Goal: Task Accomplishment & Management: Manage account settings

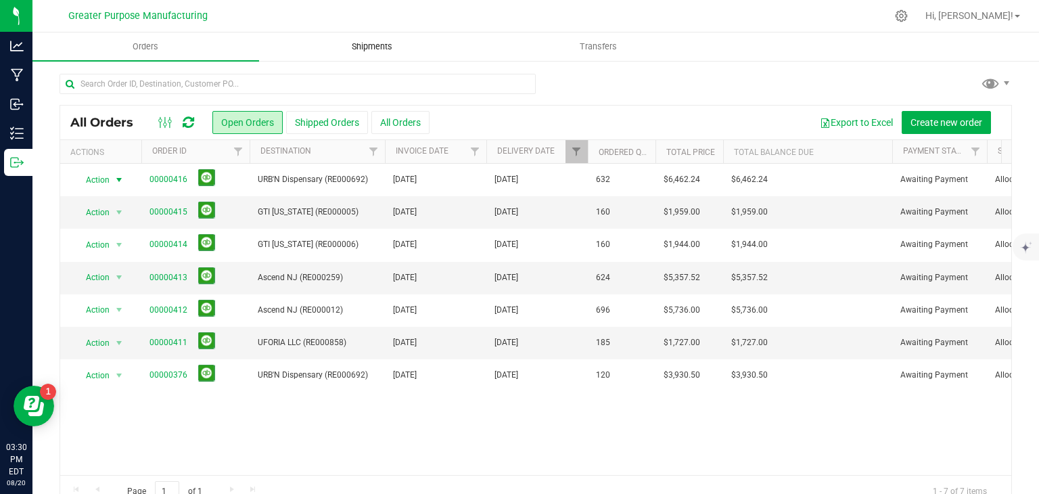
click at [377, 45] on span "Shipments" at bounding box center [371, 47] width 77 height 12
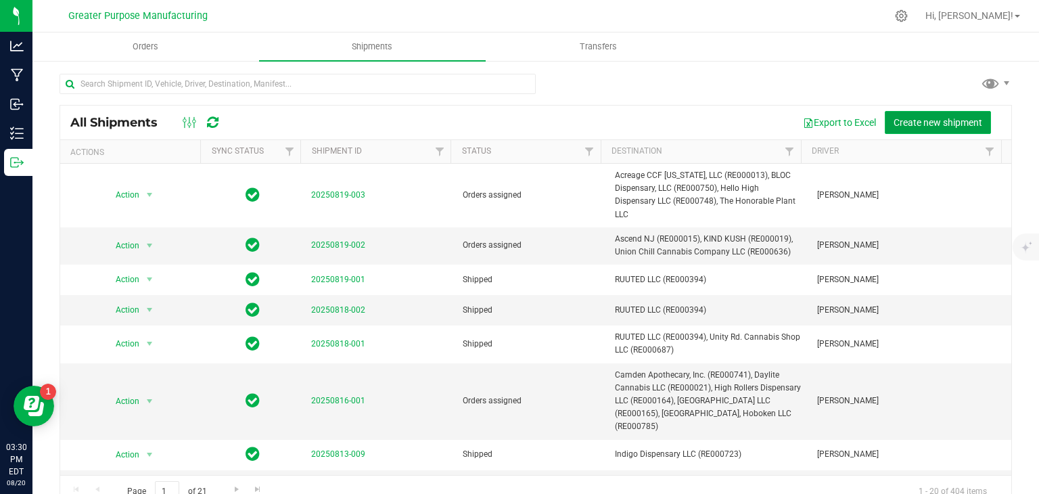
click at [893, 117] on span "Create new shipment" at bounding box center [937, 122] width 89 height 11
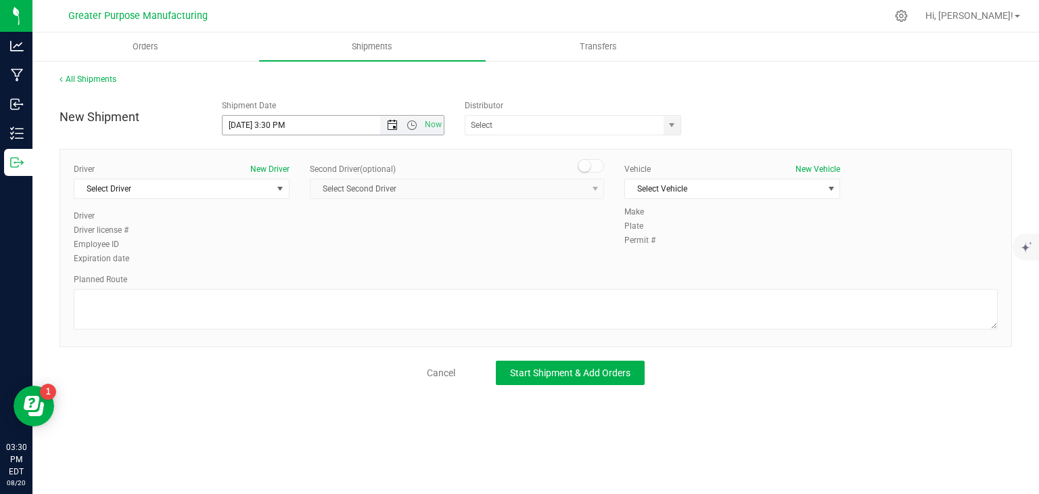
click at [394, 122] on span "Open the date view" at bounding box center [392, 125] width 11 height 11
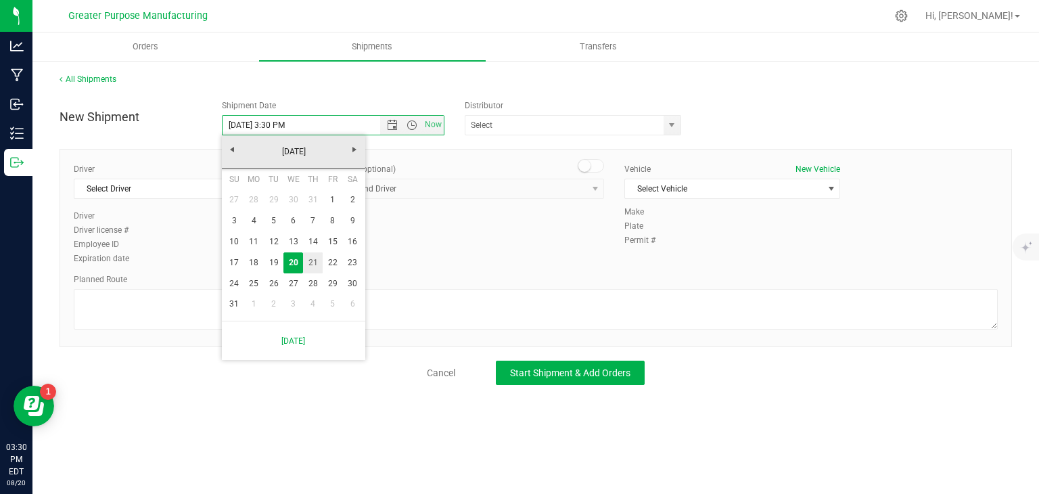
click at [317, 264] on link "21" at bounding box center [313, 262] width 20 height 21
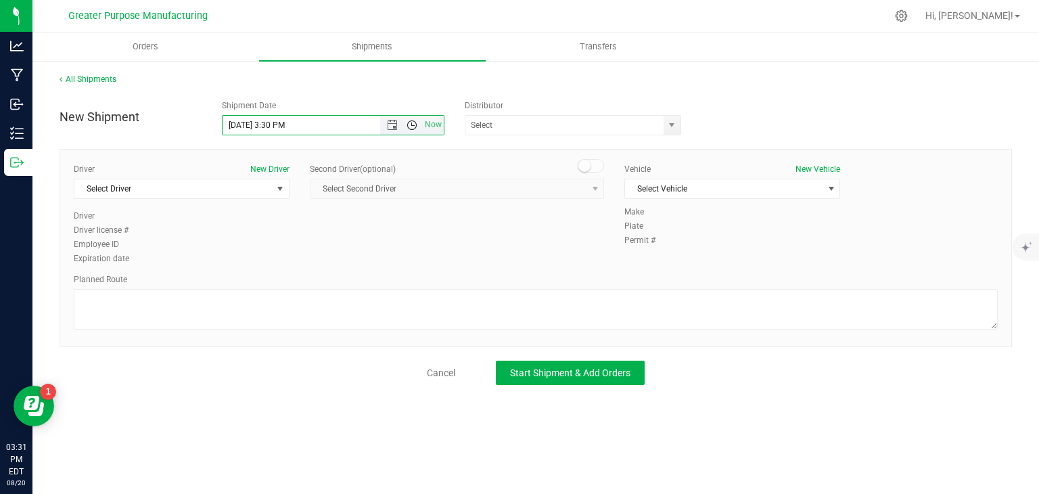
click at [411, 129] on span "Open the time view" at bounding box center [411, 125] width 11 height 11
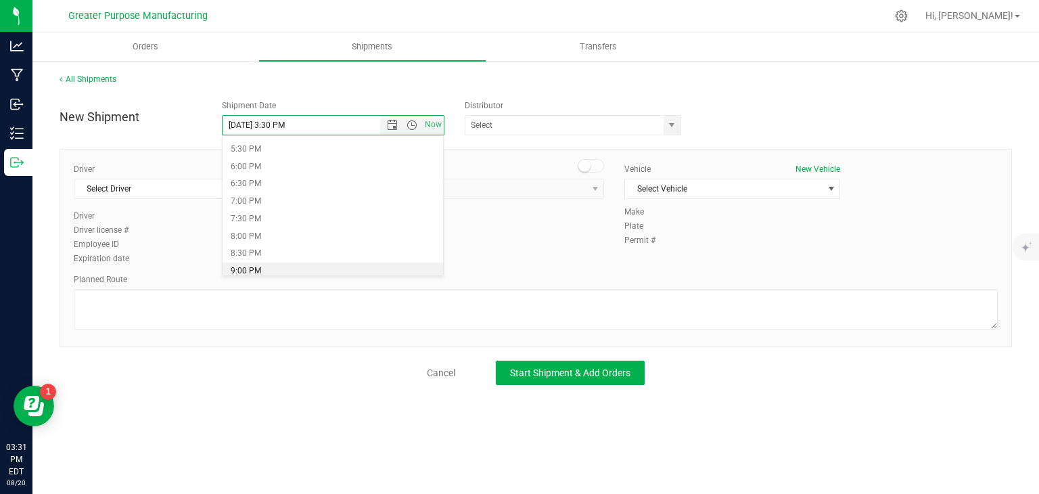
click at [272, 266] on li "9:00 PM" at bounding box center [332, 271] width 220 height 18
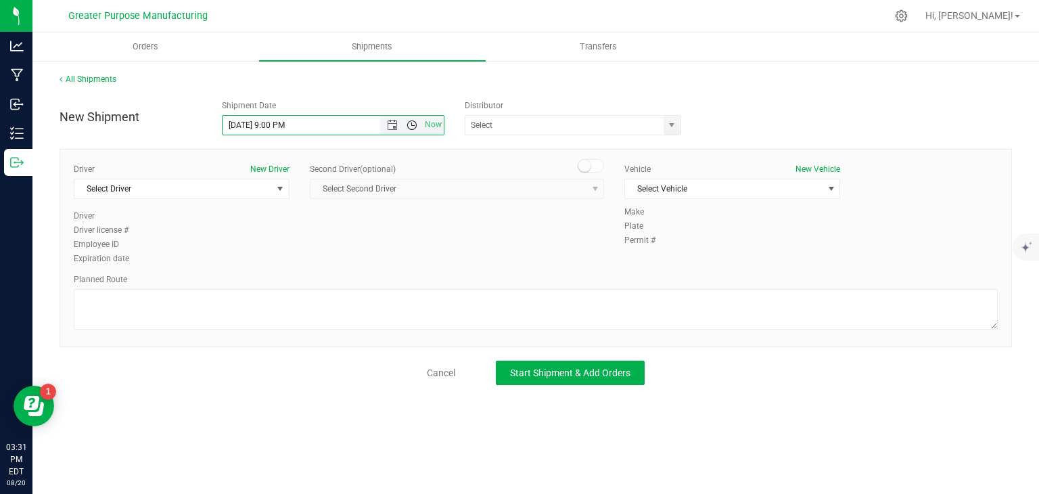
click at [408, 124] on span "Open the time view" at bounding box center [411, 125] width 11 height 11
click at [288, 123] on input "[DATE] 9:00 PM" at bounding box center [333, 125] width 222 height 19
click at [358, 89] on div "All Shipments" at bounding box center [536, 83] width 952 height 20
click at [410, 125] on span "Open the time view" at bounding box center [411, 125] width 11 height 11
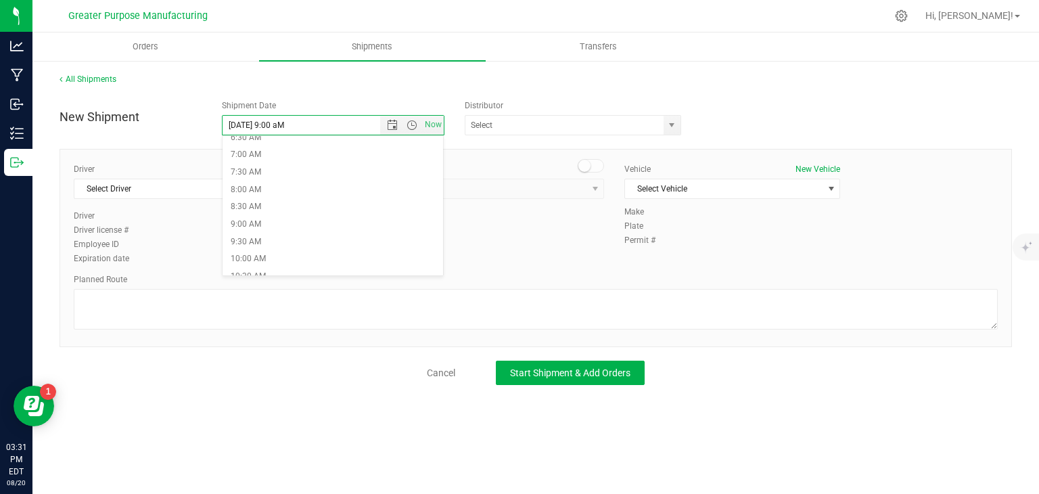
scroll to position [235, 0]
click at [297, 219] on li "9:00 AM" at bounding box center [332, 225] width 220 height 18
type input "[DATE] 9:00 AM"
click at [256, 181] on span "Select Driver" at bounding box center [172, 188] width 197 height 19
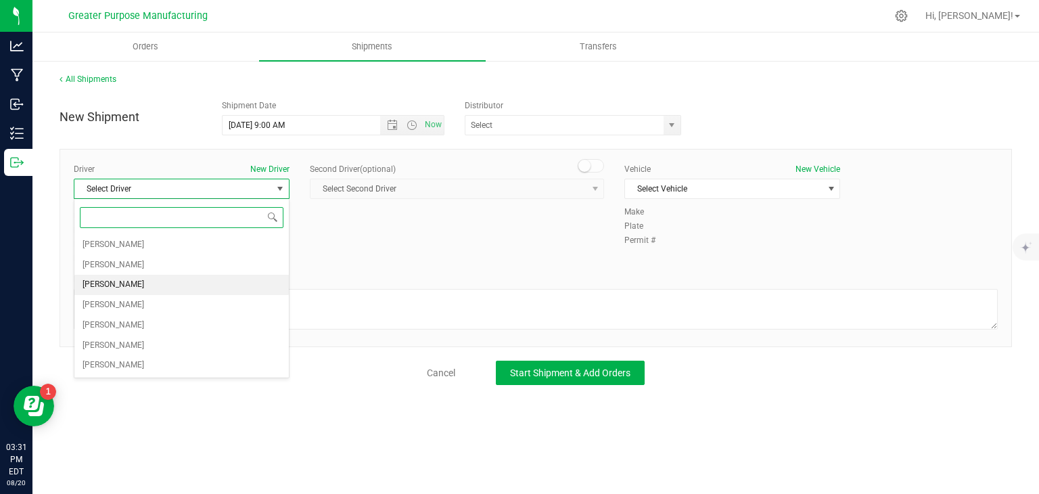
click at [203, 281] on li "[PERSON_NAME]" at bounding box center [181, 285] width 214 height 20
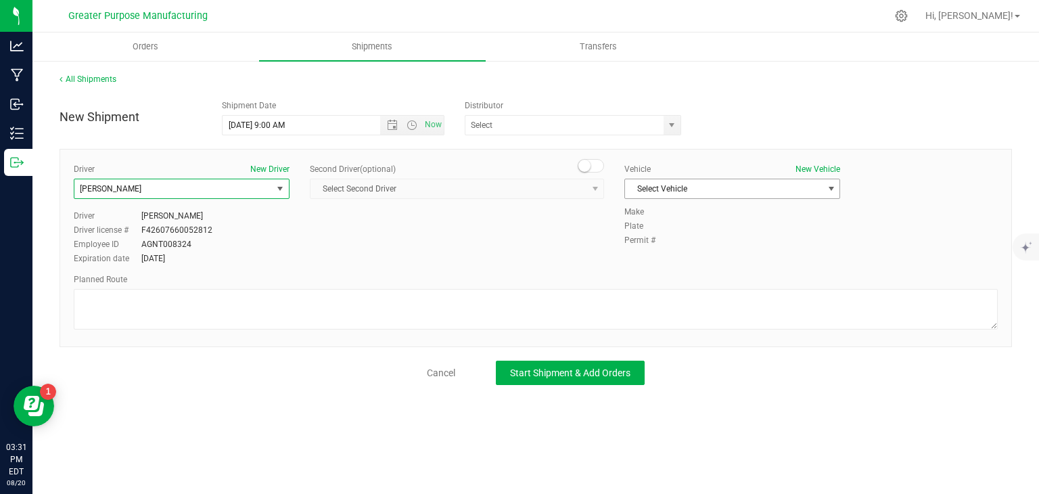
click at [688, 187] on span "Select Vehicle" at bounding box center [723, 188] width 197 height 19
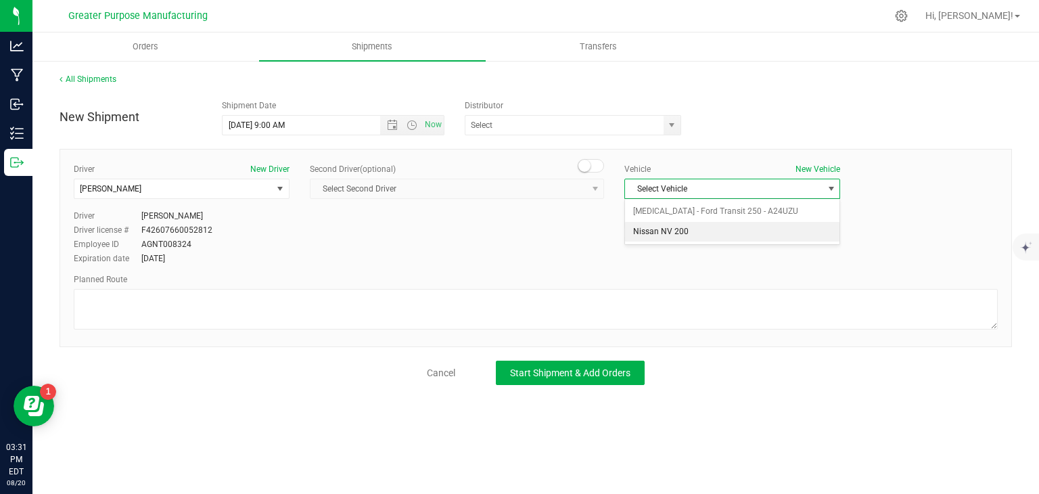
click at [681, 238] on li "Nissan NV 200" at bounding box center [732, 232] width 214 height 20
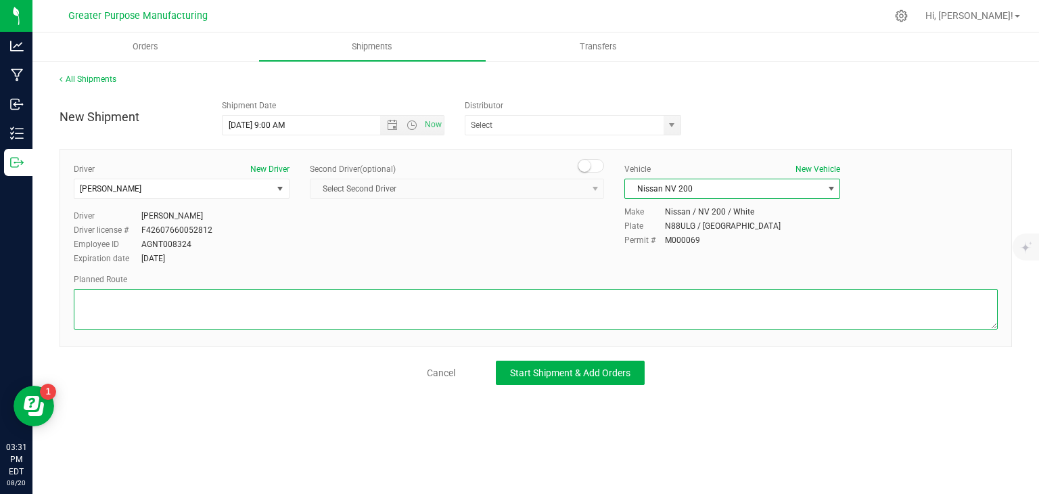
click at [606, 290] on textarea at bounding box center [536, 309] width 924 height 41
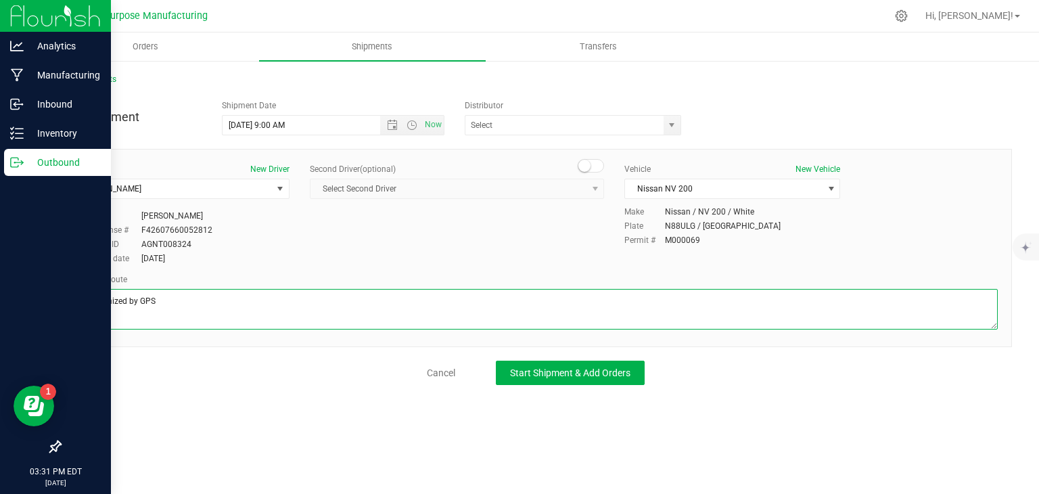
drag, startPoint x: 160, startPoint y: 300, endPoint x: 0, endPoint y: 303, distance: 159.6
click at [0, 303] on div "Analytics Manufacturing Inbound Inventory Outbound 03:31 PM EDT [DATE] 08/20 Gr…" at bounding box center [519, 247] width 1039 height 494
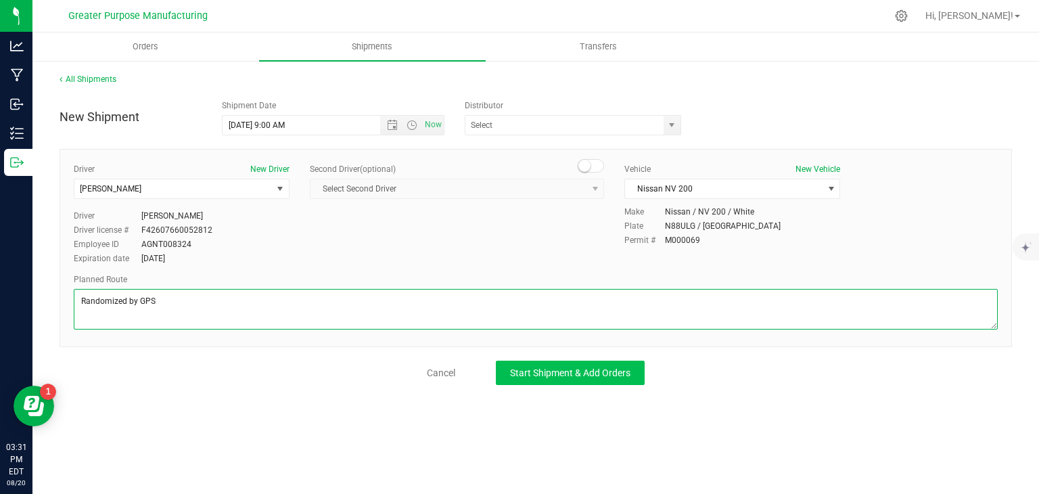
type textarea "Randomized by GPS"
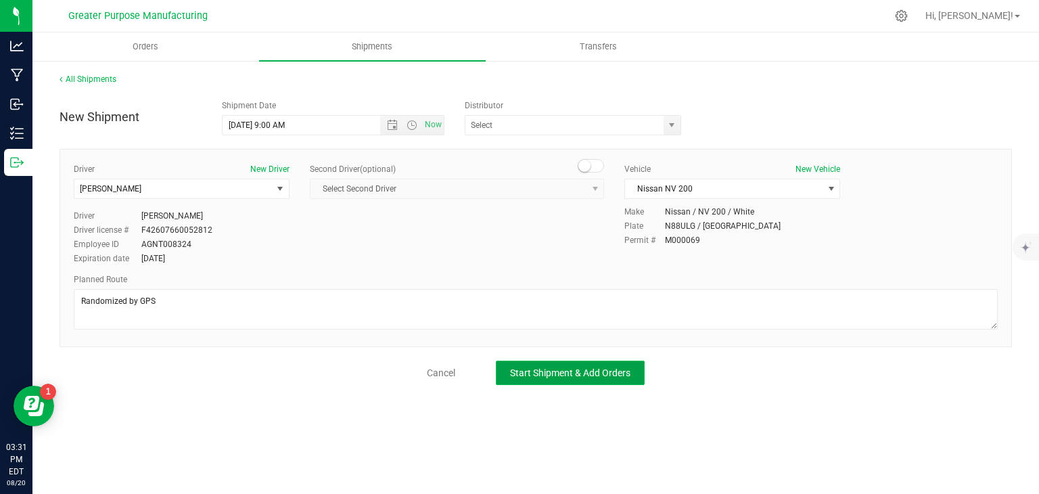
click at [567, 380] on button "Start Shipment & Add Orders" at bounding box center [570, 372] width 149 height 24
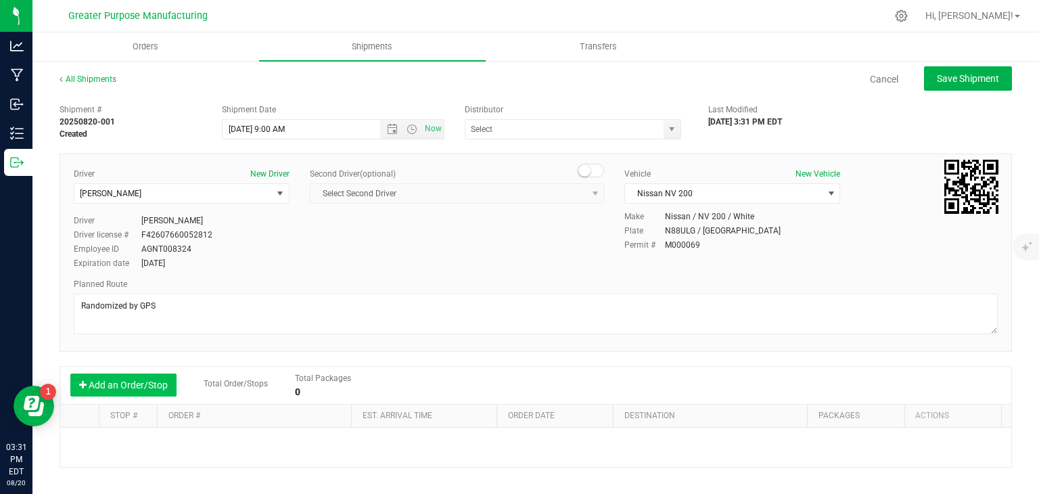
click at [140, 380] on button "Add an Order/Stop" at bounding box center [123, 384] width 106 height 23
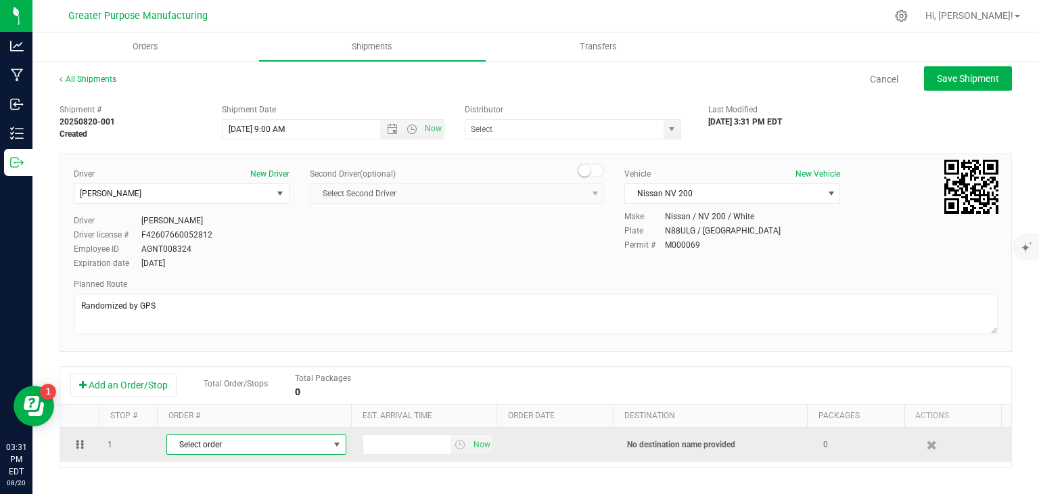
click at [221, 447] on span "Select order" at bounding box center [248, 444] width 162 height 19
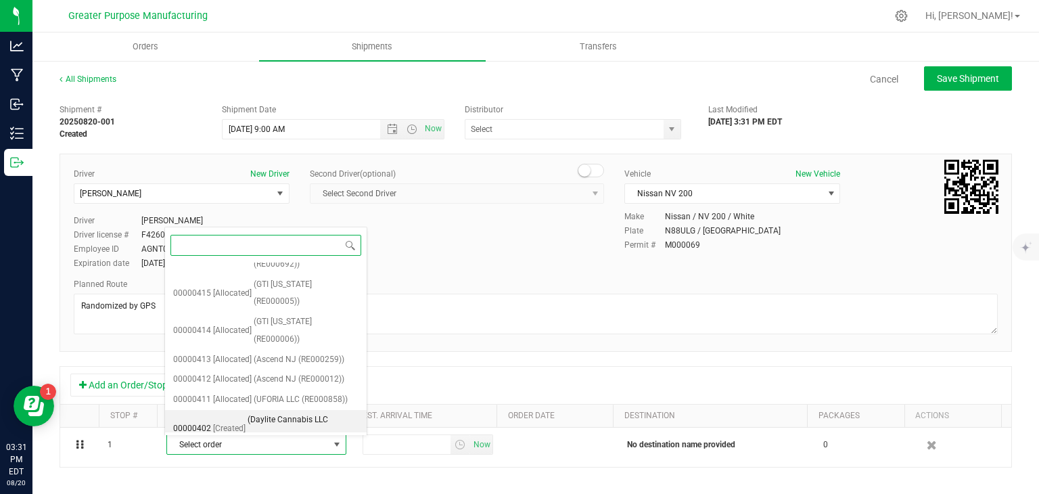
scroll to position [435, 0]
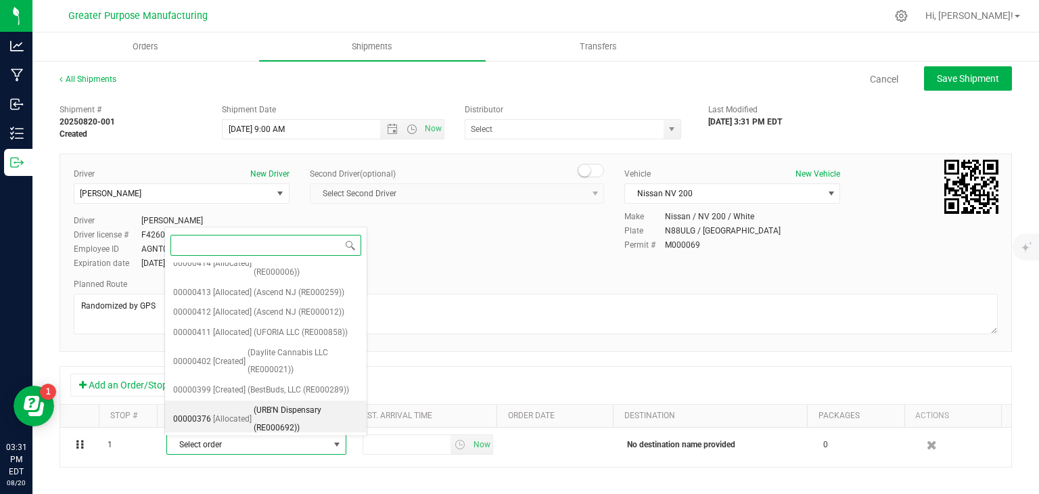
click at [268, 410] on span "(URB'N Dispensary (RE000692))" at bounding box center [306, 419] width 105 height 34
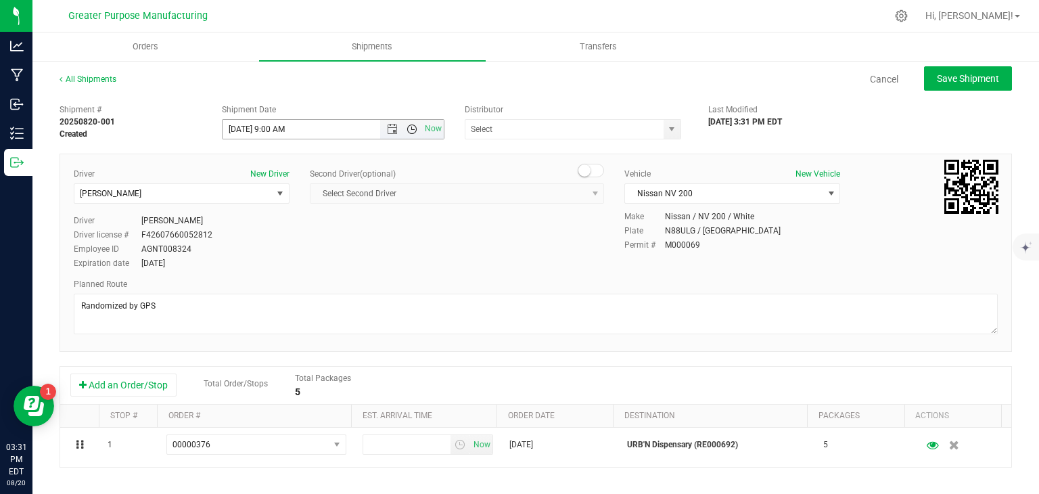
click at [410, 130] on span "Open the time view" at bounding box center [411, 129] width 11 height 11
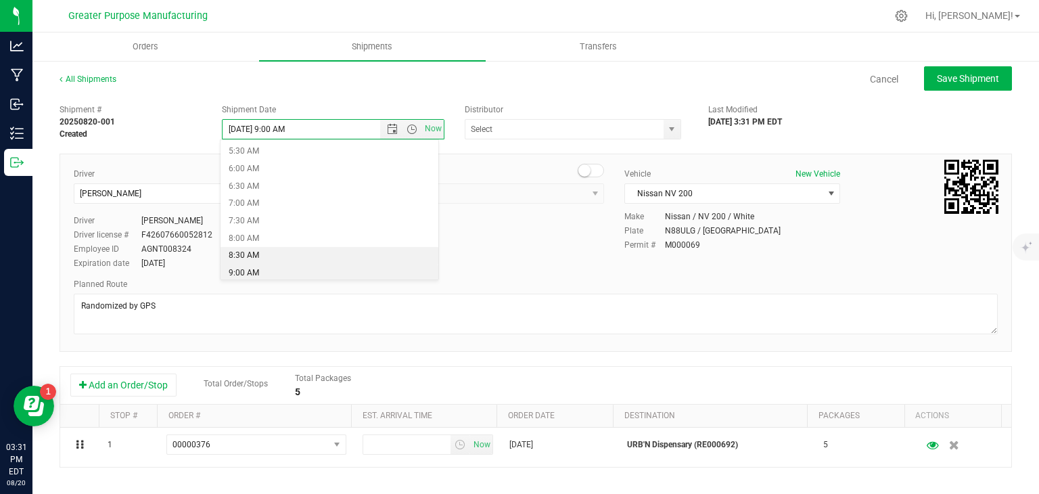
click at [306, 258] on li "8:30 AM" at bounding box center [329, 256] width 218 height 18
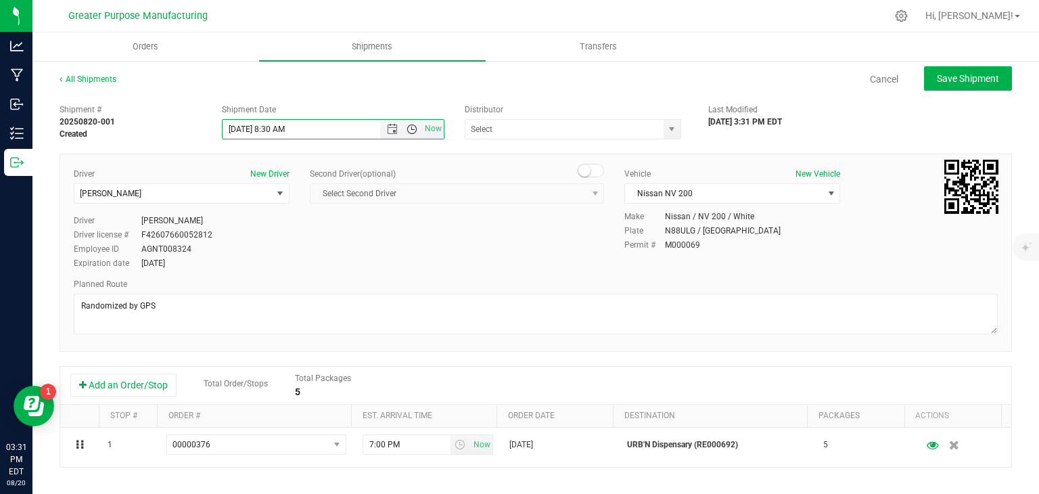
click at [409, 130] on span "Open the time view" at bounding box center [411, 129] width 11 height 11
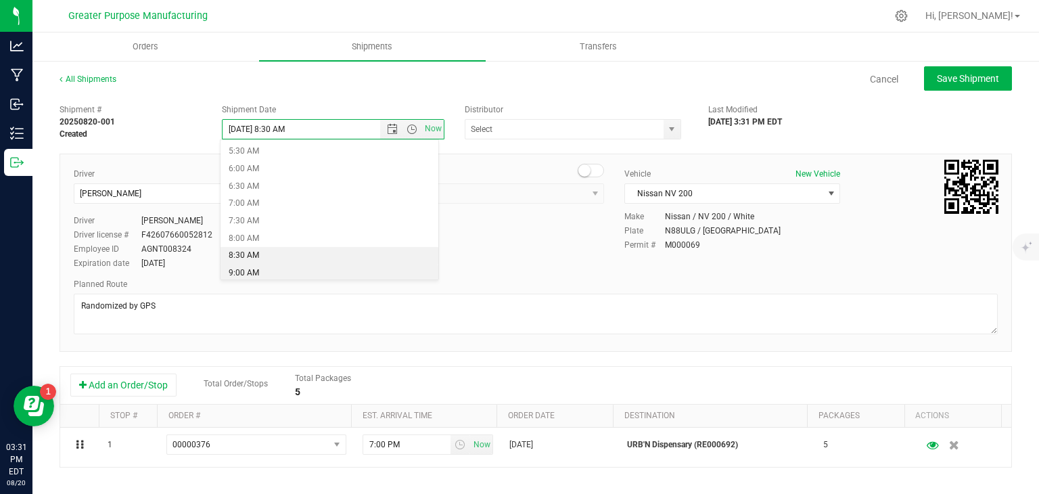
click at [292, 270] on li "9:00 AM" at bounding box center [329, 273] width 218 height 18
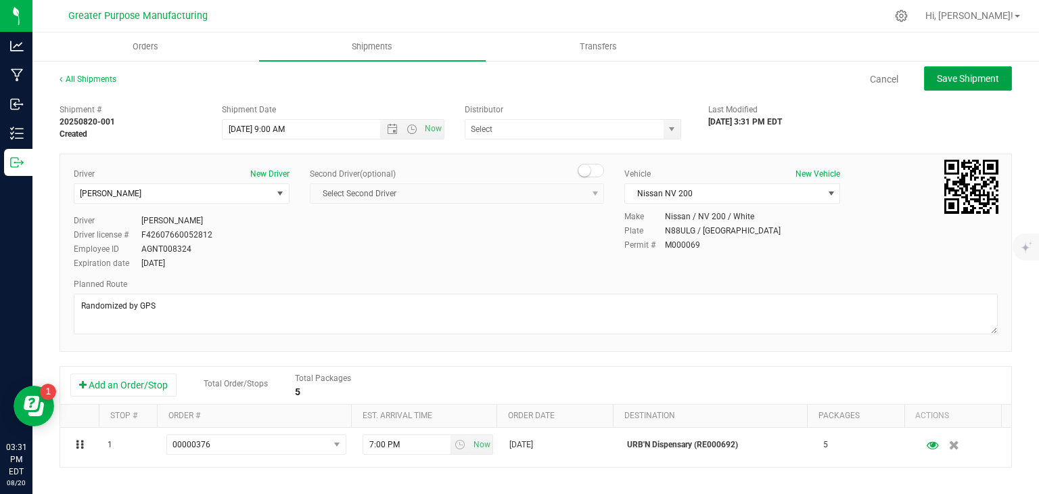
click at [951, 79] on span "Save Shipment" at bounding box center [967, 78] width 62 height 11
type input "[DATE] 1:00 PM"
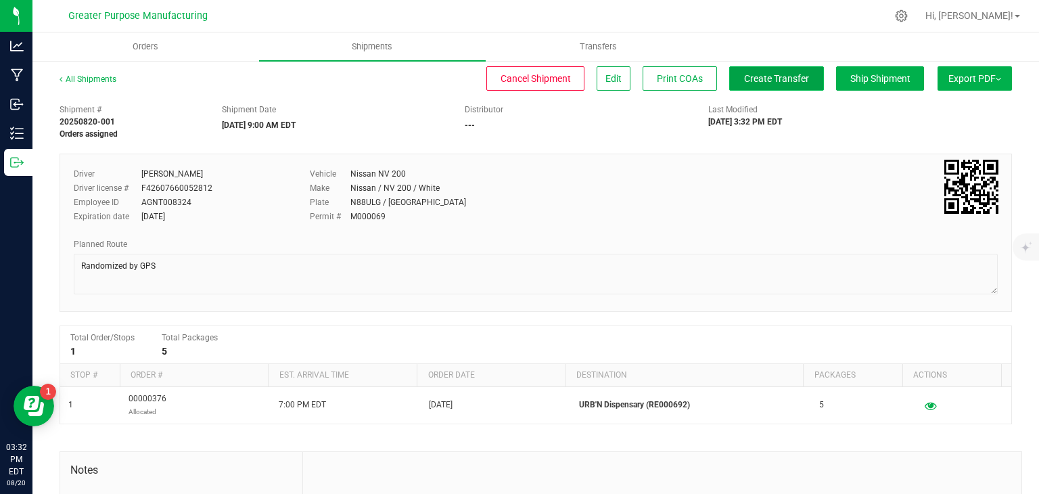
click at [774, 80] on span "Create Transfer" at bounding box center [776, 78] width 65 height 11
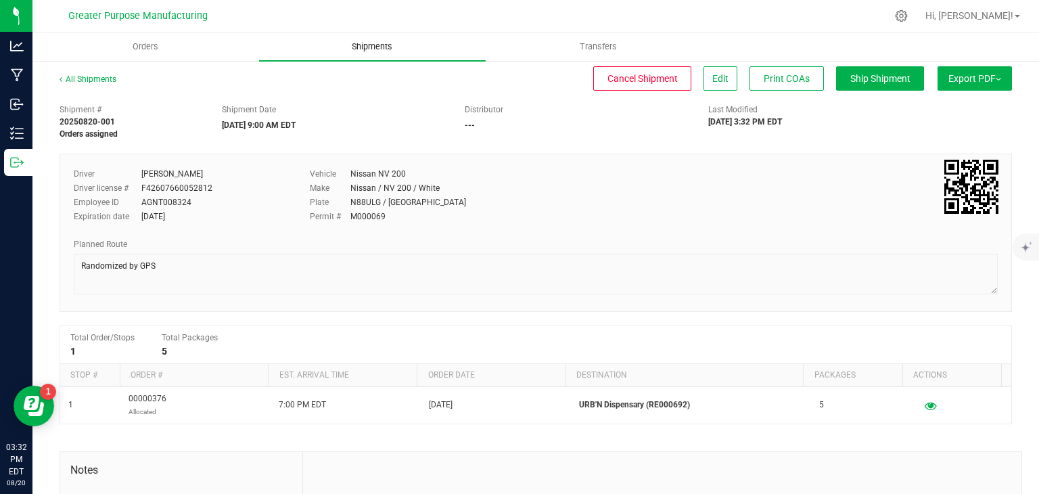
click at [379, 49] on span "Shipments" at bounding box center [371, 47] width 77 height 12
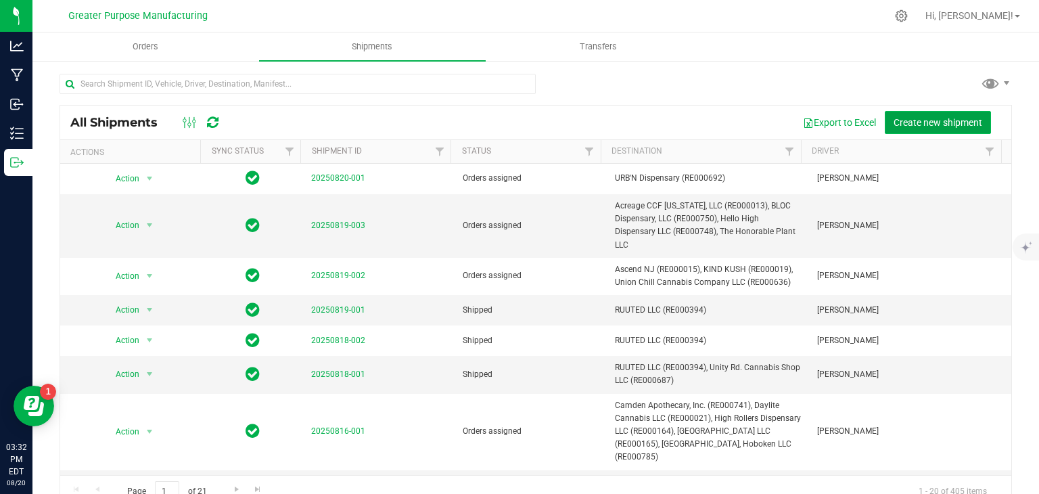
click at [920, 120] on span "Create new shipment" at bounding box center [937, 122] width 89 height 11
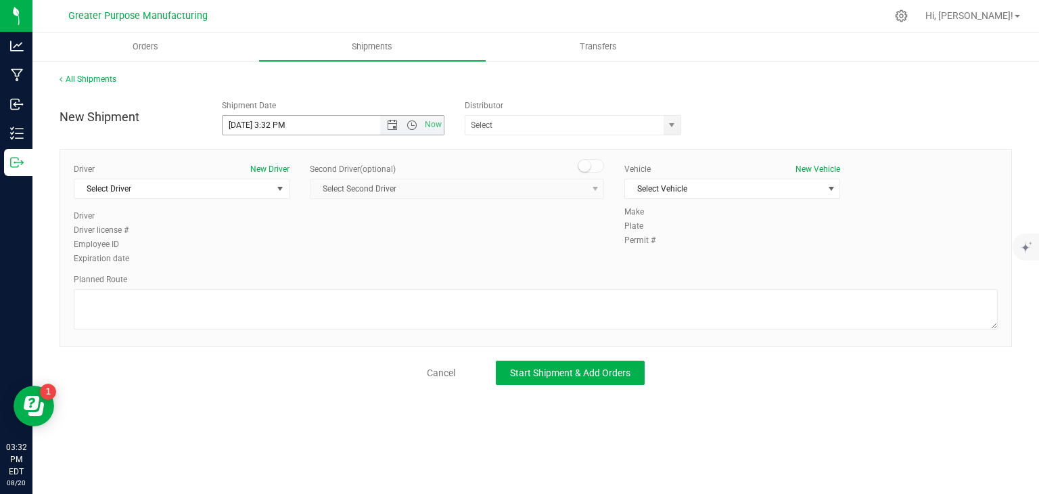
click at [389, 132] on span "Now" at bounding box center [412, 125] width 64 height 19
click at [392, 124] on span "Open the date view" at bounding box center [392, 125] width 11 height 11
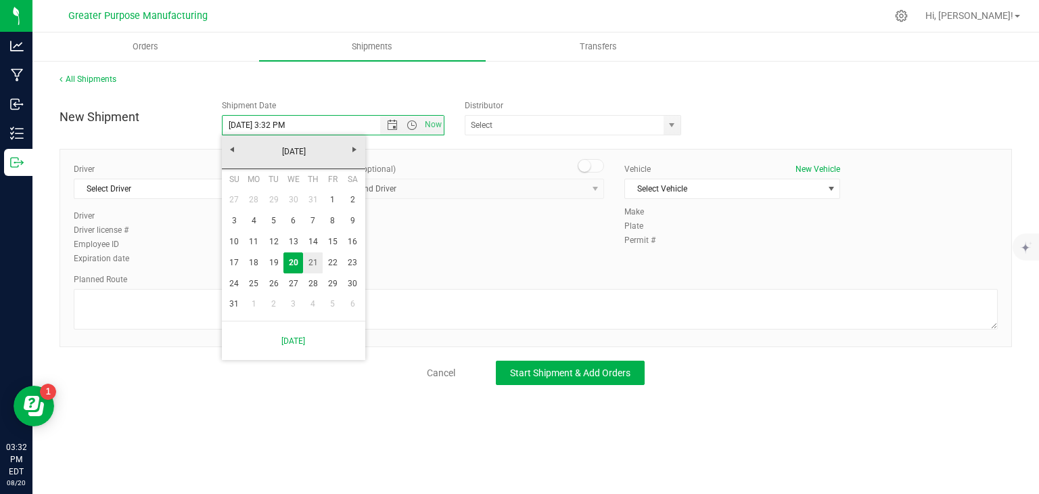
click at [314, 262] on link "21" at bounding box center [313, 262] width 20 height 21
type input "[DATE] 3:32 PM"
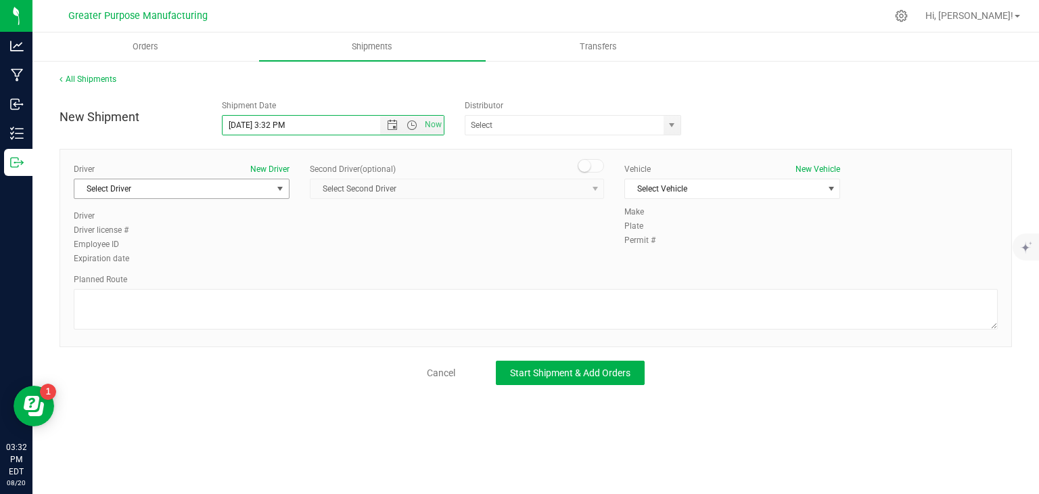
click at [258, 185] on span "Select Driver" at bounding box center [172, 188] width 197 height 19
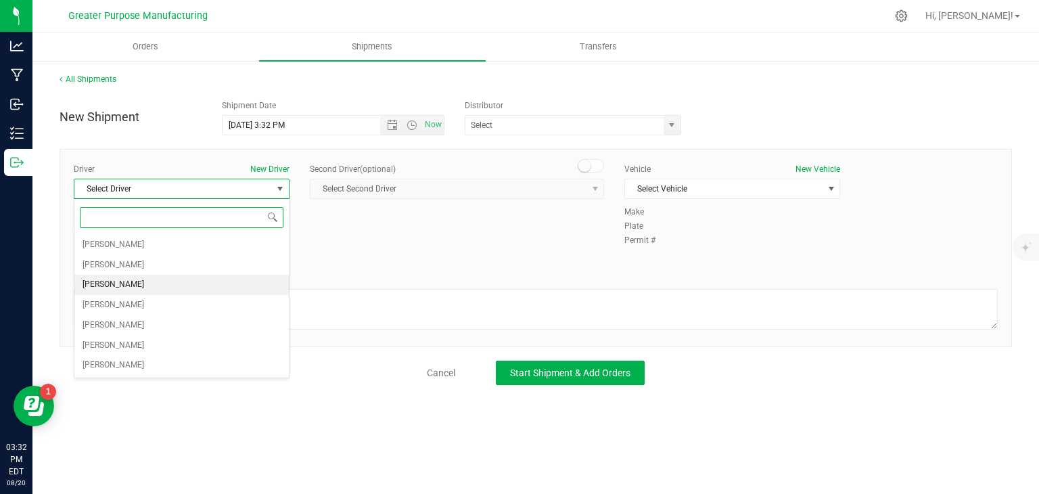
click at [185, 283] on li "[PERSON_NAME]" at bounding box center [181, 285] width 214 height 20
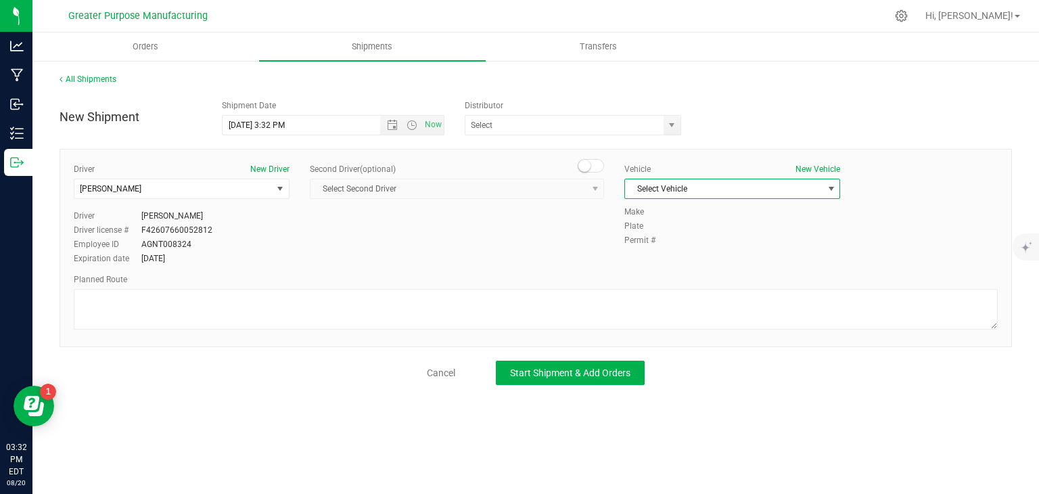
click at [709, 186] on span "Select Vehicle" at bounding box center [723, 188] width 197 height 19
click at [681, 226] on li "Nissan NV 200" at bounding box center [732, 232] width 214 height 20
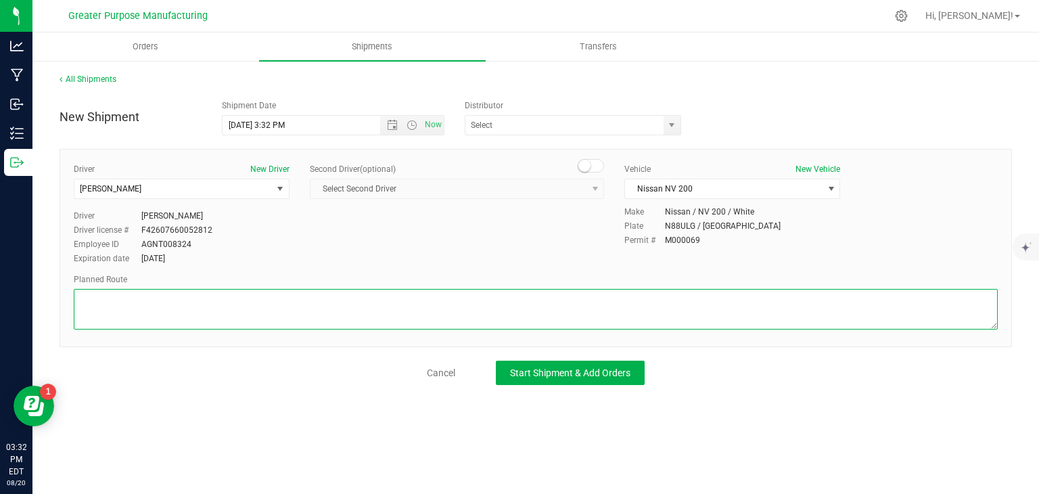
click at [579, 298] on textarea at bounding box center [536, 309] width 924 height 41
paste textarea "Randomized by GPS"
type textarea "Randomized by GPS"
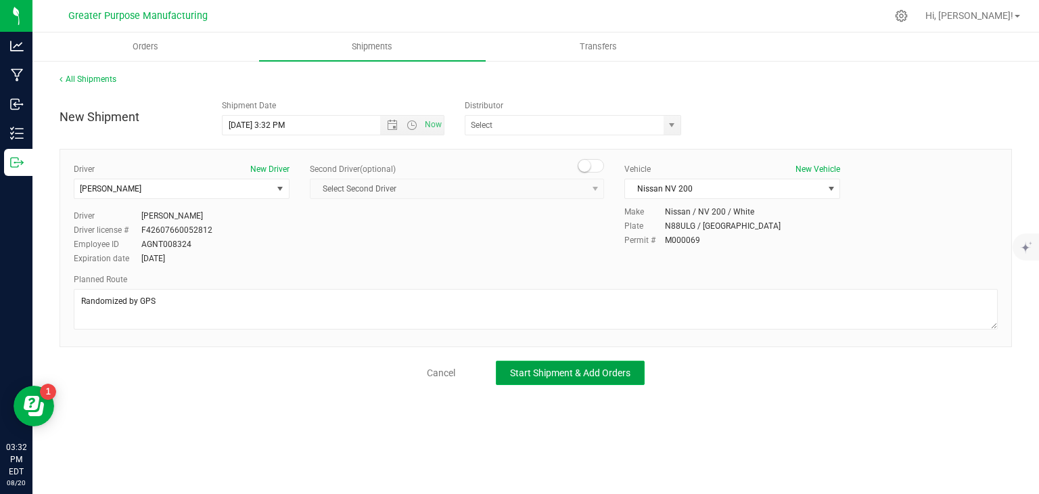
click at [545, 369] on span "Start Shipment & Add Orders" at bounding box center [570, 372] width 120 height 11
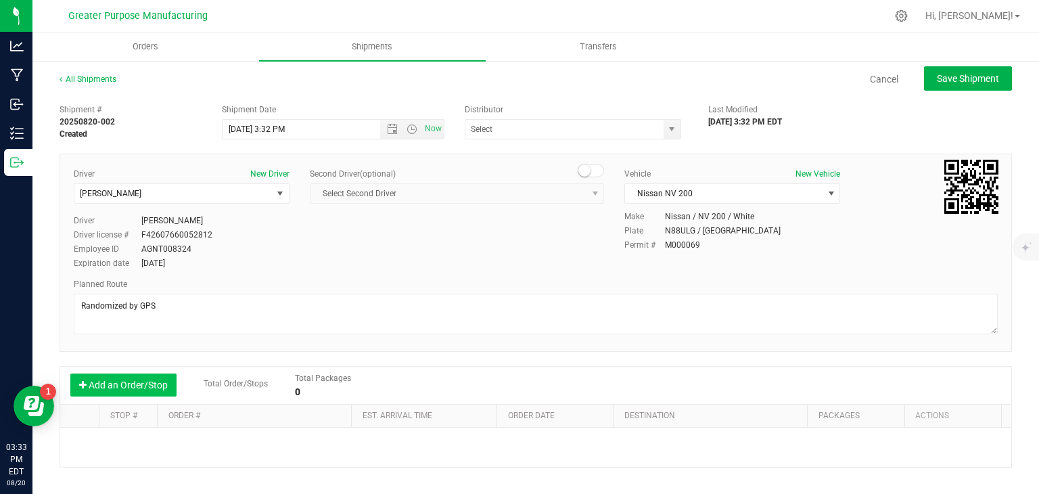
click at [158, 385] on button "Add an Order/Stop" at bounding box center [123, 384] width 106 height 23
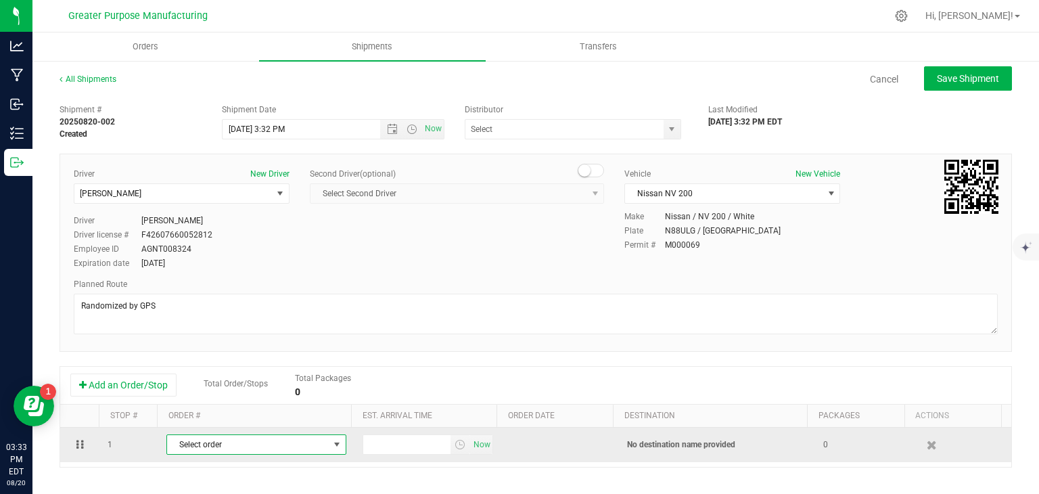
click at [193, 443] on span "Select order" at bounding box center [248, 444] width 162 height 19
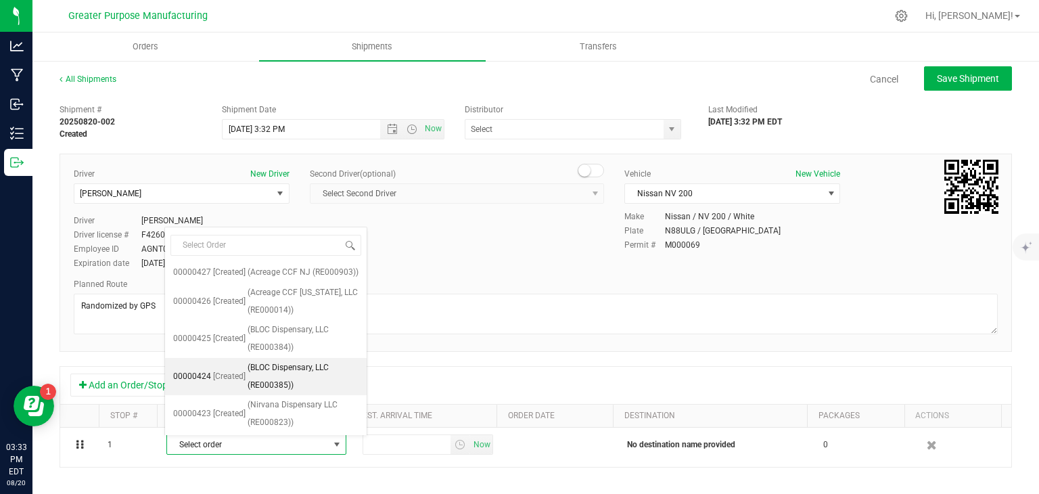
scroll to position [398, 0]
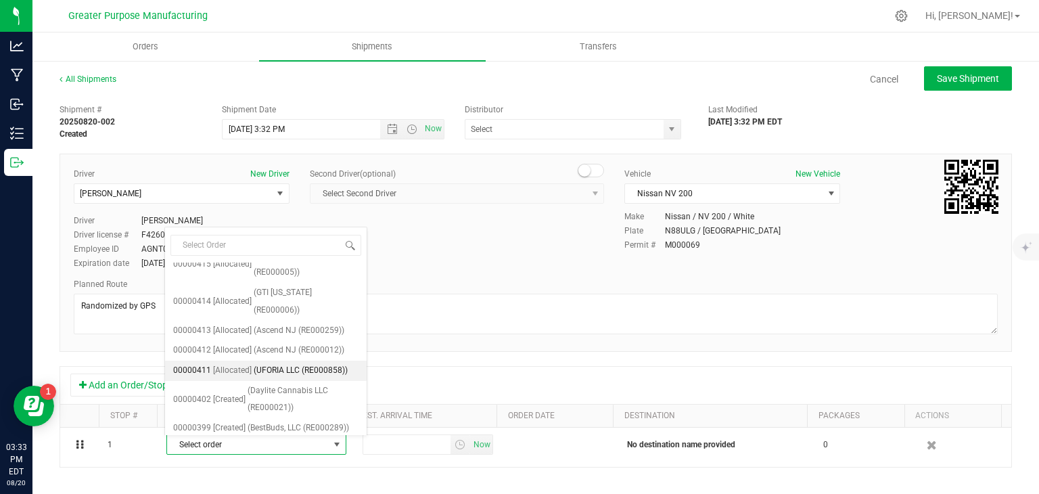
click at [243, 362] on span "[Allocated]" at bounding box center [232, 371] width 39 height 18
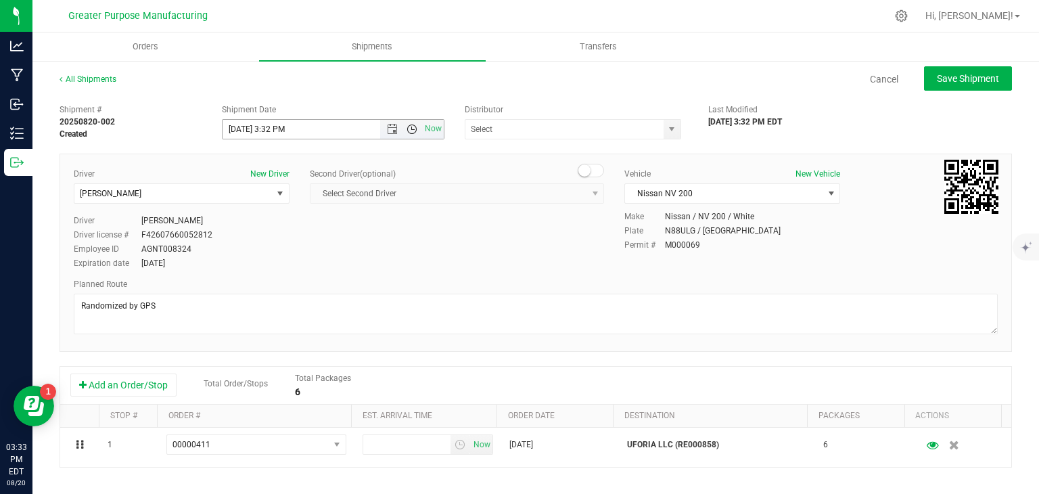
click at [406, 126] on span "Open the time view" at bounding box center [411, 129] width 11 height 11
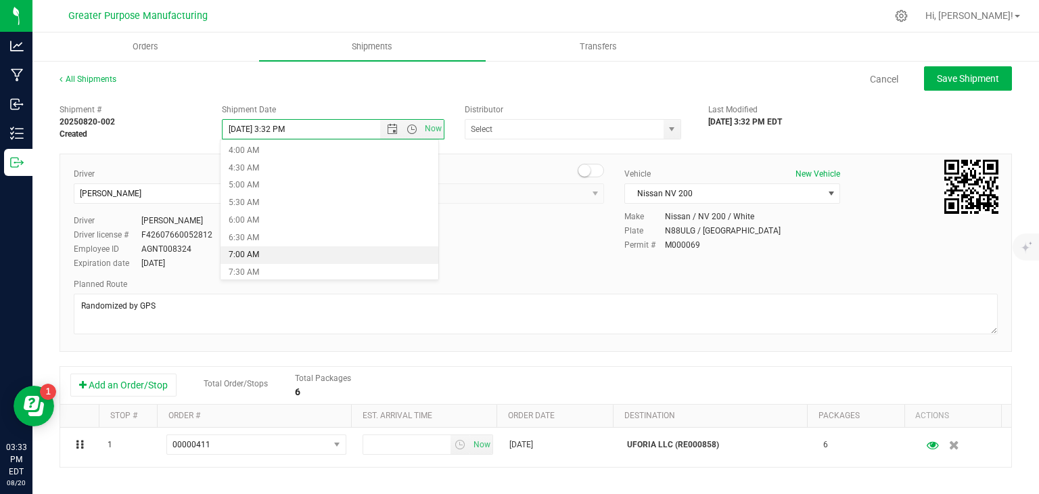
scroll to position [222, 0]
click at [274, 242] on li "9:00 AM" at bounding box center [329, 242] width 218 height 18
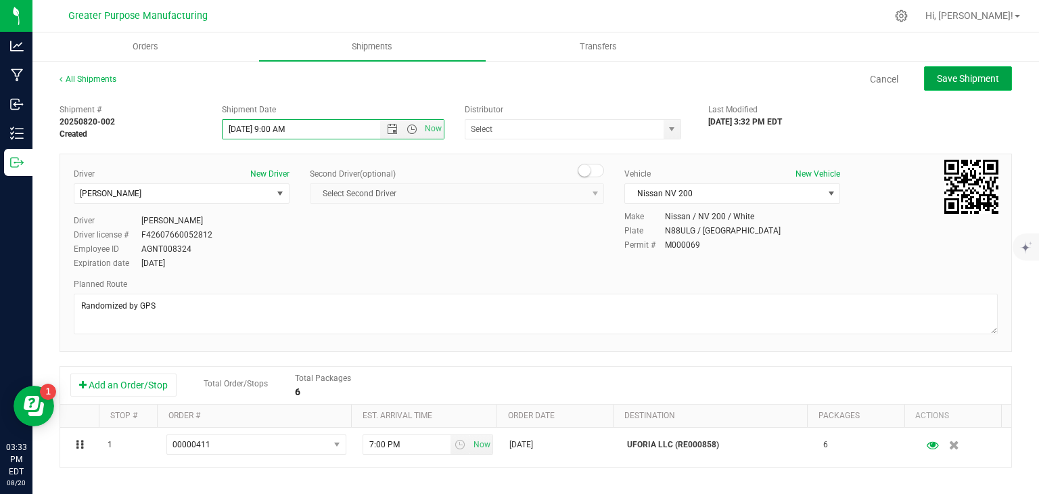
click at [952, 71] on button "Save Shipment" at bounding box center [968, 78] width 88 height 24
type input "[DATE] 1:00 PM"
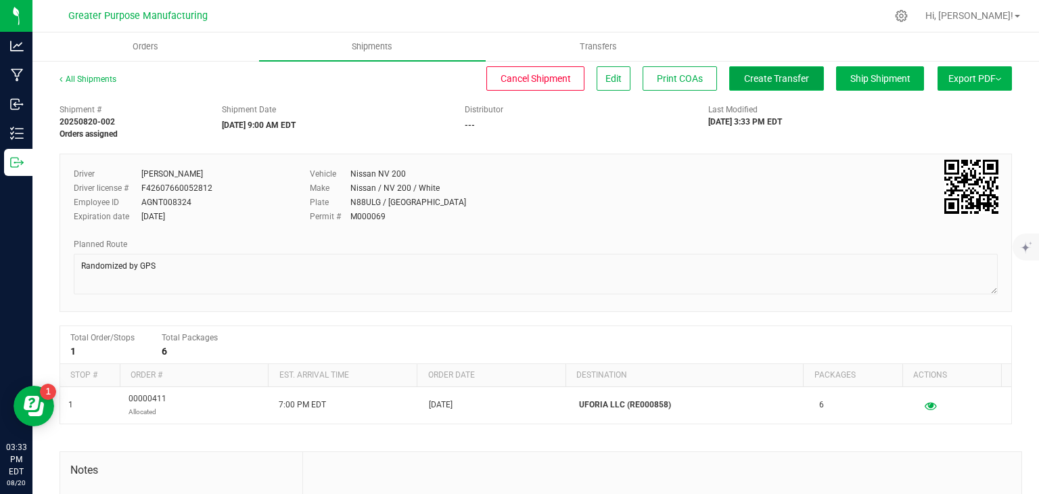
click at [760, 79] on span "Create Transfer" at bounding box center [776, 78] width 65 height 11
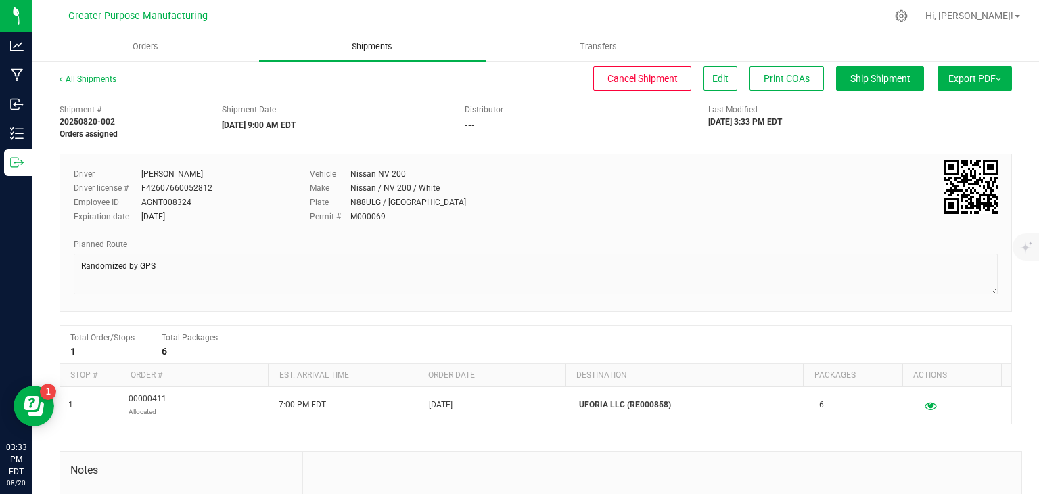
click at [376, 44] on span "Shipments" at bounding box center [371, 47] width 77 height 12
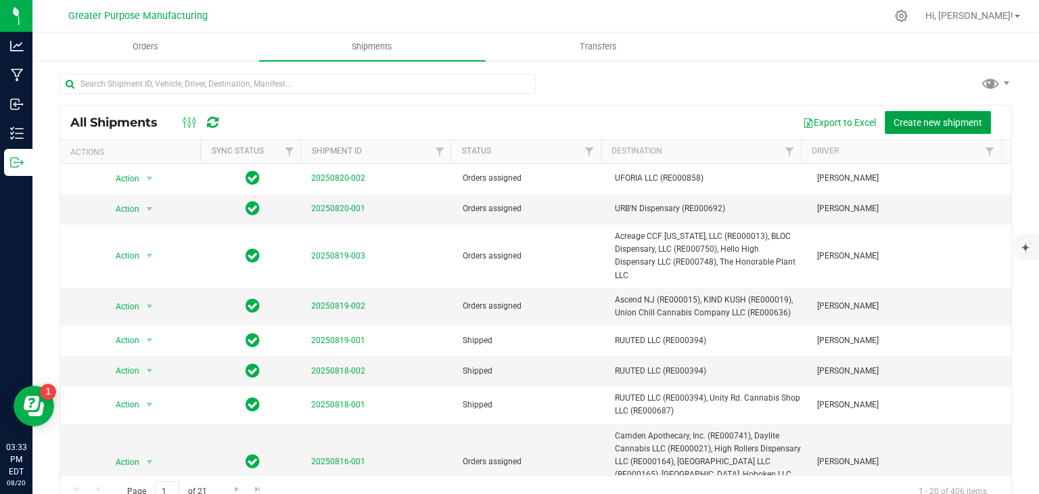
click at [909, 127] on span "Create new shipment" at bounding box center [937, 122] width 89 height 11
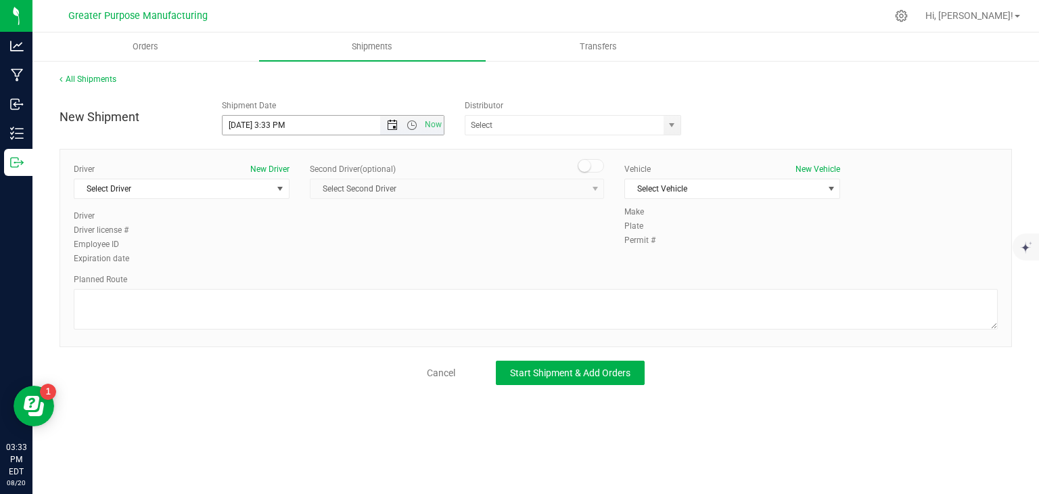
click at [389, 122] on span "Open the date view" at bounding box center [392, 125] width 11 height 11
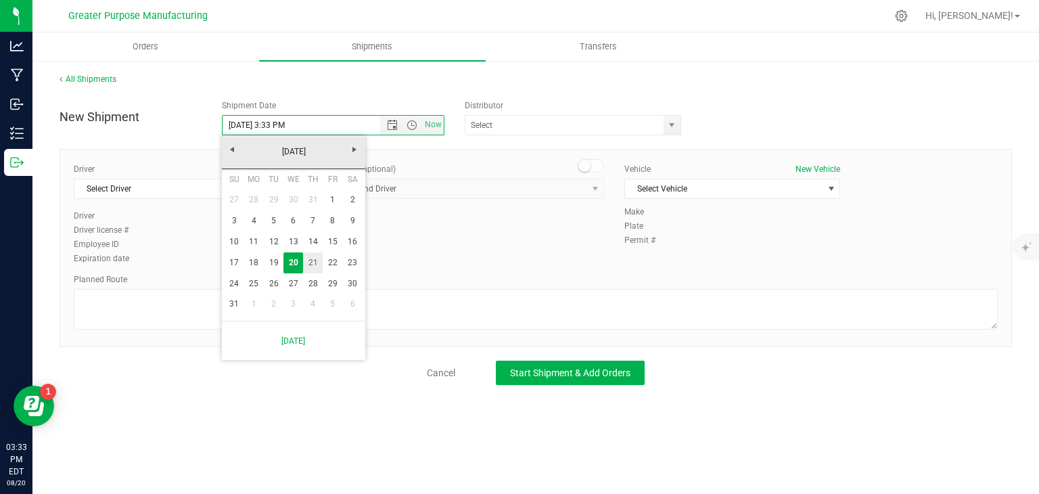
click at [312, 264] on link "21" at bounding box center [313, 262] width 20 height 21
type input "[DATE] 3:33 PM"
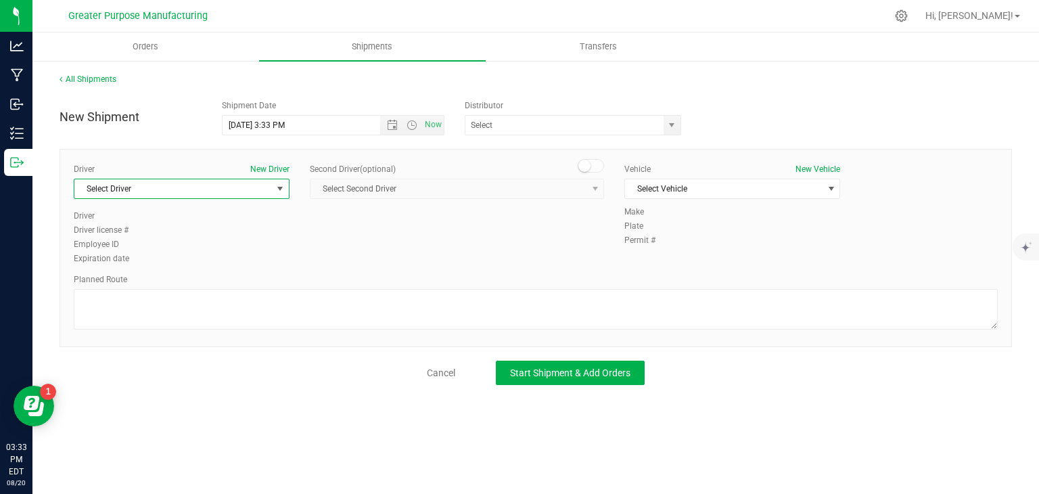
click at [273, 187] on span "select" at bounding box center [280, 188] width 17 height 19
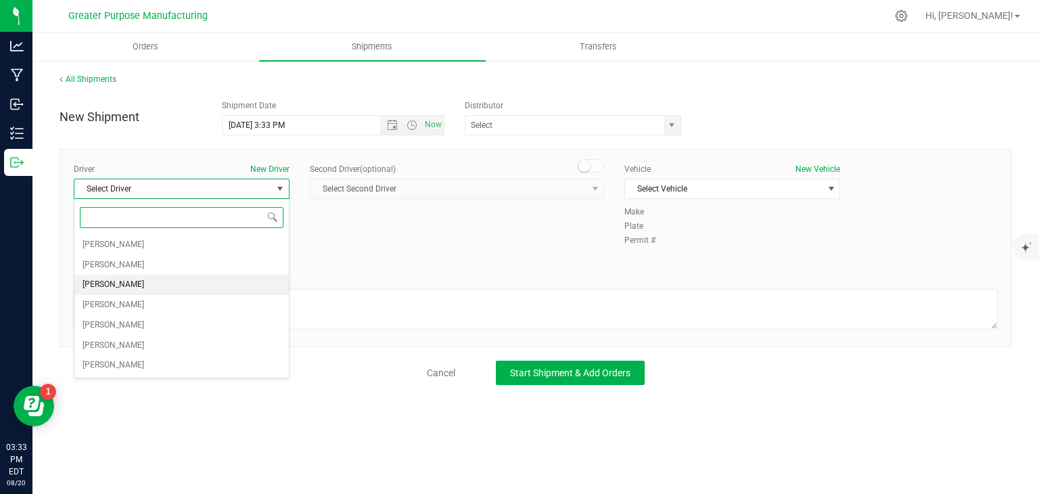
click at [176, 286] on li "[PERSON_NAME]" at bounding box center [181, 285] width 214 height 20
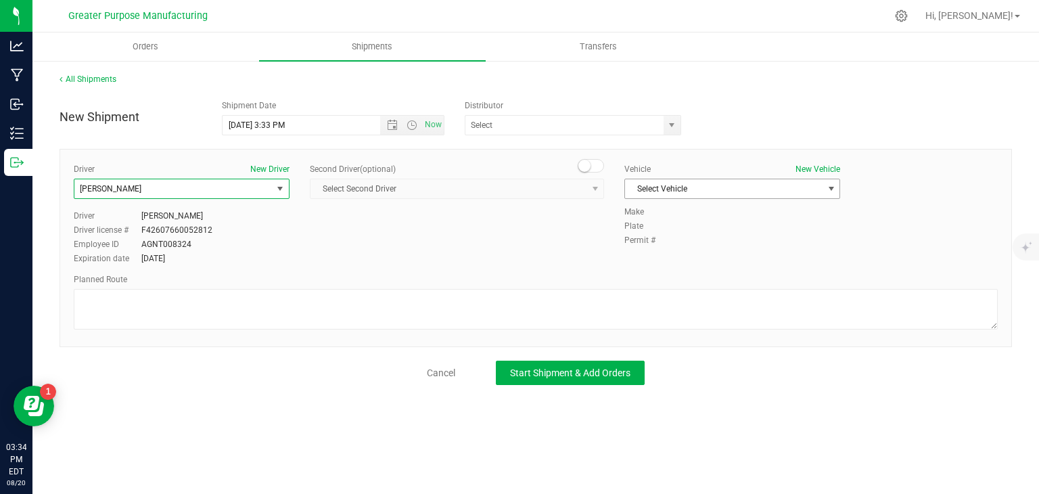
click at [705, 185] on span "Select Vehicle" at bounding box center [723, 188] width 197 height 19
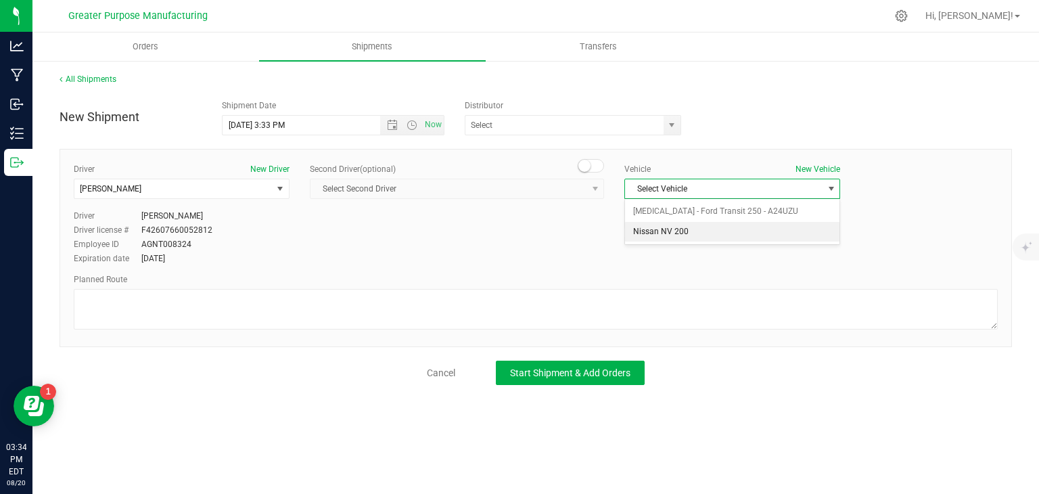
click at [678, 229] on li "Nissan NV 200" at bounding box center [732, 232] width 214 height 20
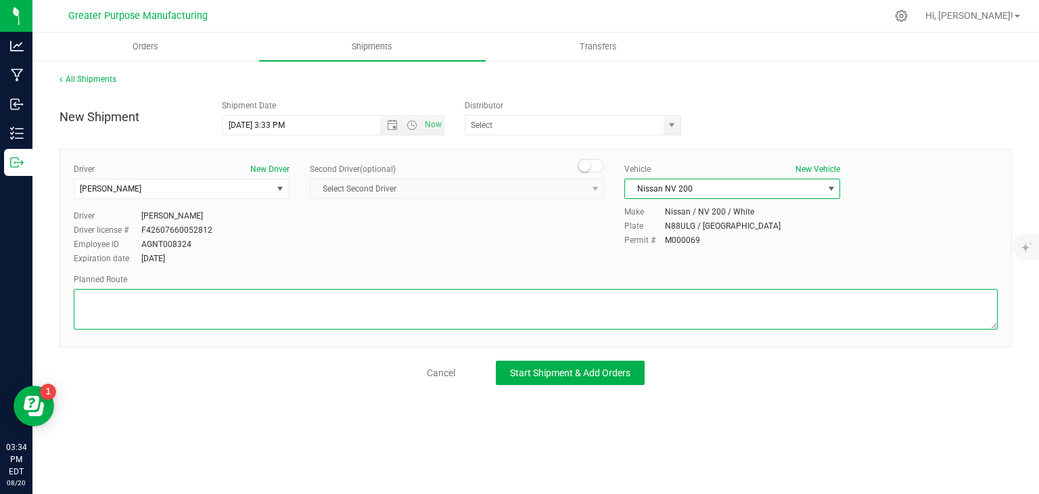
click at [617, 295] on textarea at bounding box center [536, 309] width 924 height 41
paste textarea "Randomized by GPS"
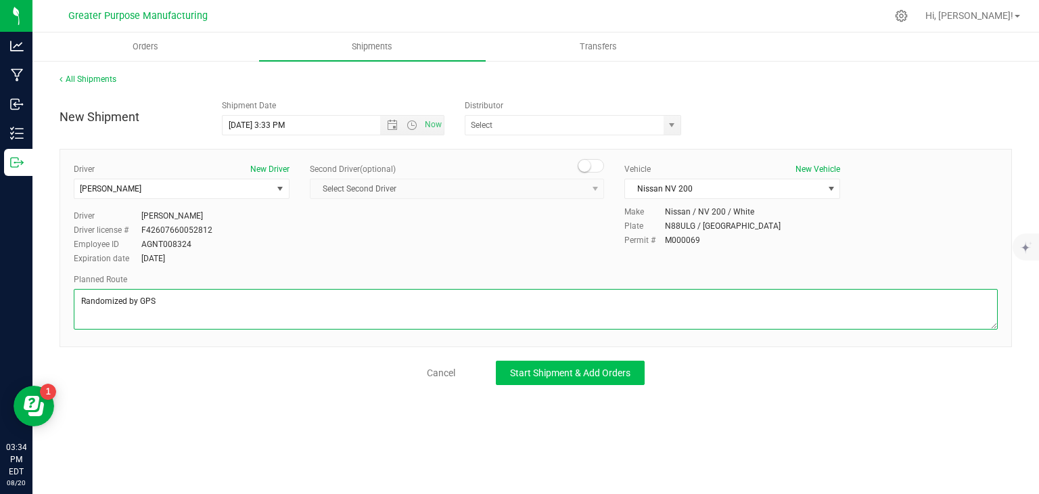
type textarea "Randomized by GPS"
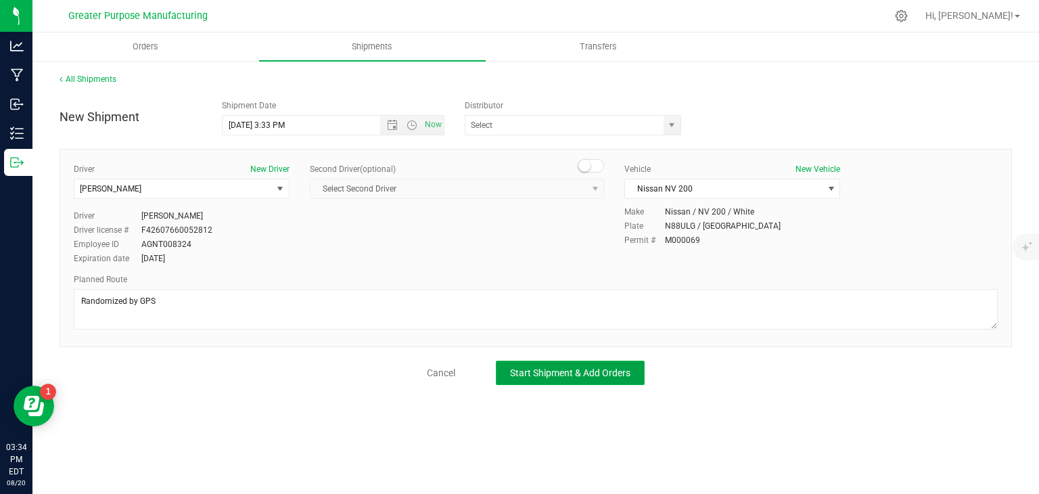
click at [609, 373] on span "Start Shipment & Add Orders" at bounding box center [570, 372] width 120 height 11
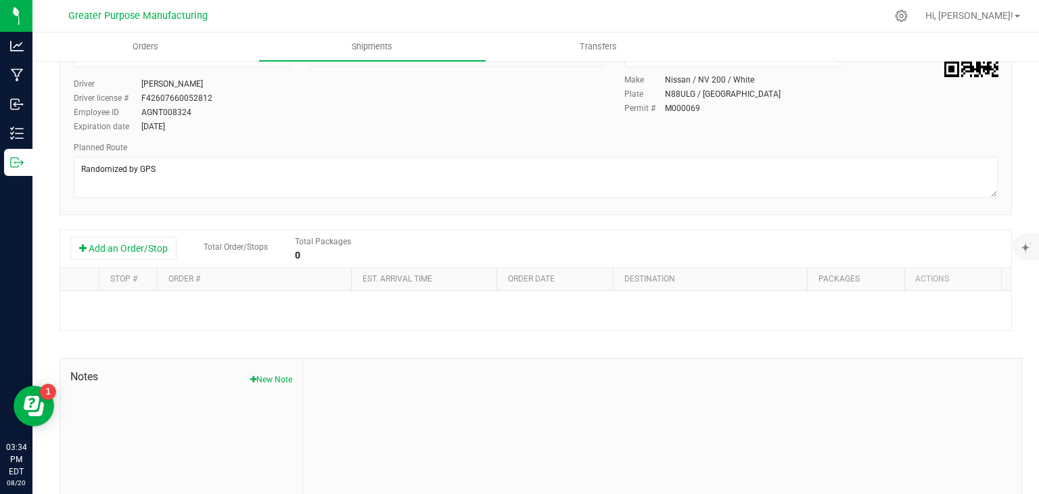
scroll to position [141, 0]
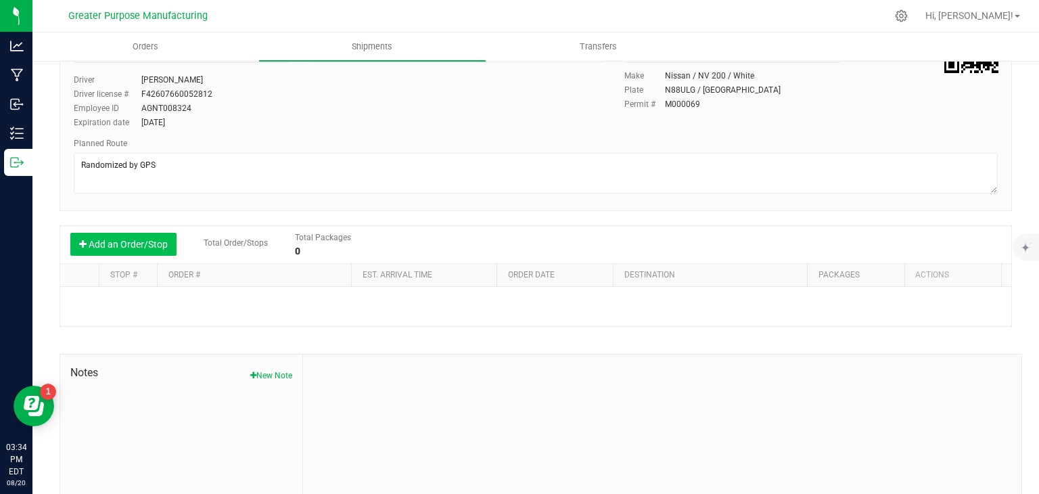
click at [151, 243] on button "Add an Order/Stop" at bounding box center [123, 244] width 106 height 23
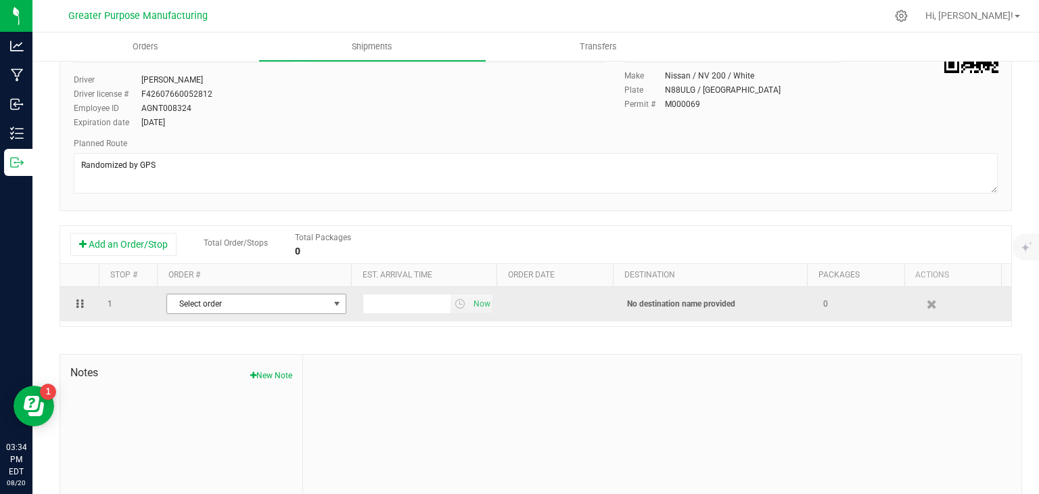
click at [216, 304] on span "Select order" at bounding box center [248, 303] width 162 height 19
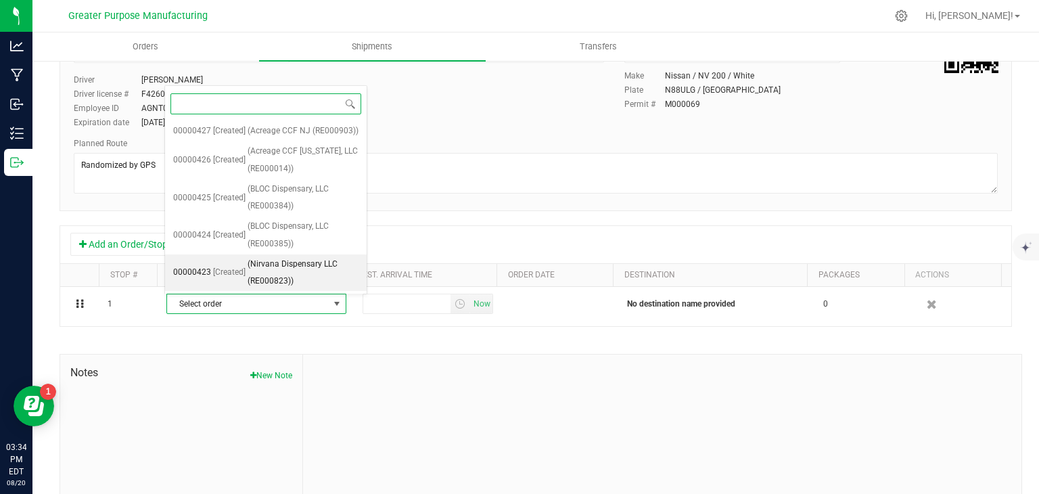
scroll to position [378, 0]
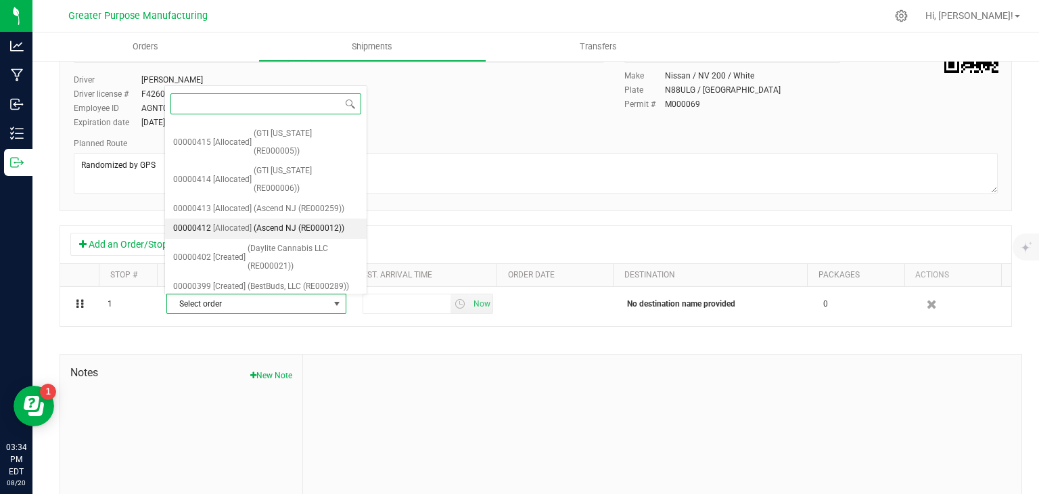
click at [287, 224] on span "(Ascend NJ (RE000012))" at bounding box center [299, 229] width 91 height 18
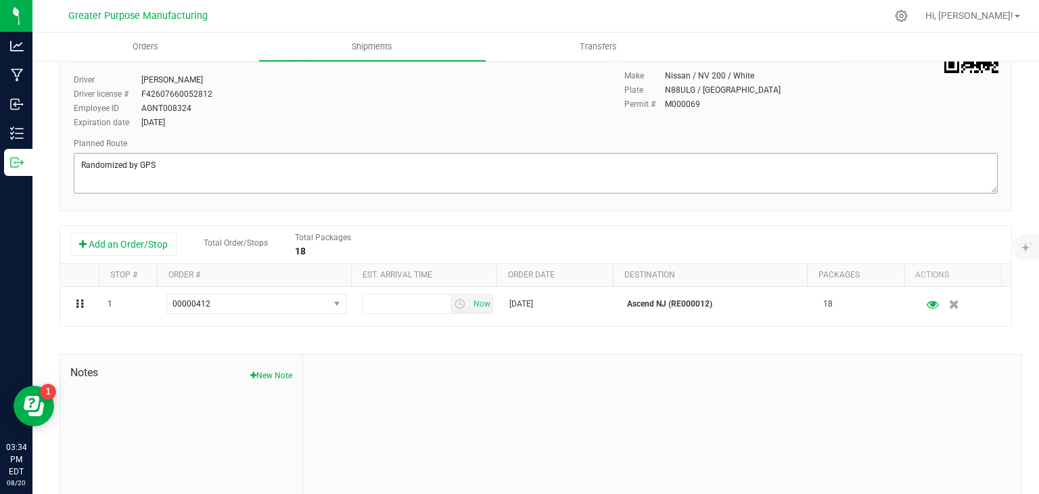
scroll to position [0, 0]
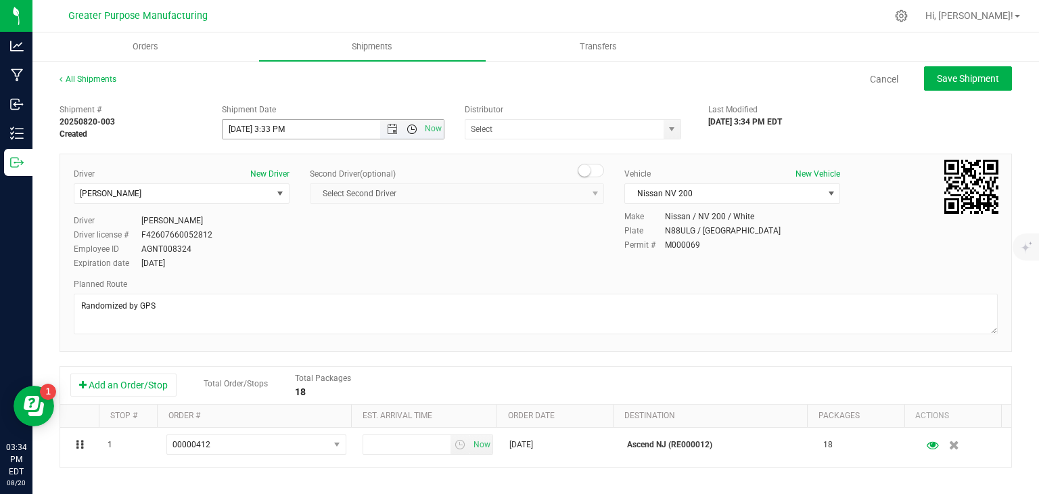
click at [408, 133] on span "Open the time view" at bounding box center [411, 129] width 11 height 11
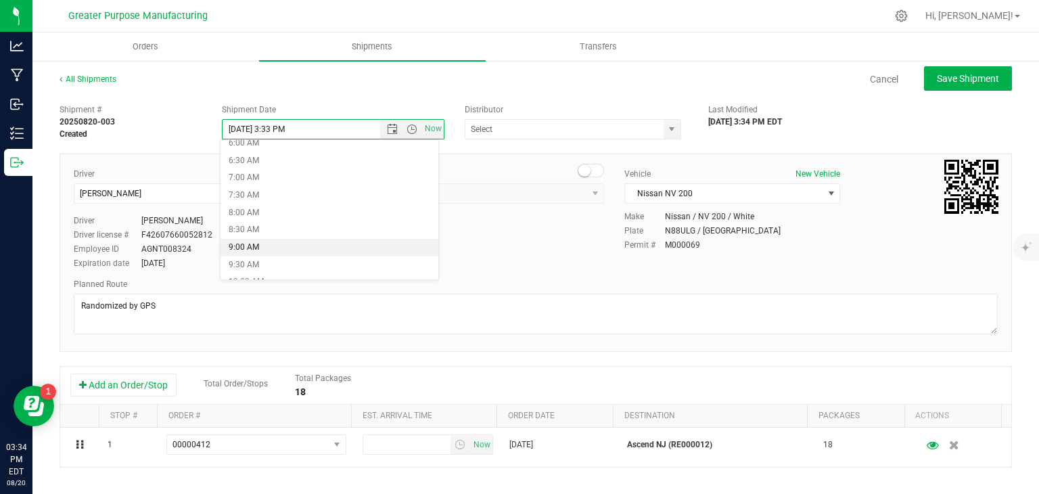
click at [284, 247] on li "9:00 AM" at bounding box center [329, 248] width 218 height 18
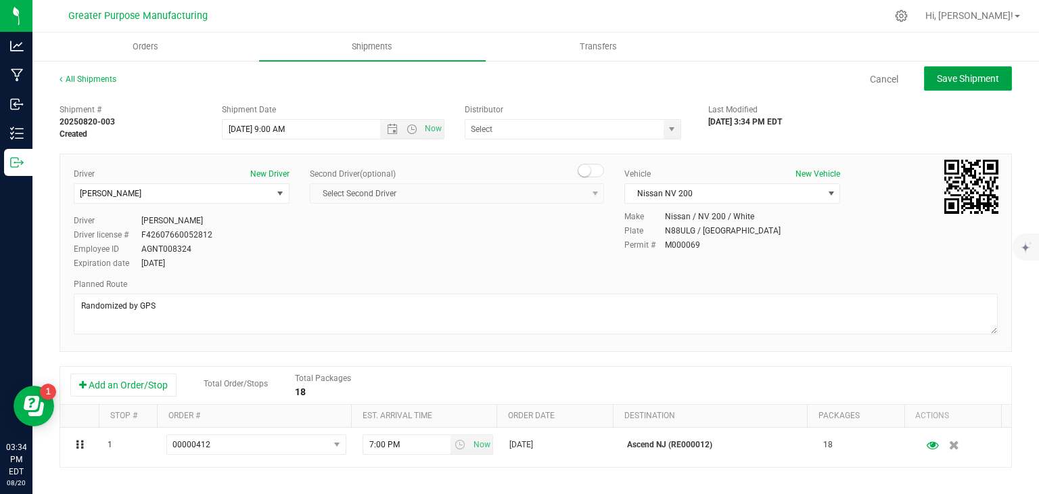
click at [954, 76] on span "Save Shipment" at bounding box center [967, 78] width 62 height 11
type input "[DATE] 1:00 PM"
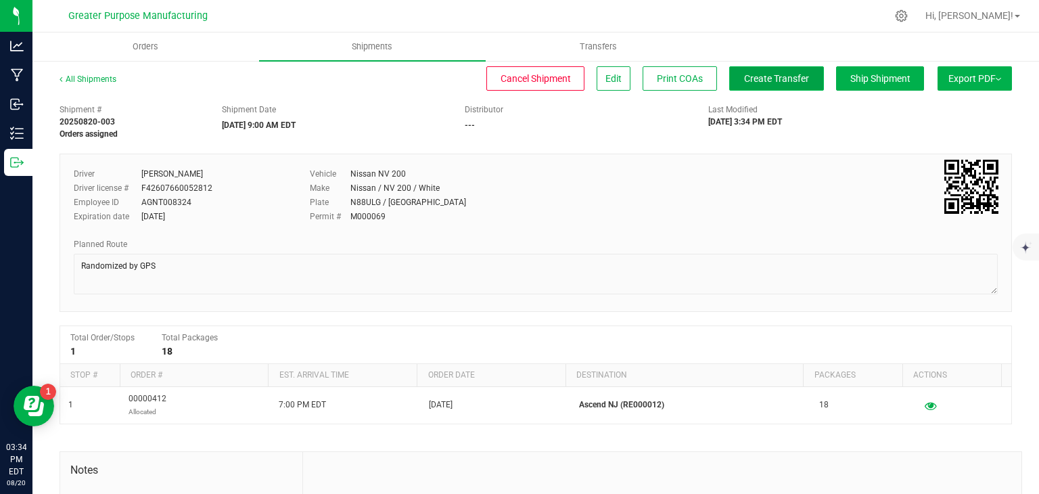
click at [769, 74] on span "Create Transfer" at bounding box center [776, 78] width 65 height 11
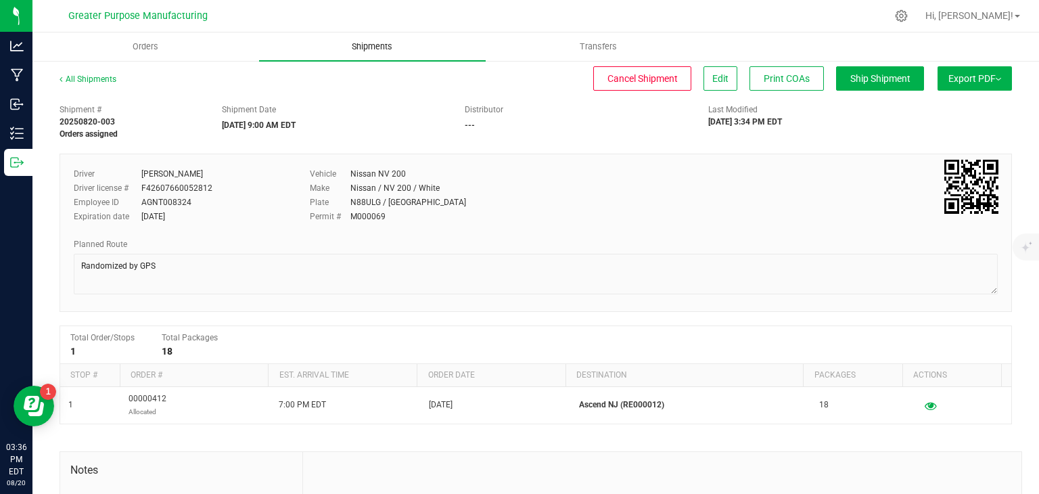
click at [379, 41] on span "Shipments" at bounding box center [371, 47] width 77 height 12
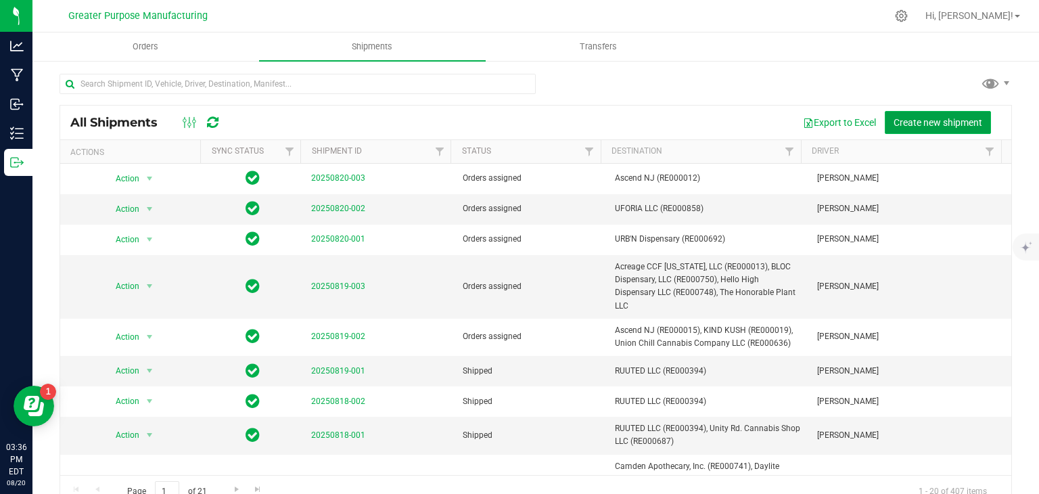
click at [904, 118] on span "Create new shipment" at bounding box center [937, 122] width 89 height 11
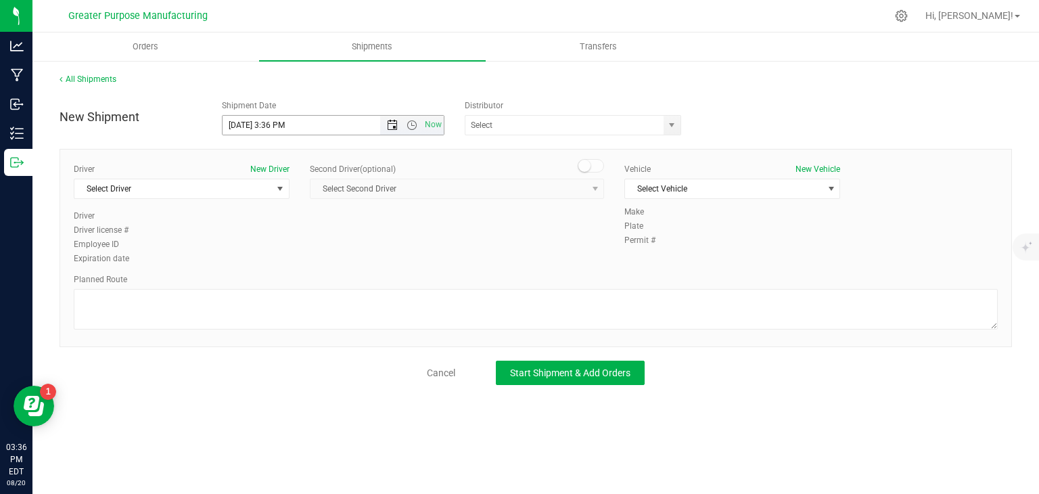
click at [396, 129] on span "Open the date view" at bounding box center [392, 125] width 11 height 11
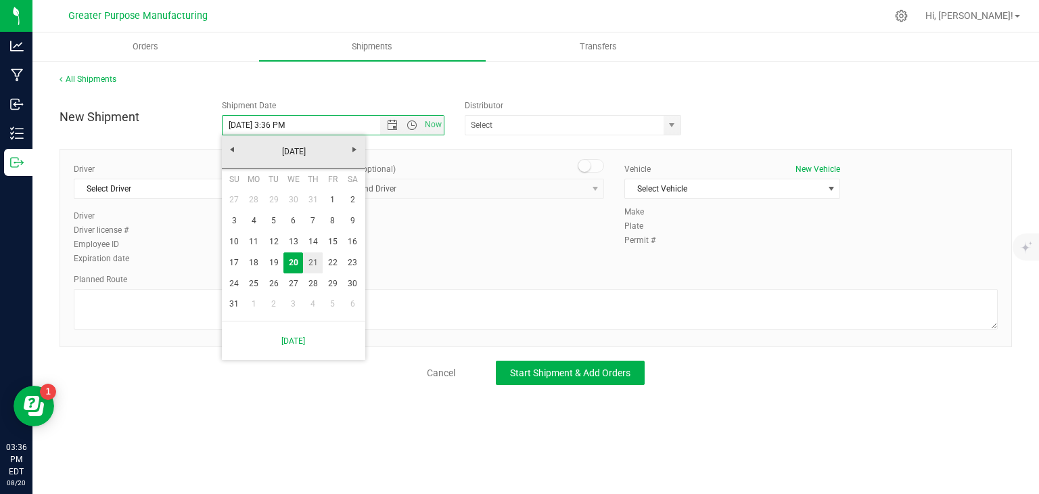
click at [313, 264] on link "21" at bounding box center [313, 262] width 20 height 21
type input "[DATE] 3:36 PM"
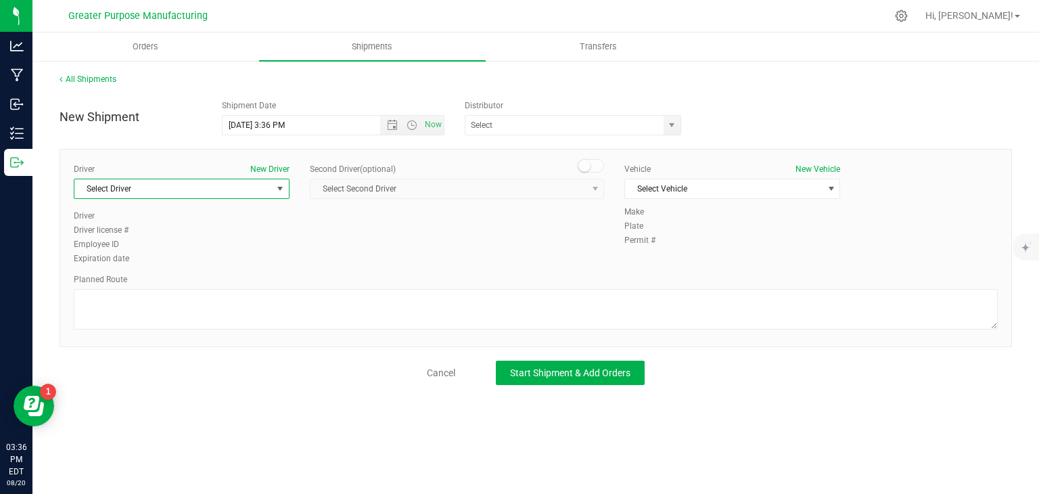
click at [184, 195] on span "Select Driver" at bounding box center [172, 188] width 197 height 19
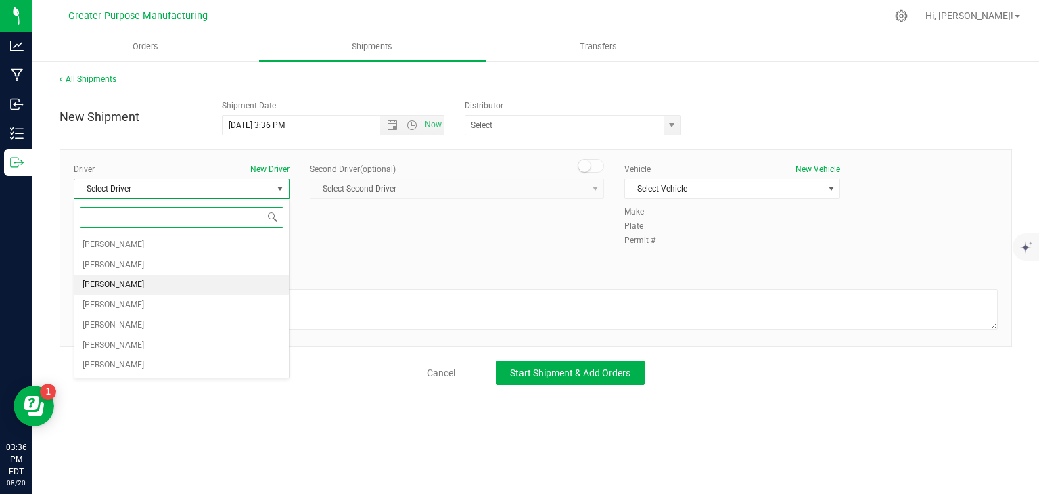
click at [151, 278] on li "[PERSON_NAME]" at bounding box center [181, 285] width 214 height 20
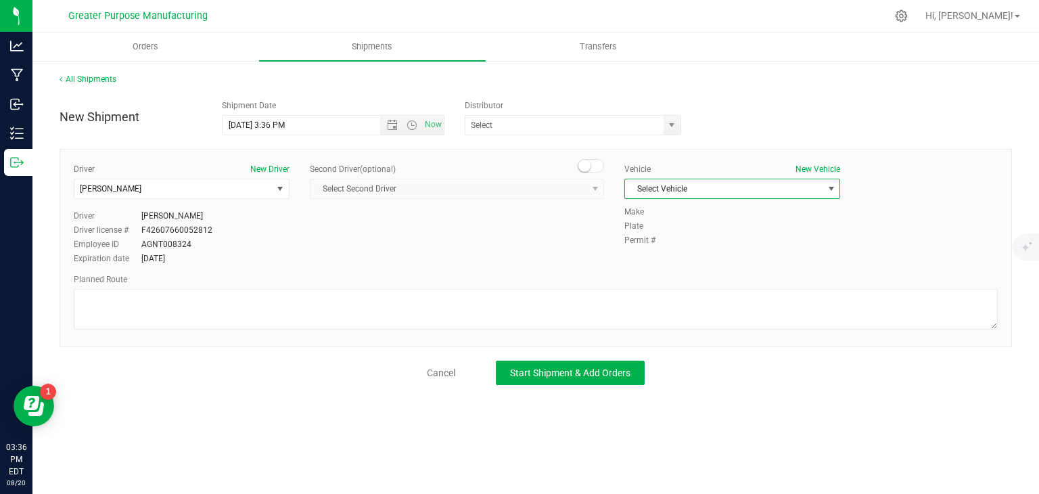
click at [671, 179] on span "Select Vehicle" at bounding box center [723, 188] width 197 height 19
click at [657, 239] on li "Nissan NV 200" at bounding box center [732, 232] width 214 height 20
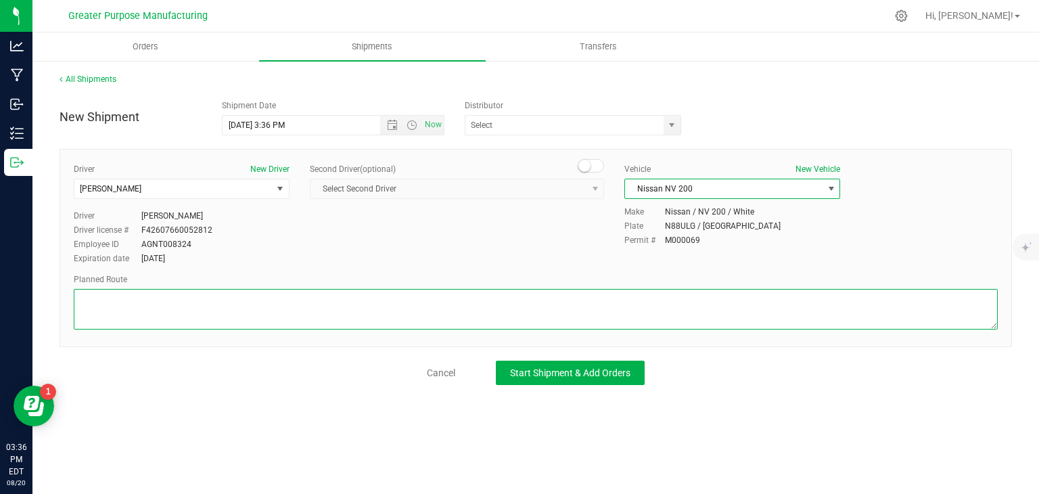
click at [560, 295] on textarea at bounding box center [536, 309] width 924 height 41
paste textarea "Randomized by GPS"
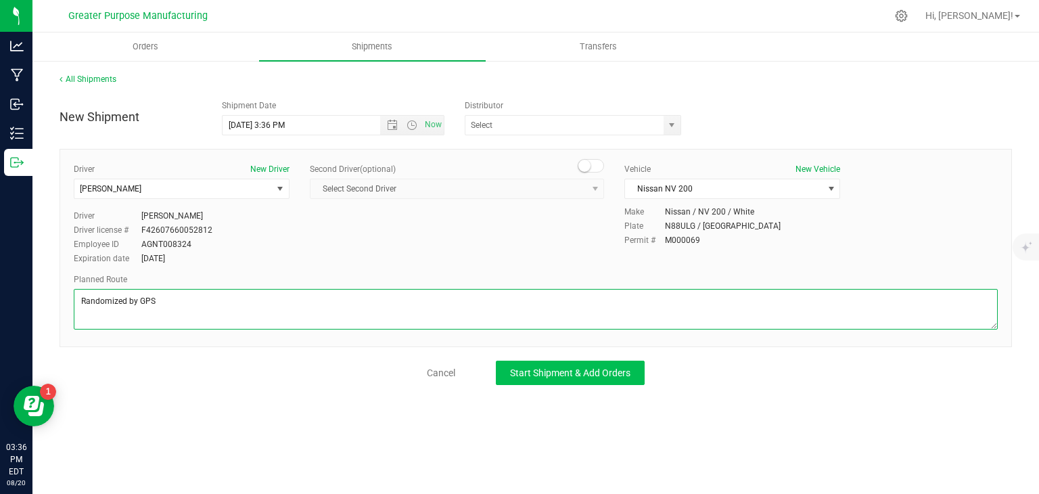
type textarea "Randomized by GPS"
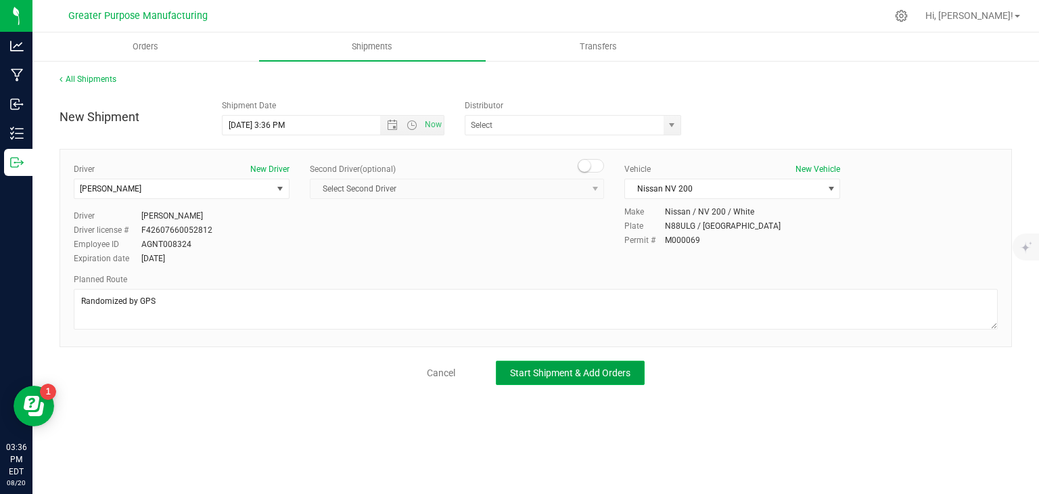
click at [570, 379] on button "Start Shipment & Add Orders" at bounding box center [570, 372] width 149 height 24
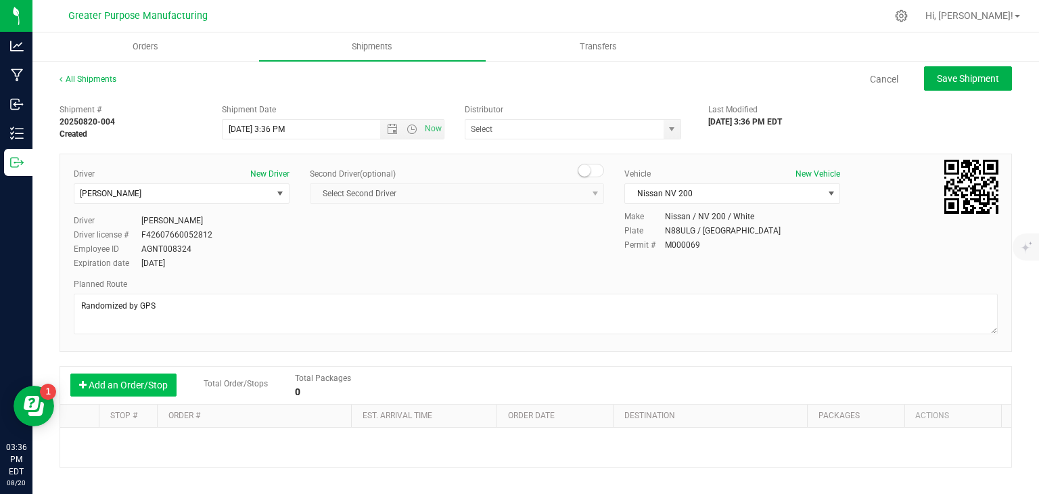
click at [144, 383] on button "Add an Order/Stop" at bounding box center [123, 384] width 106 height 23
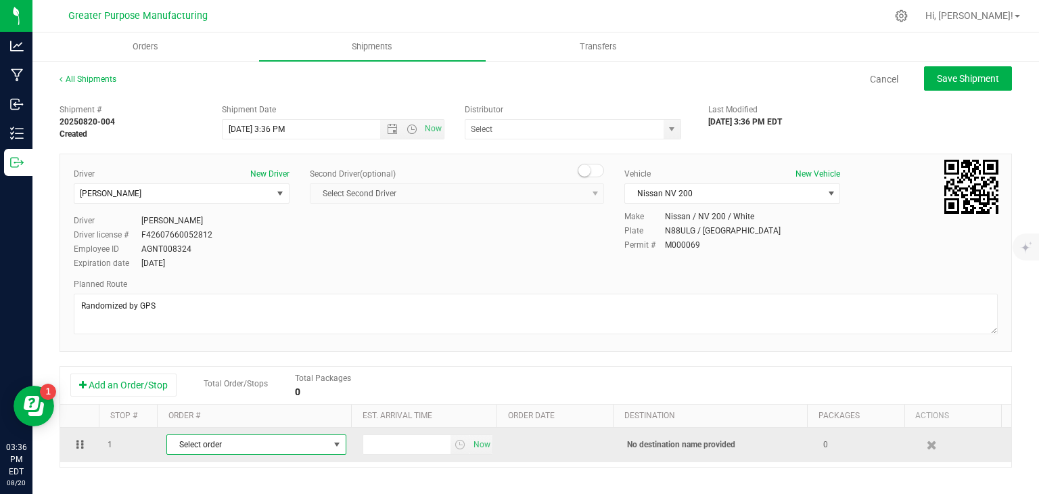
click at [208, 438] on span "Select order" at bounding box center [248, 444] width 162 height 19
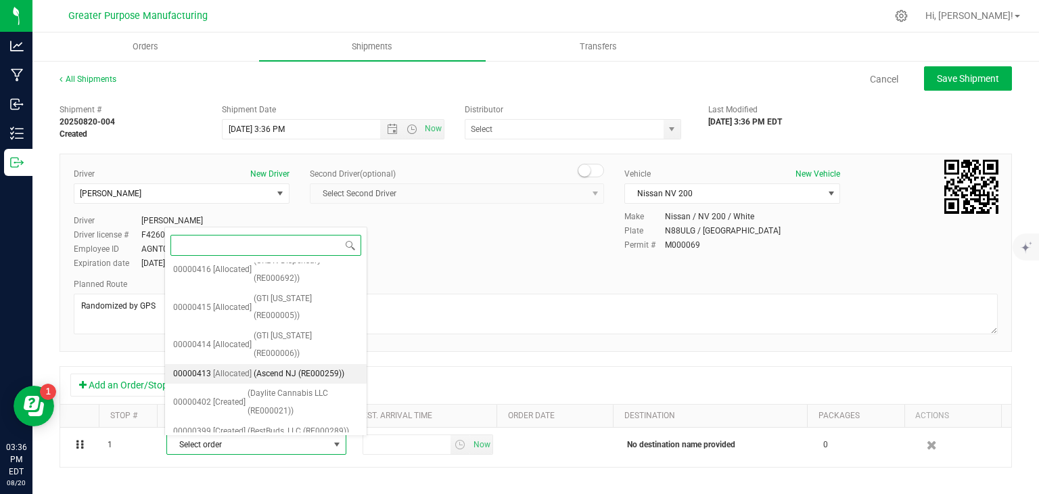
scroll to position [356, 0]
click at [245, 366] on span "[Allocated]" at bounding box center [232, 373] width 39 height 18
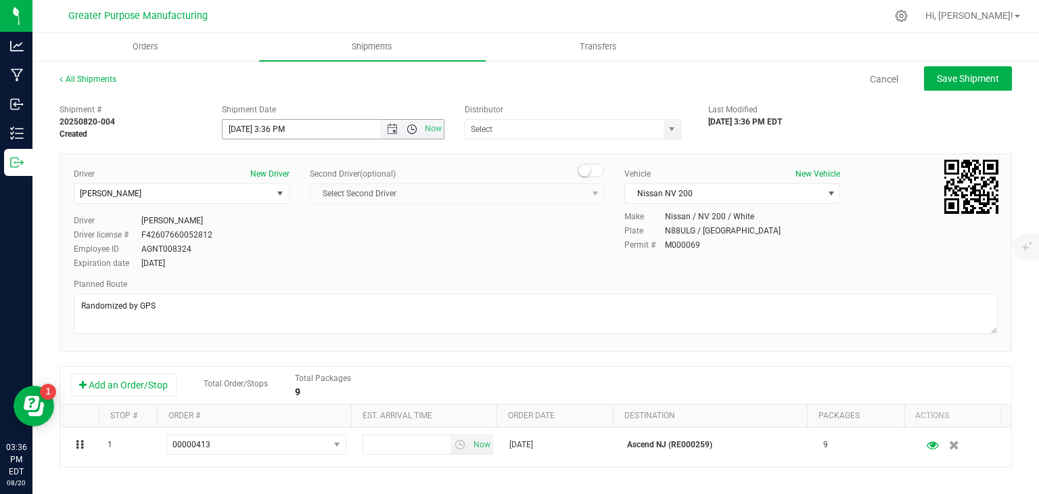
click at [412, 133] on span "Open the time view" at bounding box center [411, 129] width 11 height 11
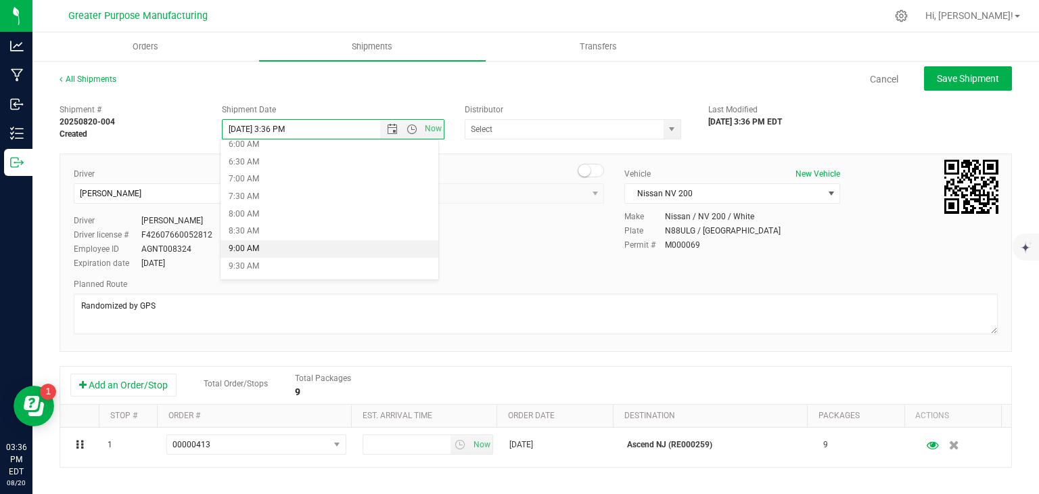
click at [292, 249] on li "9:00 AM" at bounding box center [329, 249] width 218 height 18
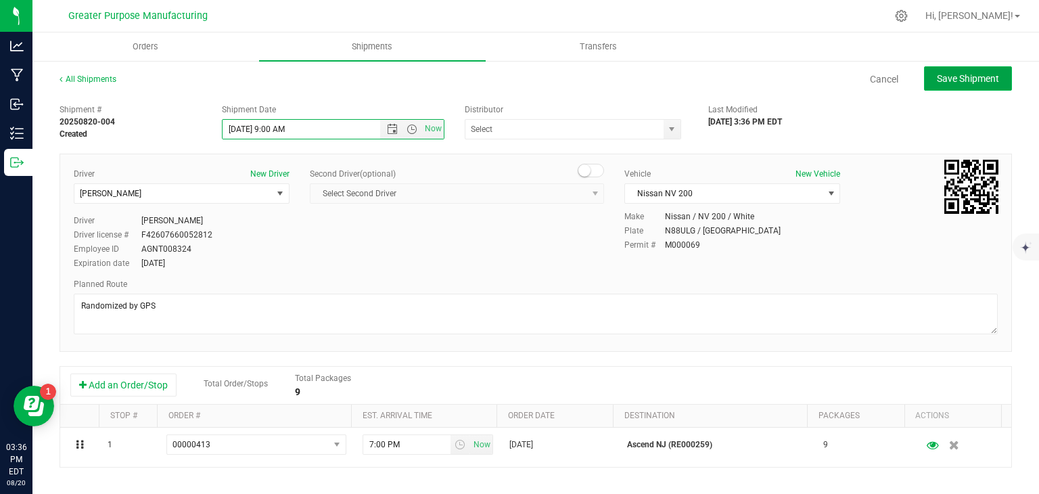
click at [963, 74] on span "Save Shipment" at bounding box center [967, 78] width 62 height 11
type input "[DATE] 1:00 PM"
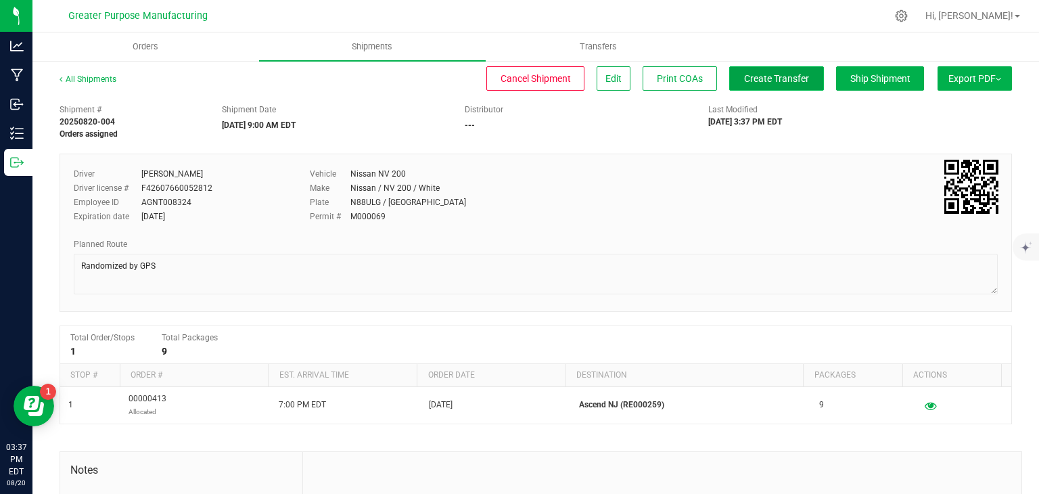
click at [745, 80] on span "Create Transfer" at bounding box center [776, 78] width 65 height 11
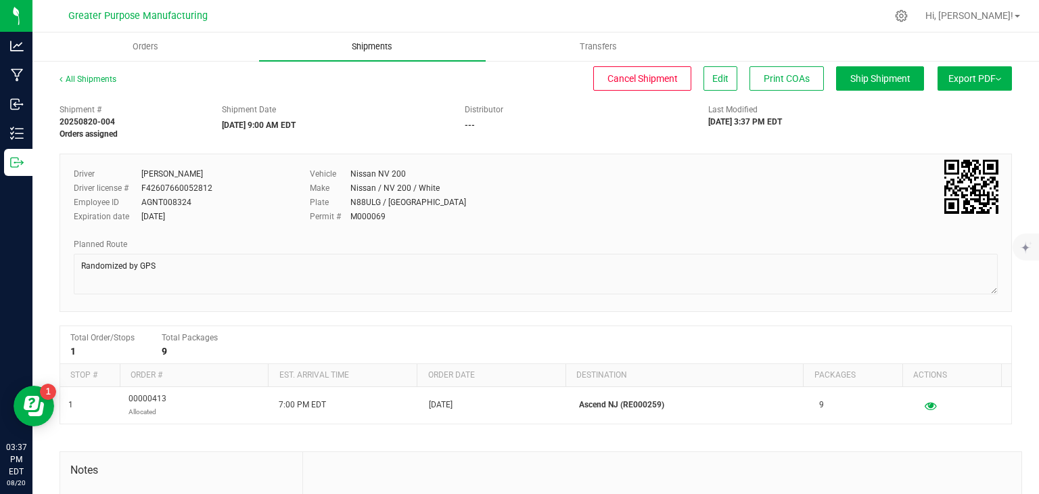
click at [372, 52] on span "Shipments" at bounding box center [371, 47] width 77 height 12
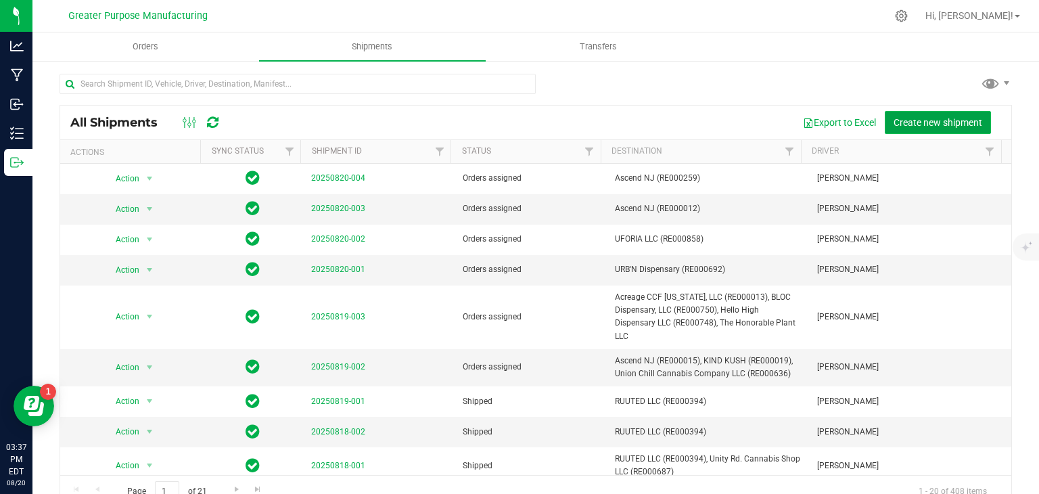
click at [893, 125] on span "Create new shipment" at bounding box center [937, 122] width 89 height 11
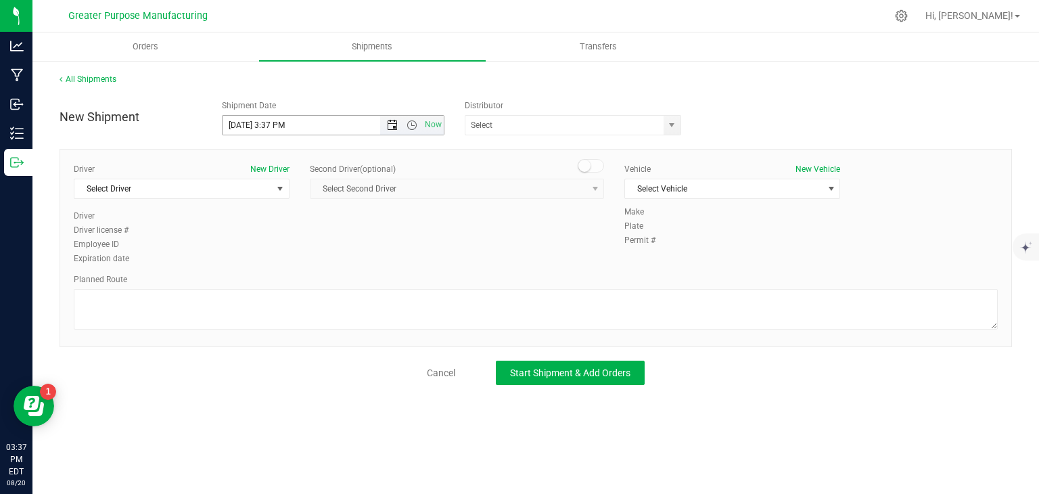
click at [396, 125] on span "Open the date view" at bounding box center [392, 125] width 11 height 11
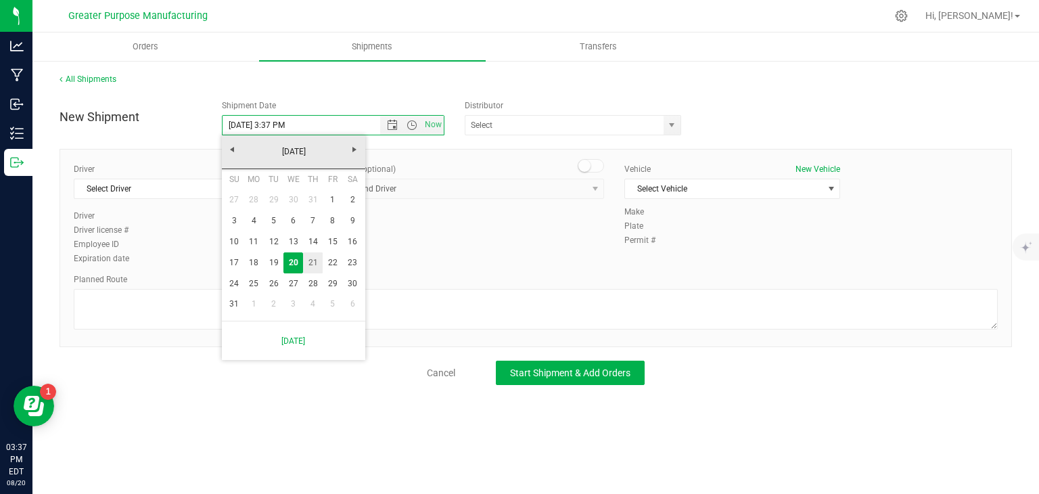
click at [308, 268] on link "21" at bounding box center [313, 262] width 20 height 21
type input "[DATE] 3:37 PM"
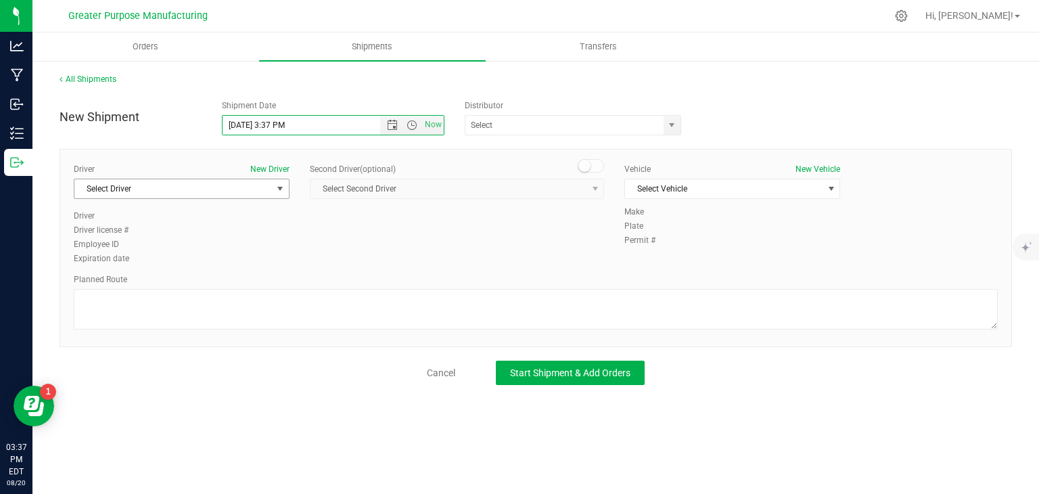
click at [247, 185] on span "Select Driver" at bounding box center [172, 188] width 197 height 19
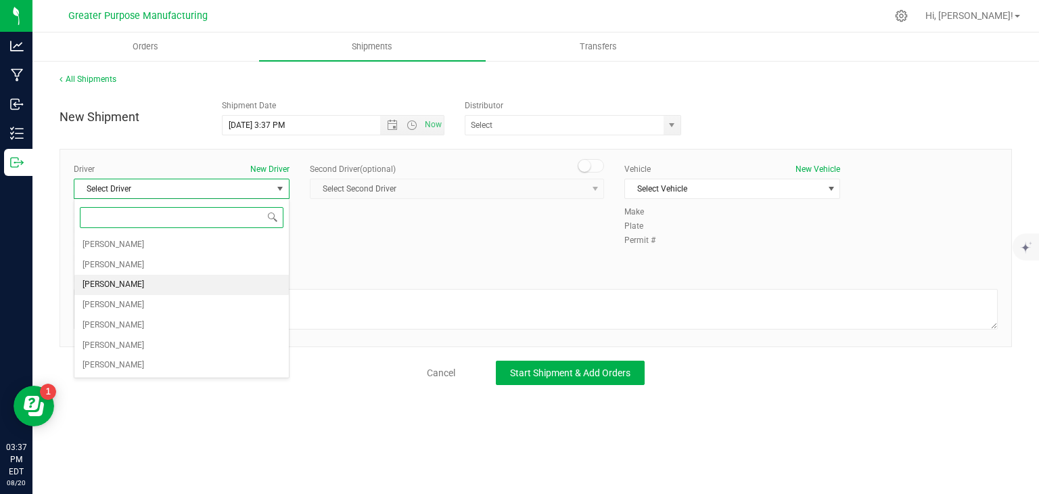
click at [191, 282] on li "[PERSON_NAME]" at bounding box center [181, 285] width 214 height 20
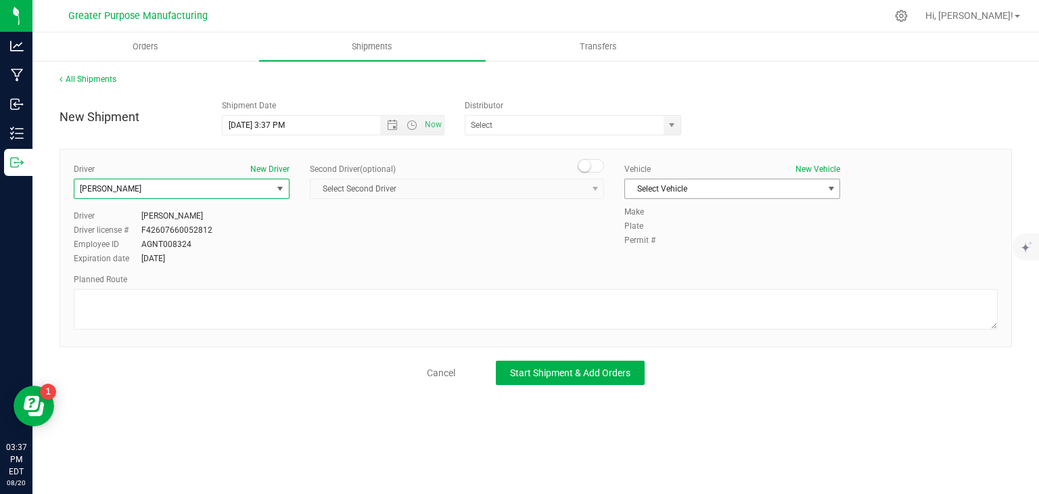
click at [679, 196] on span "Select Vehicle" at bounding box center [723, 188] width 197 height 19
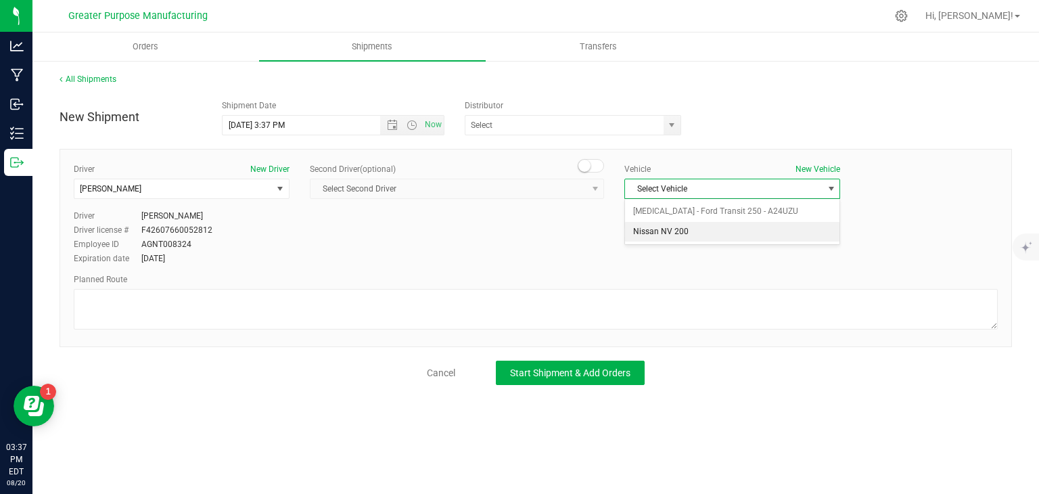
click at [663, 233] on li "Nissan NV 200" at bounding box center [732, 232] width 214 height 20
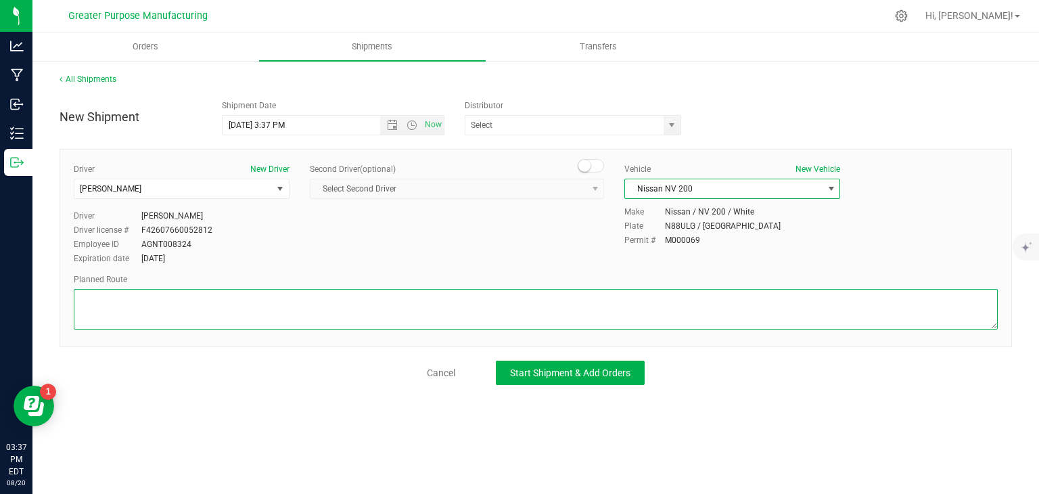
click at [561, 307] on textarea at bounding box center [536, 309] width 924 height 41
paste textarea "Randomized by GPS"
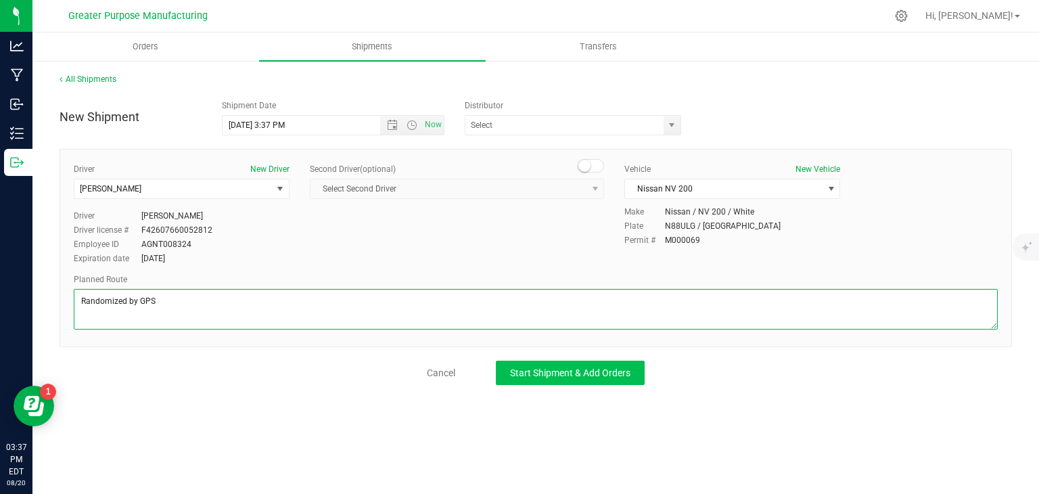
type textarea "Randomized by GPS"
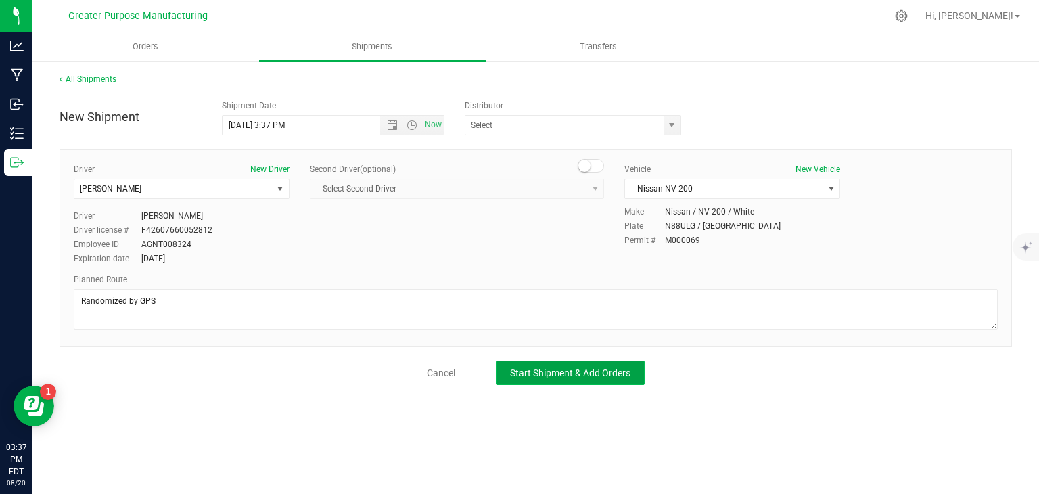
click at [575, 369] on span "Start Shipment & Add Orders" at bounding box center [570, 372] width 120 height 11
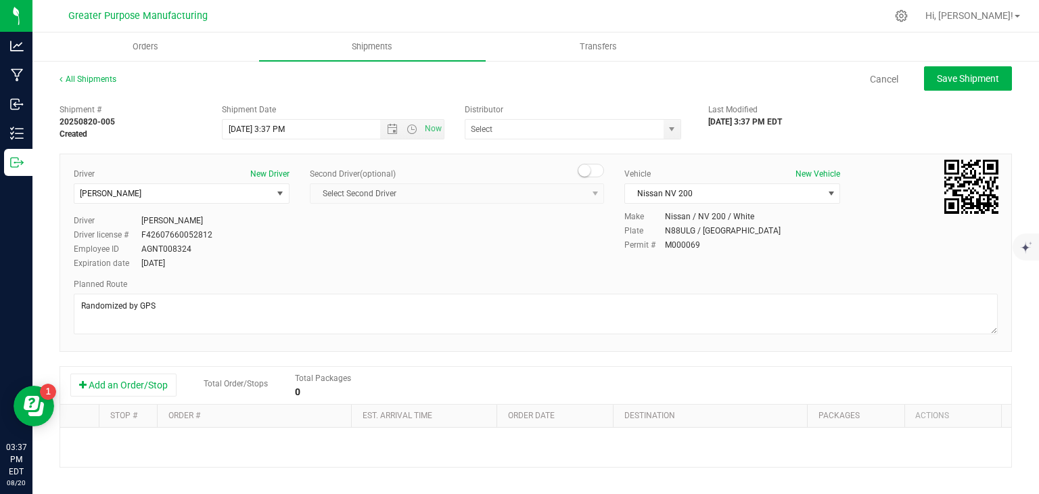
scroll to position [33, 0]
click at [157, 379] on button "Add an Order/Stop" at bounding box center [123, 384] width 106 height 23
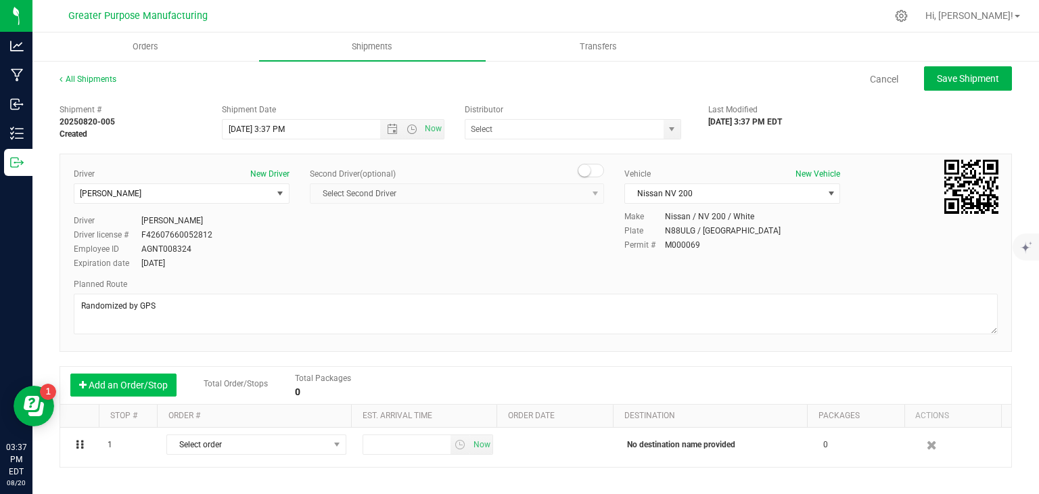
scroll to position [0, 0]
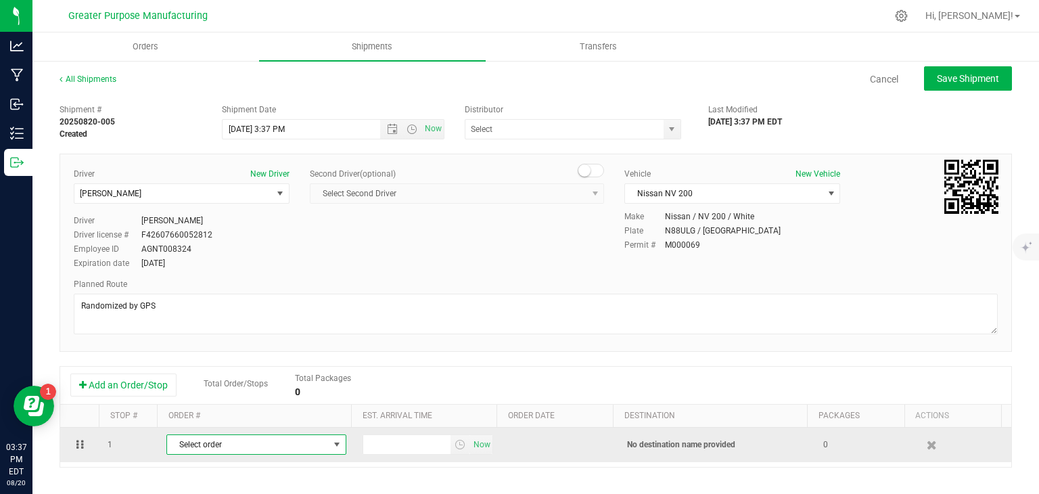
click at [200, 441] on span "Select order" at bounding box center [248, 444] width 162 height 19
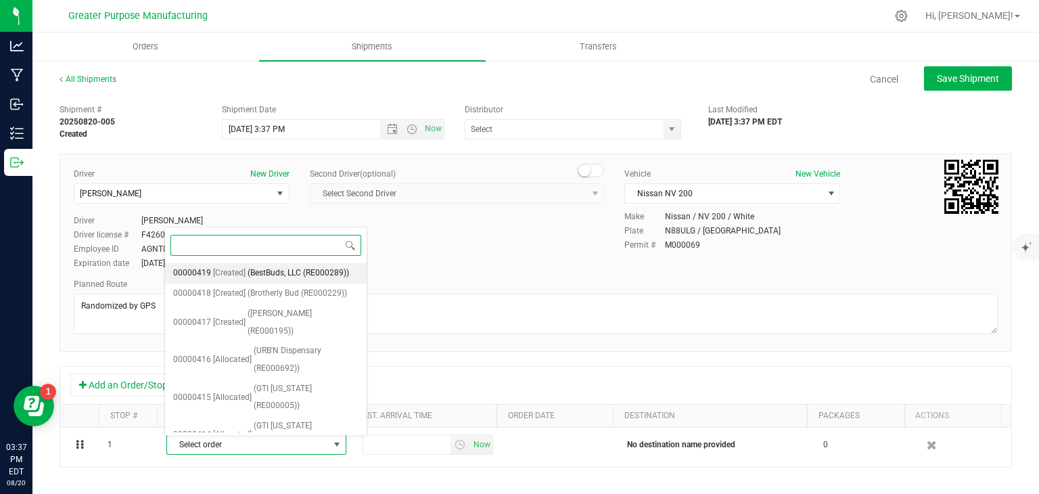
scroll to position [290, 0]
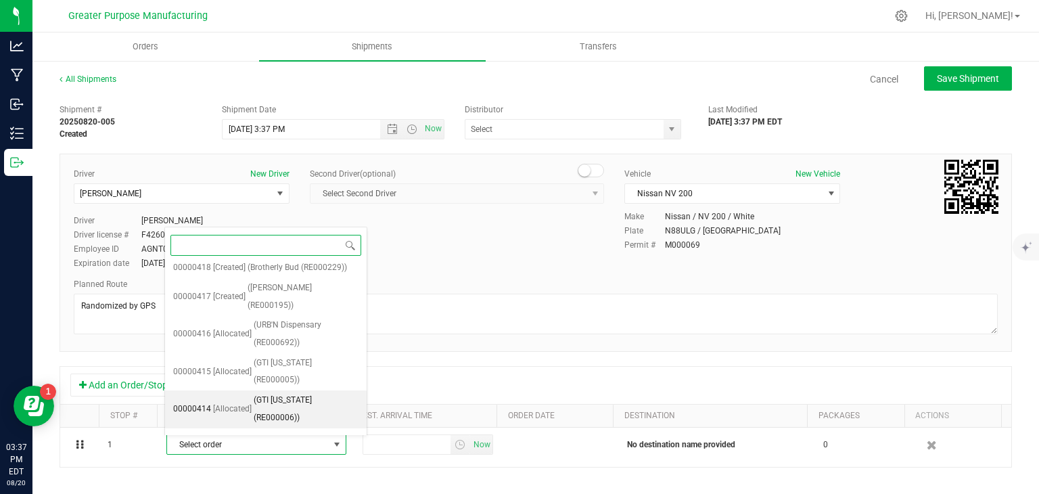
click at [280, 401] on span "(GTI [US_STATE] (RE000006))" at bounding box center [306, 408] width 105 height 34
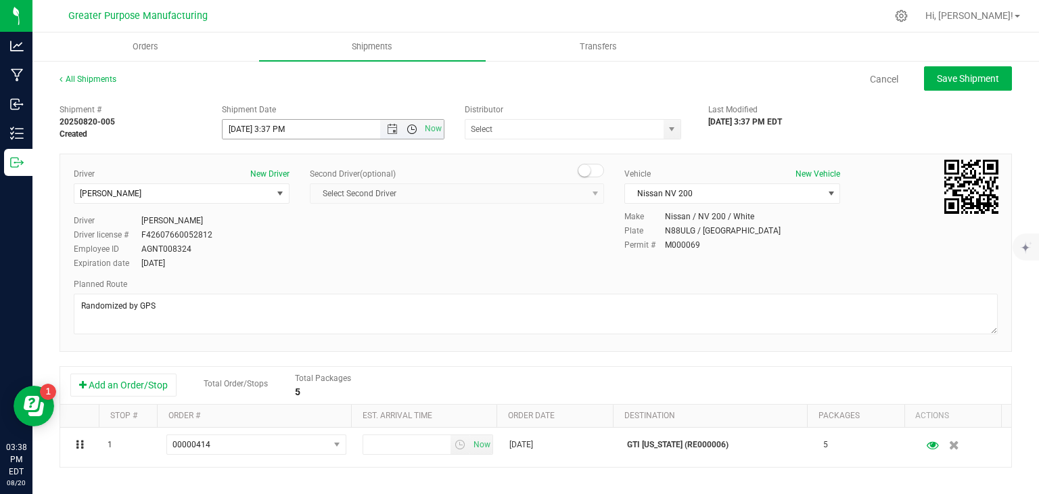
click at [406, 132] on span "Open the time view" at bounding box center [411, 129] width 11 height 11
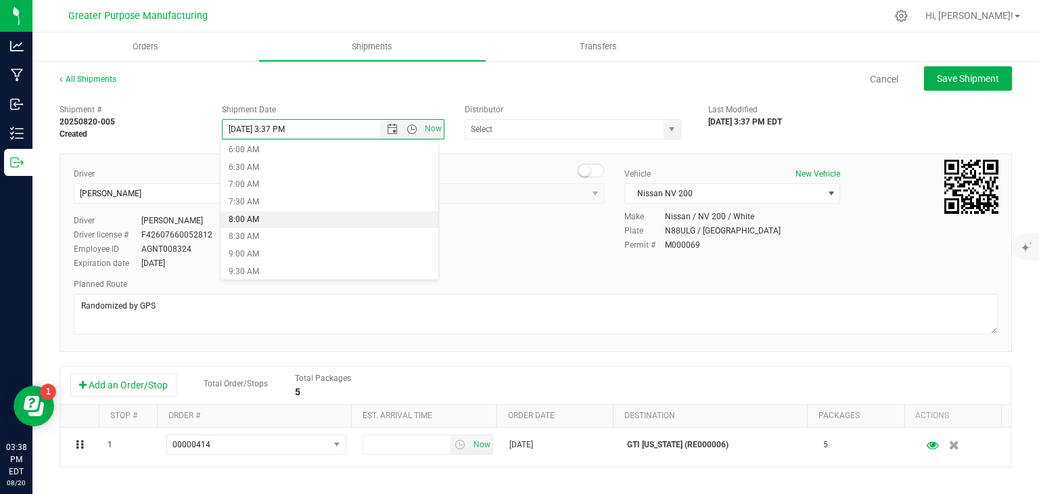
scroll to position [211, 0]
click at [300, 252] on li "9:00 AM" at bounding box center [329, 253] width 218 height 18
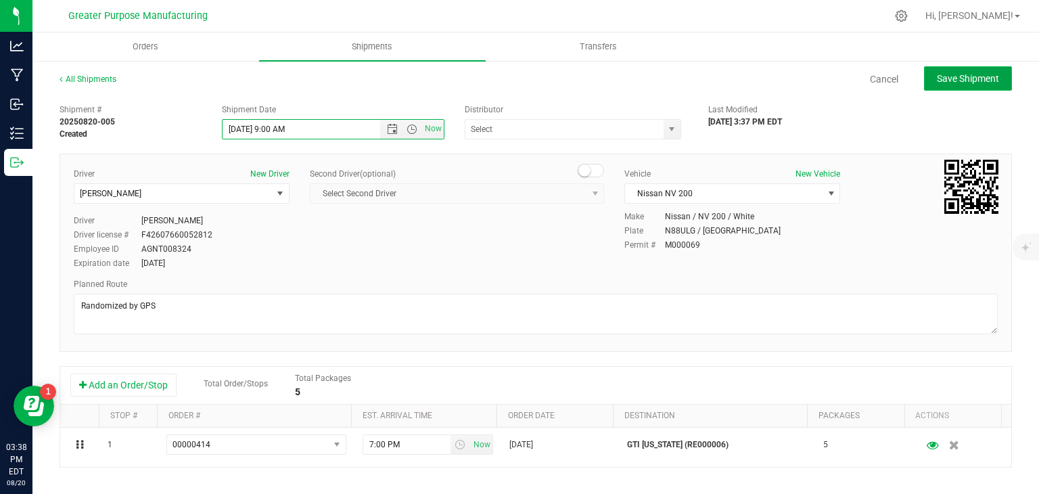
click at [964, 82] on span "Save Shipment" at bounding box center [967, 78] width 62 height 11
type input "[DATE] 1:00 PM"
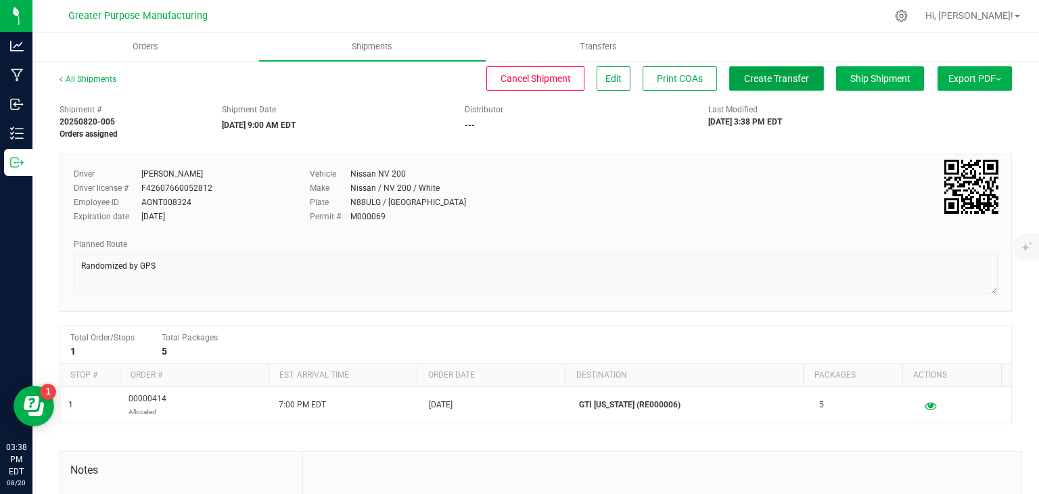
click at [782, 85] on button "Create Transfer" at bounding box center [776, 78] width 95 height 24
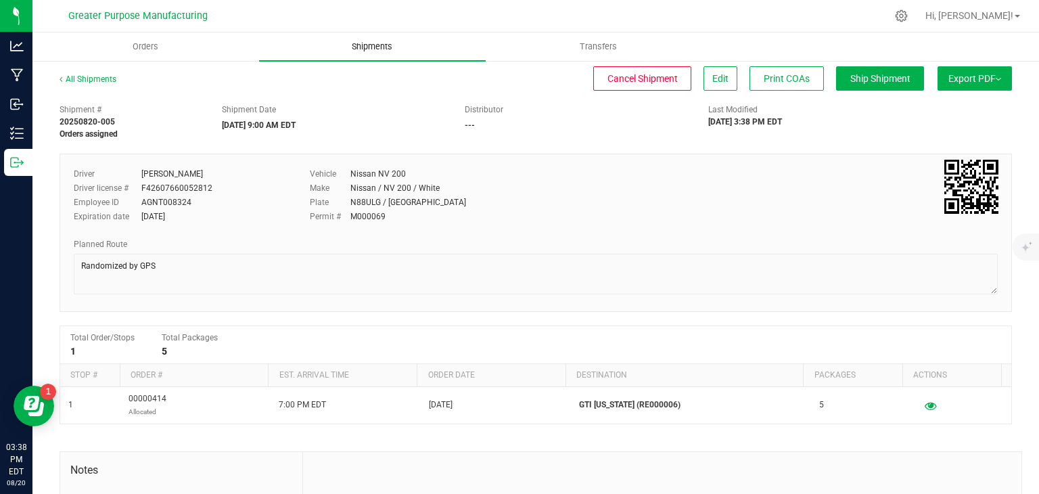
click at [376, 49] on span "Shipments" at bounding box center [371, 47] width 77 height 12
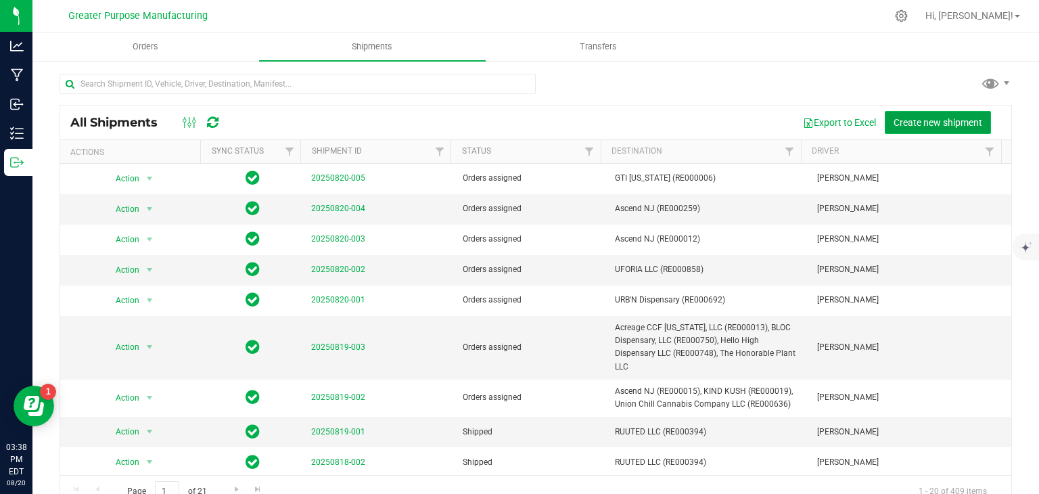
click at [913, 117] on span "Create new shipment" at bounding box center [937, 122] width 89 height 11
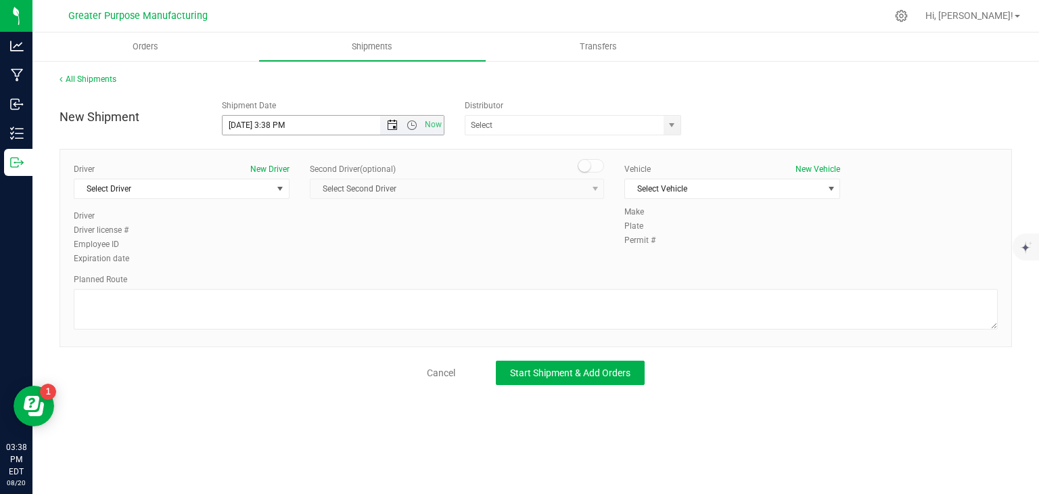
click at [389, 128] on span "Open the date view" at bounding box center [392, 125] width 11 height 11
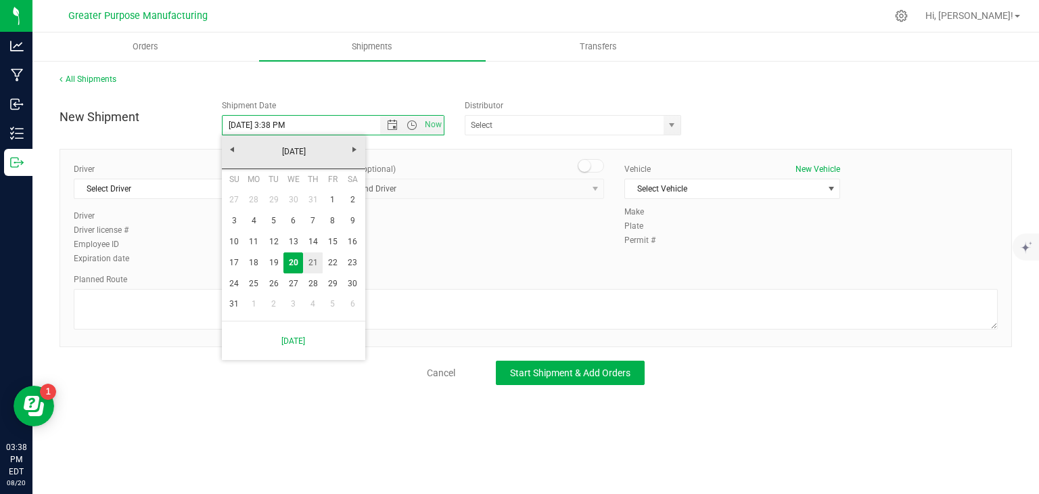
click at [311, 258] on link "21" at bounding box center [313, 262] width 20 height 21
type input "[DATE] 3:38 PM"
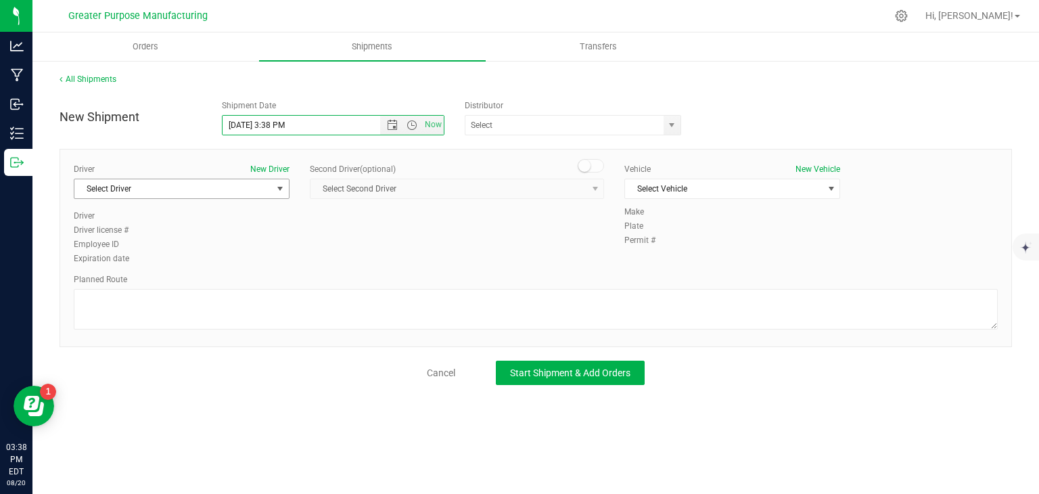
click at [254, 194] on span "Select Driver" at bounding box center [172, 188] width 197 height 19
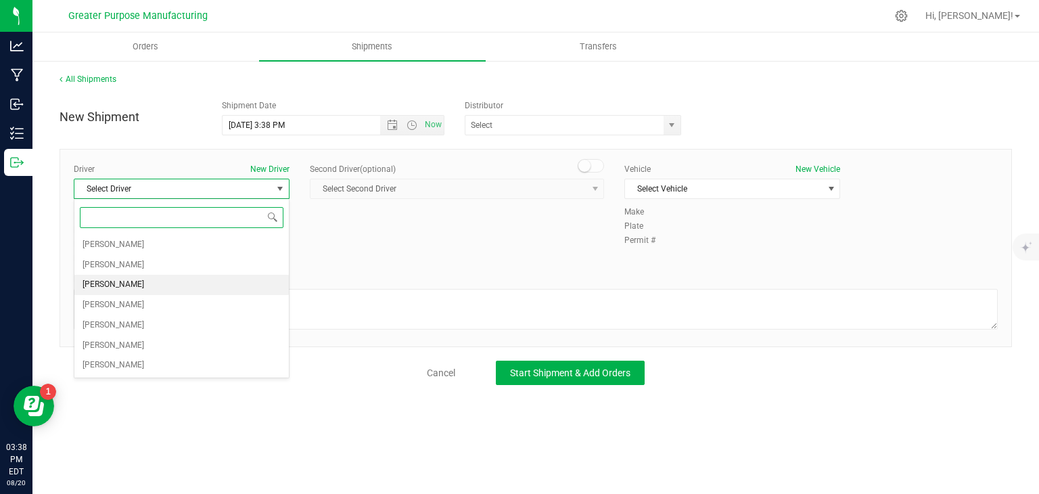
click at [178, 279] on li "[PERSON_NAME]" at bounding box center [181, 285] width 214 height 20
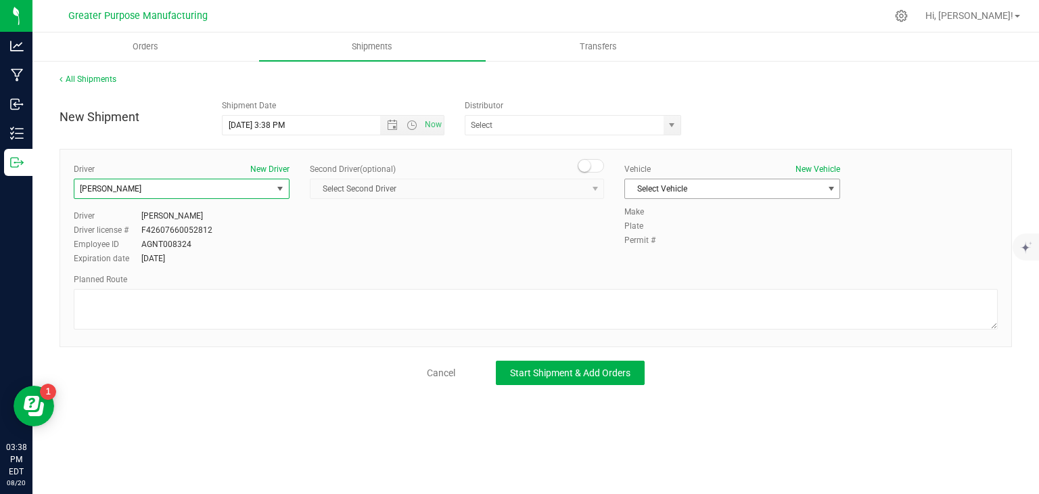
click at [707, 193] on span "Select Vehicle" at bounding box center [723, 188] width 197 height 19
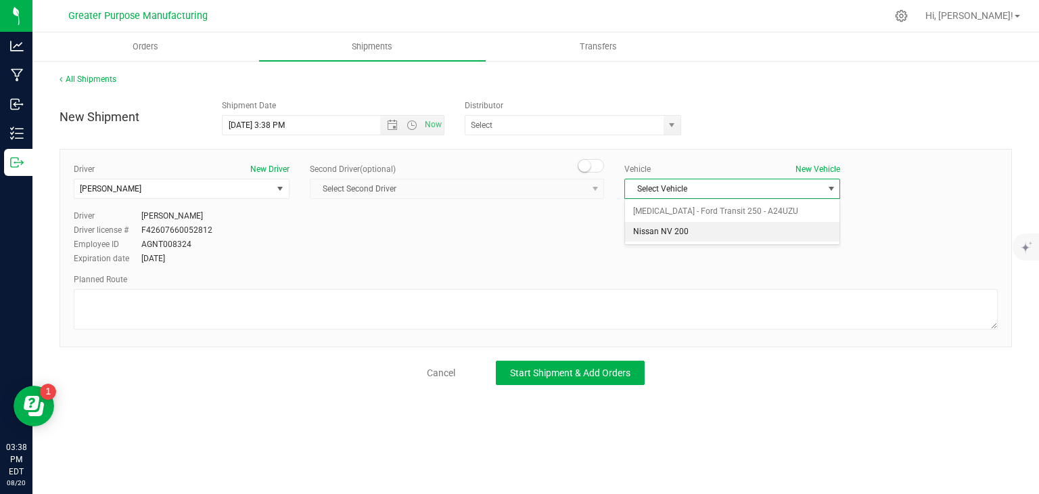
click at [676, 233] on li "Nissan NV 200" at bounding box center [732, 232] width 214 height 20
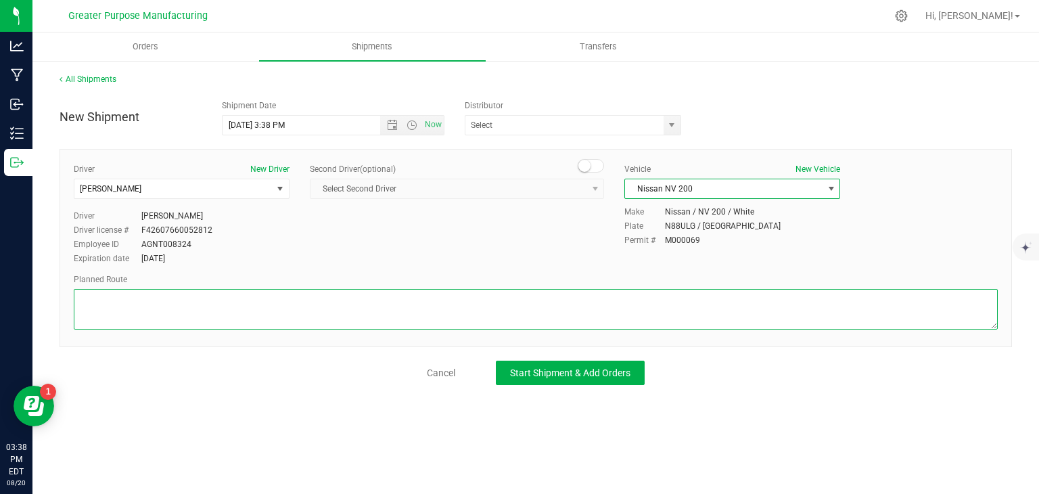
click at [594, 298] on textarea at bounding box center [536, 309] width 924 height 41
paste textarea "Randomized by GPS"
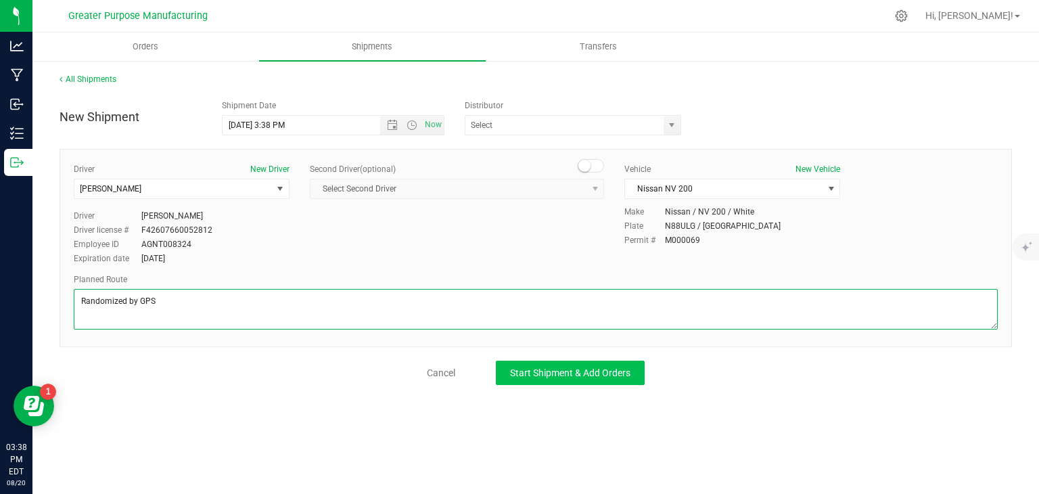
type textarea "Randomized by GPS"
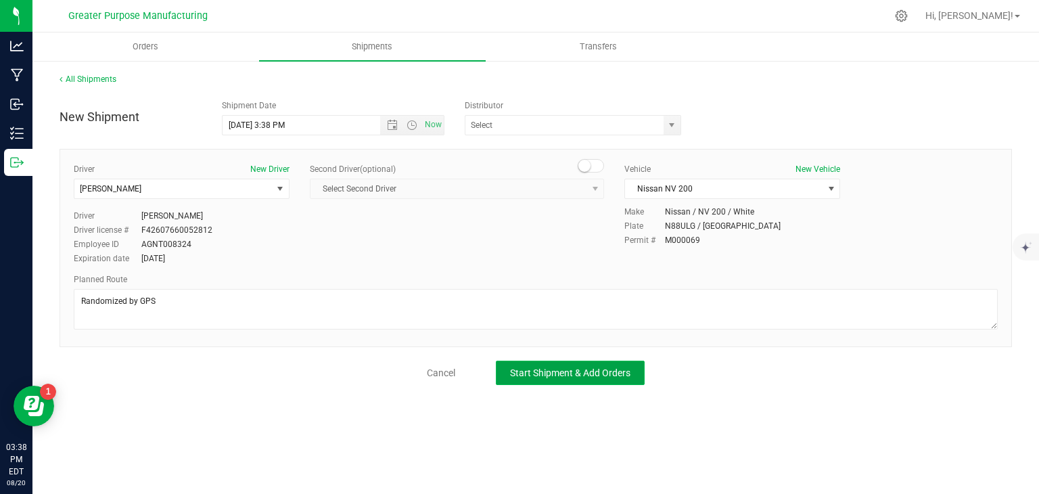
click at [572, 369] on span "Start Shipment & Add Orders" at bounding box center [570, 372] width 120 height 11
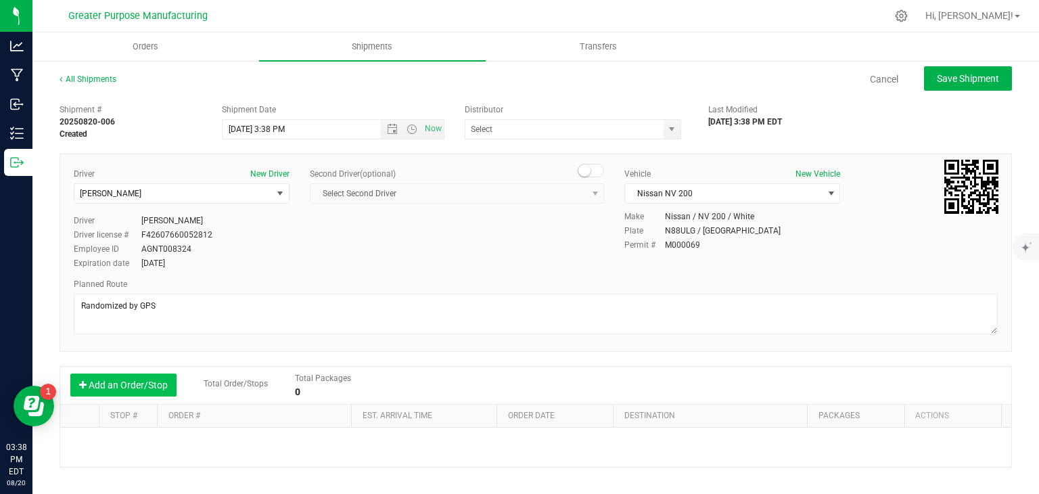
click at [143, 382] on button "Add an Order/Stop" at bounding box center [123, 384] width 106 height 23
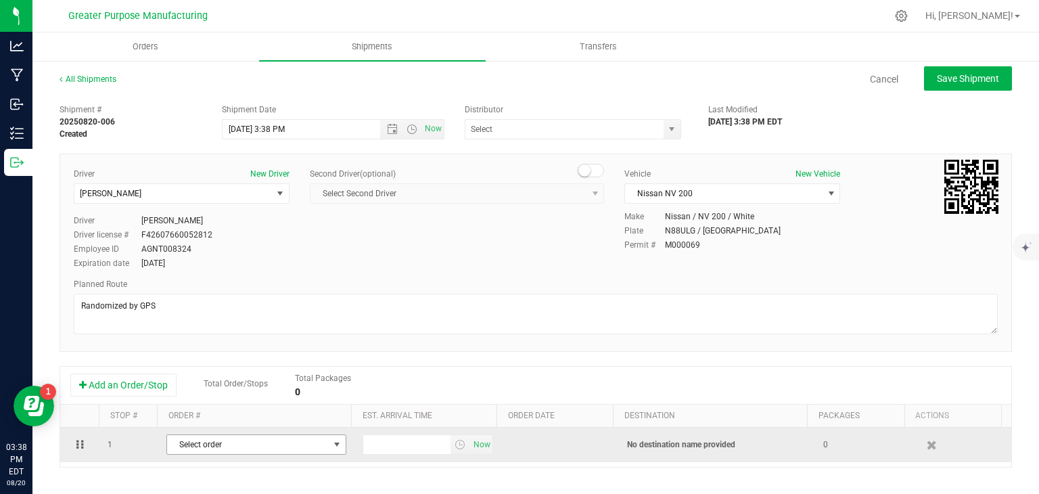
click at [230, 444] on span "Select order" at bounding box center [248, 444] width 162 height 19
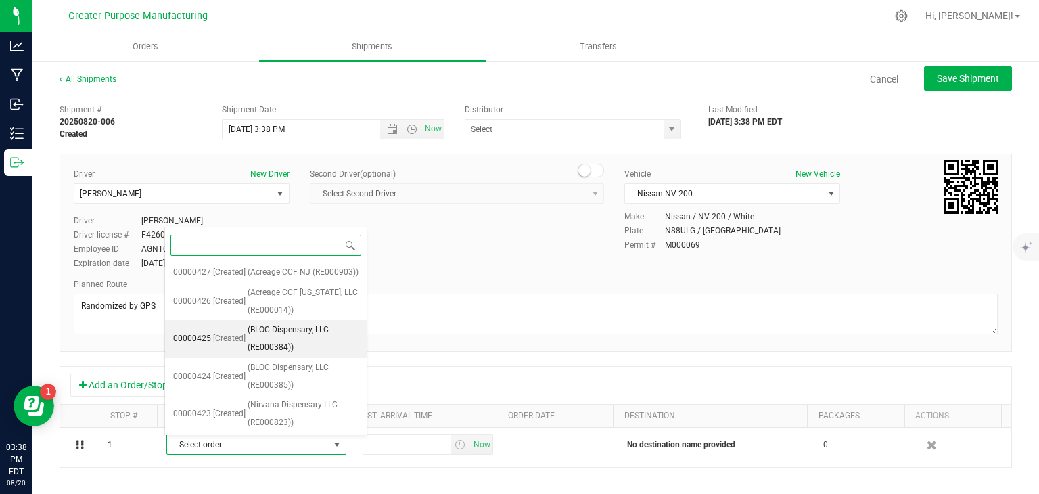
scroll to position [301, 0]
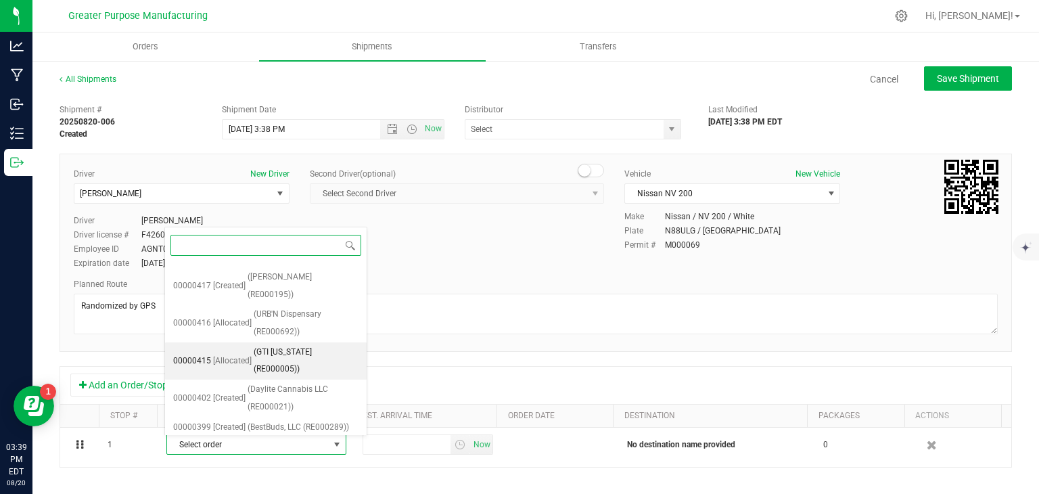
click at [288, 358] on span "(GTI [US_STATE] (RE000005))" at bounding box center [306, 360] width 105 height 34
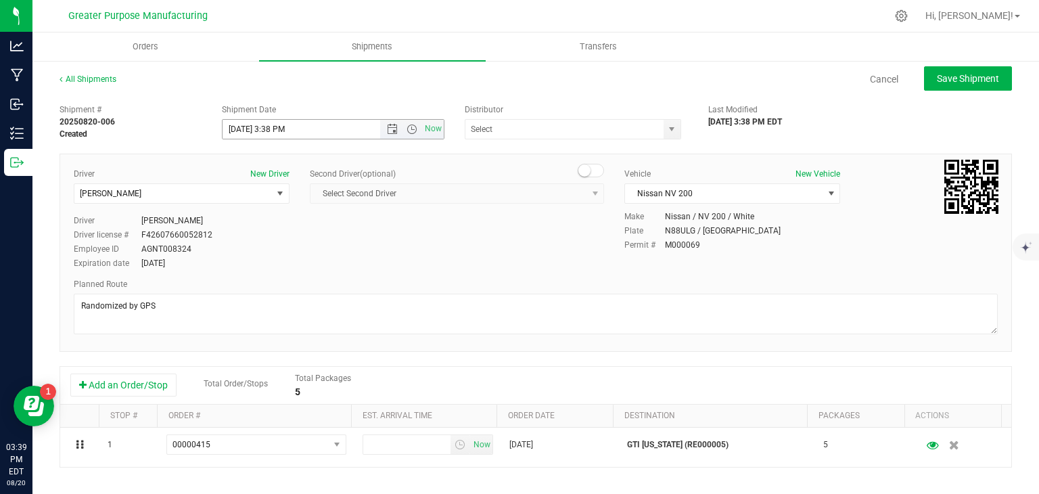
click at [408, 122] on span "Now" at bounding box center [412, 129] width 64 height 19
click at [406, 133] on span "Open the time view" at bounding box center [411, 129] width 11 height 11
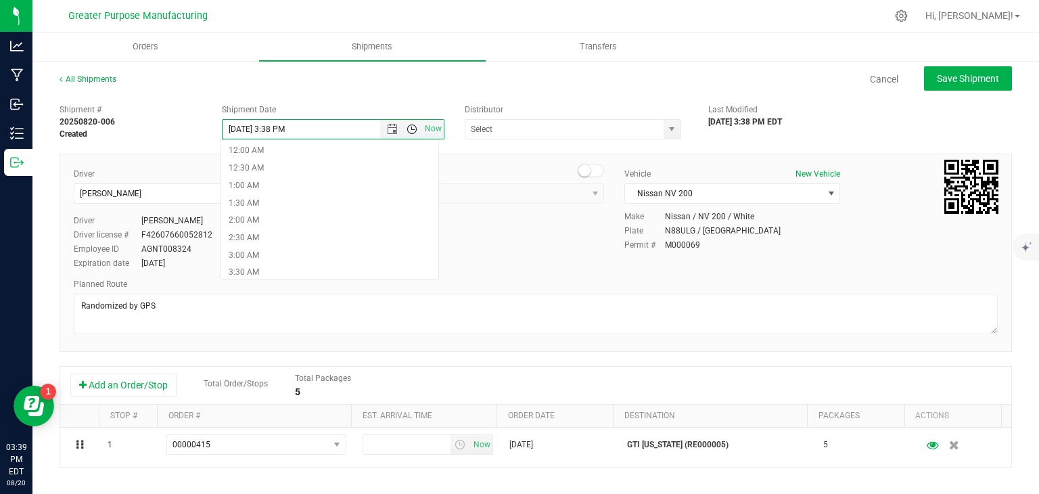
click at [406, 133] on span "Open the time view" at bounding box center [411, 129] width 11 height 11
click at [408, 125] on span "Open the time view" at bounding box center [411, 129] width 11 height 11
click at [307, 200] on li "9:00 AM" at bounding box center [329, 199] width 218 height 18
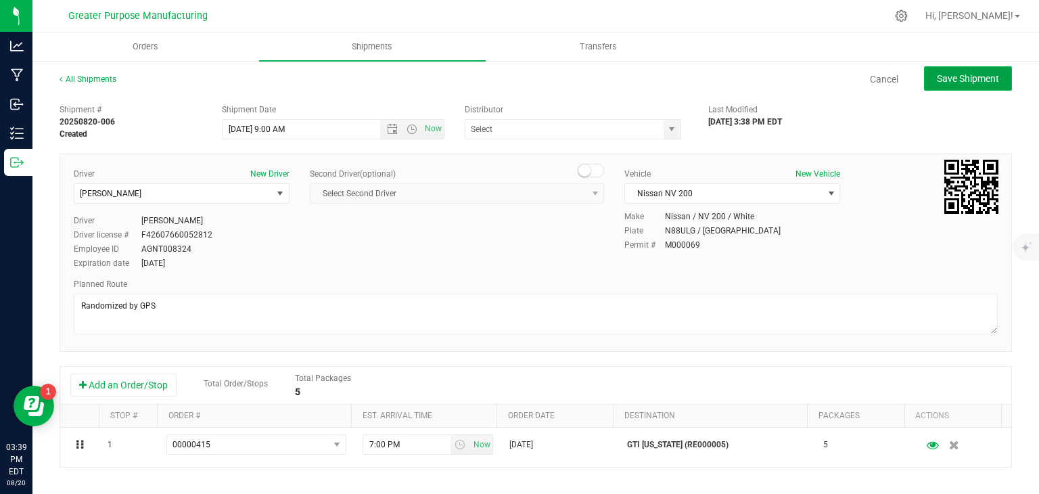
click at [948, 80] on span "Save Shipment" at bounding box center [967, 78] width 62 height 11
type input "[DATE] 1:00 PM"
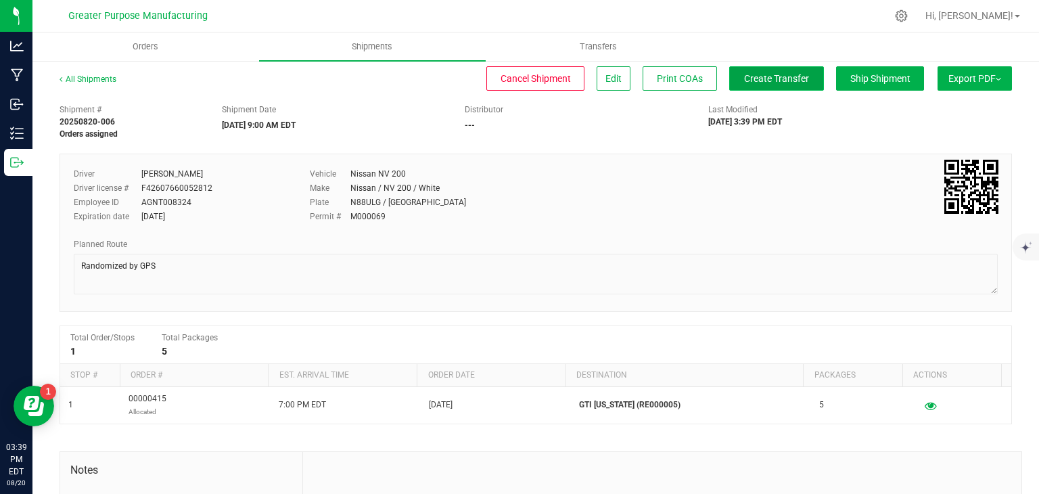
click at [773, 71] on button "Create Transfer" at bounding box center [776, 78] width 95 height 24
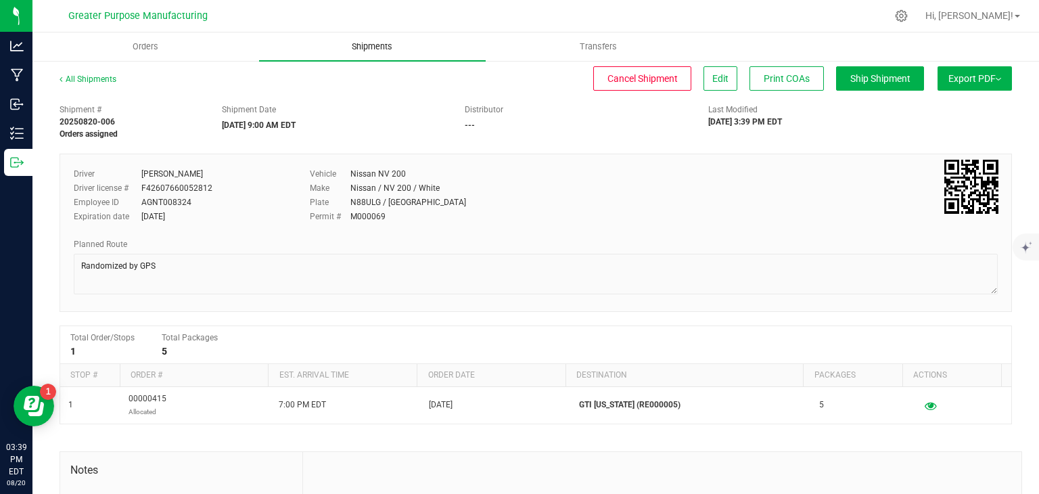
click at [357, 45] on span "Shipments" at bounding box center [371, 47] width 77 height 12
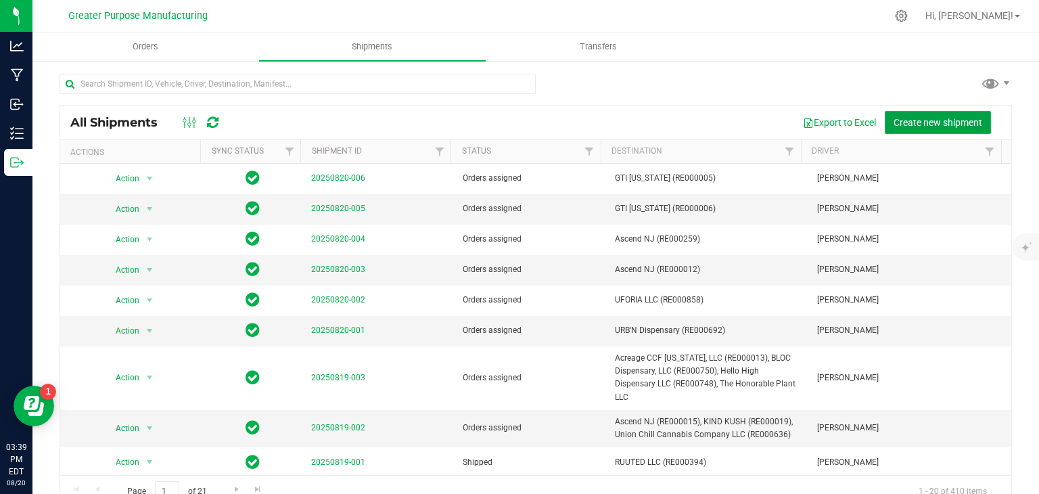
click at [928, 112] on button "Create new shipment" at bounding box center [937, 122] width 106 height 23
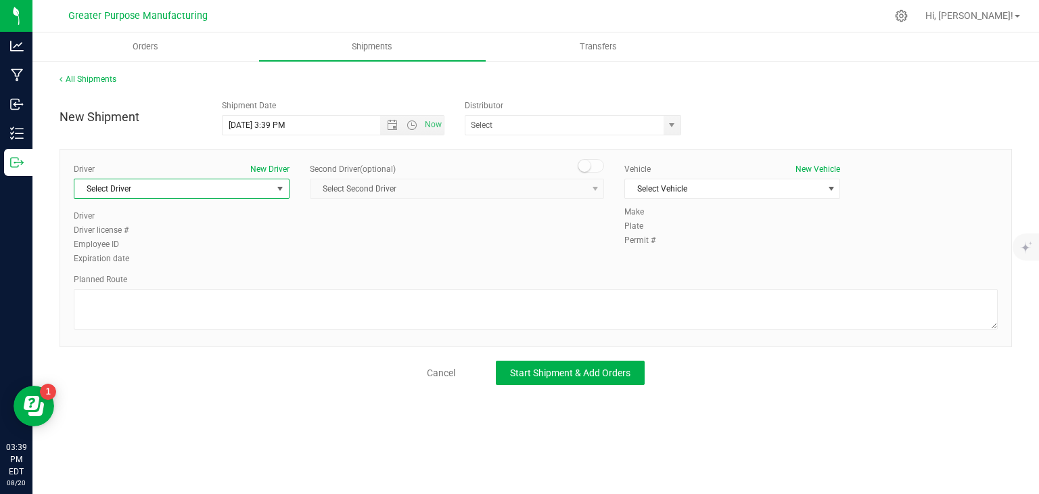
click at [279, 189] on span "select" at bounding box center [280, 188] width 11 height 11
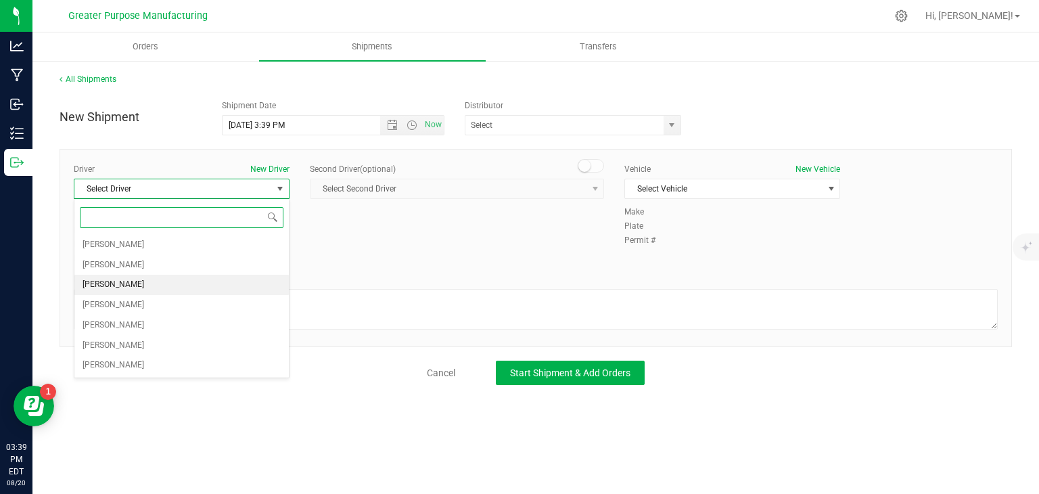
click at [176, 279] on li "[PERSON_NAME]" at bounding box center [181, 285] width 214 height 20
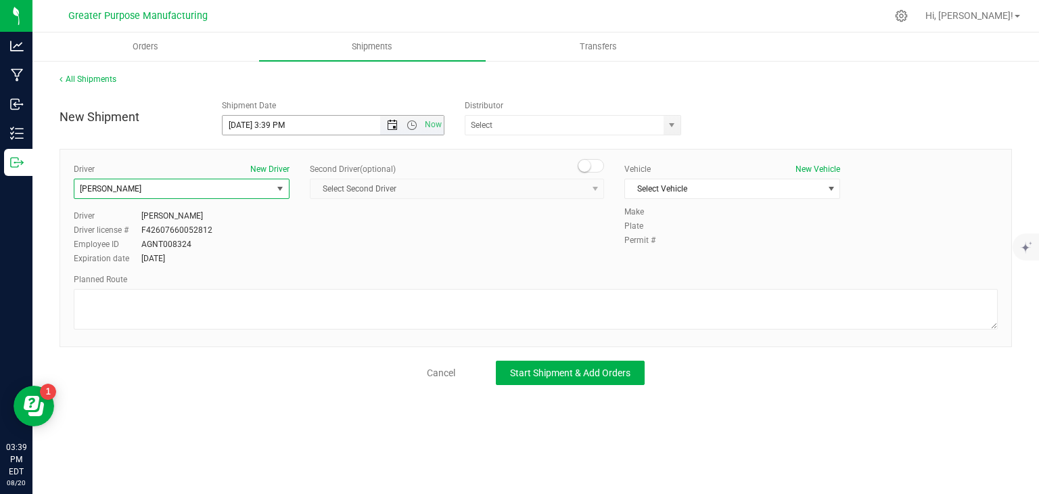
click at [389, 128] on span "Open the date view" at bounding box center [392, 125] width 11 height 11
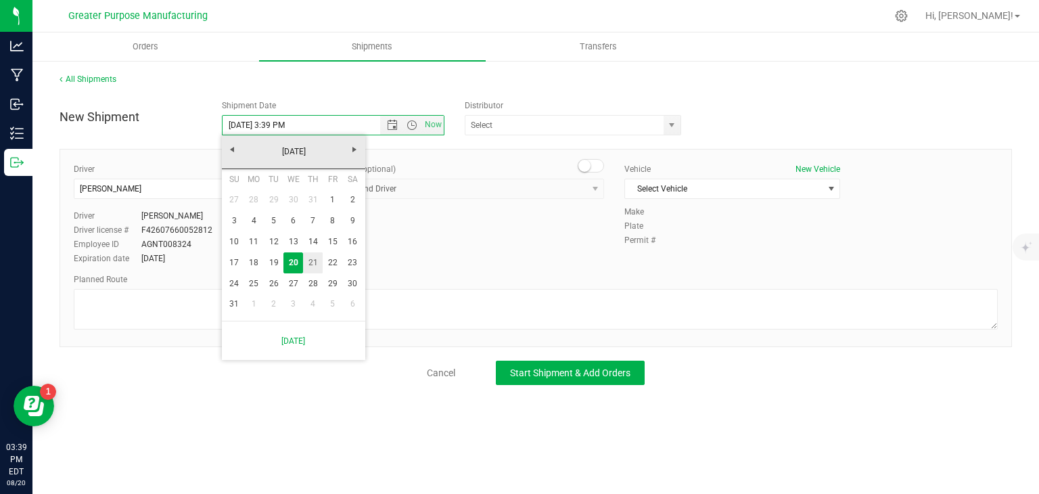
click at [308, 262] on link "21" at bounding box center [313, 262] width 20 height 21
type input "[DATE] 3:39 PM"
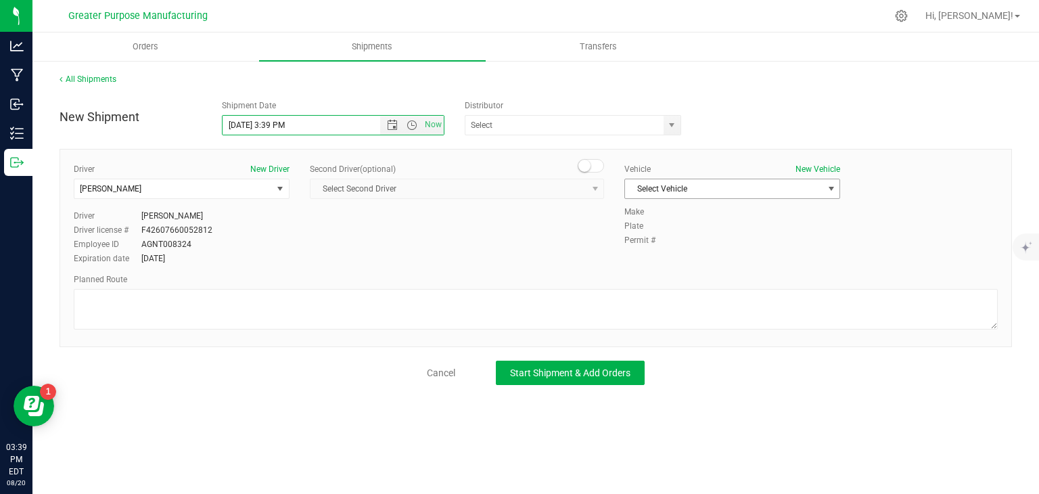
click at [684, 185] on span "Select Vehicle" at bounding box center [723, 188] width 197 height 19
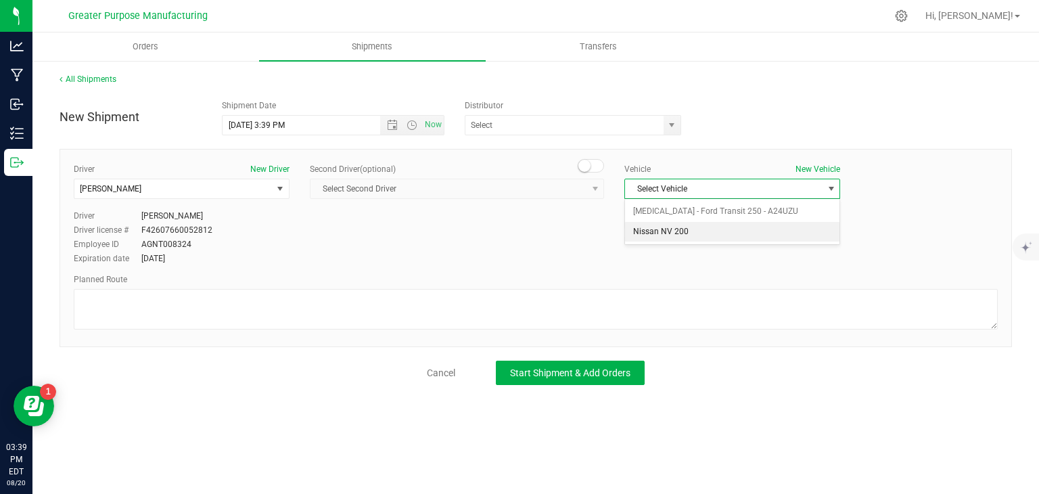
click at [665, 228] on li "Nissan NV 200" at bounding box center [732, 232] width 214 height 20
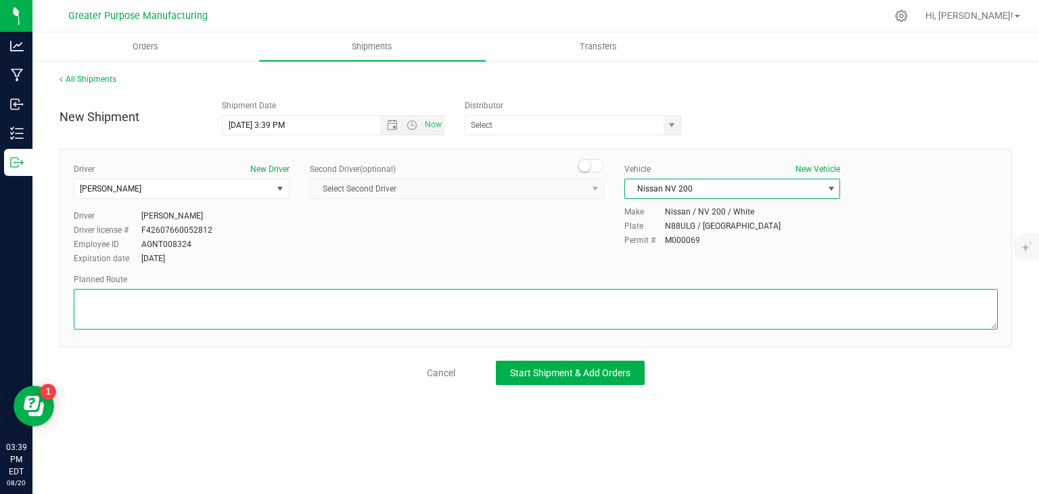
click at [557, 317] on textarea at bounding box center [536, 309] width 924 height 41
paste textarea "Randomized by GPS"
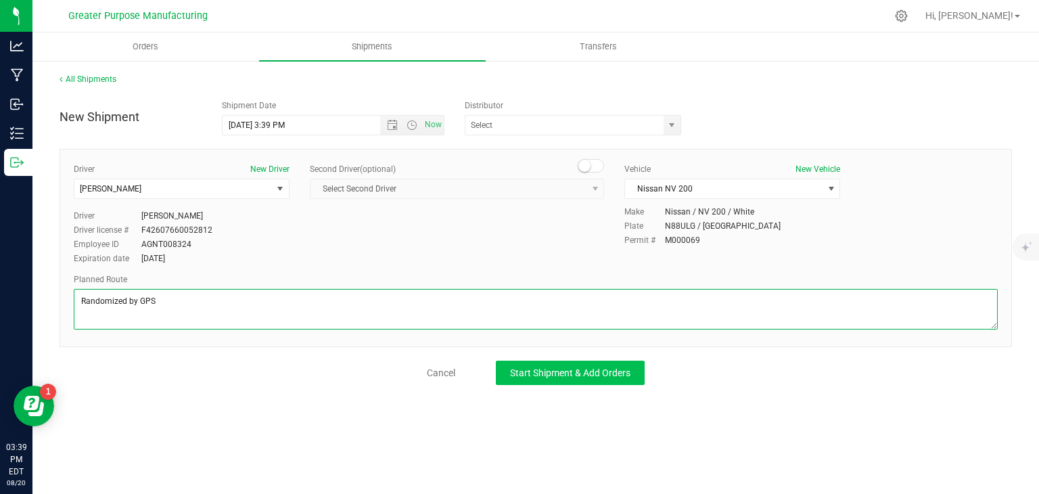
type textarea "Randomized by GPS"
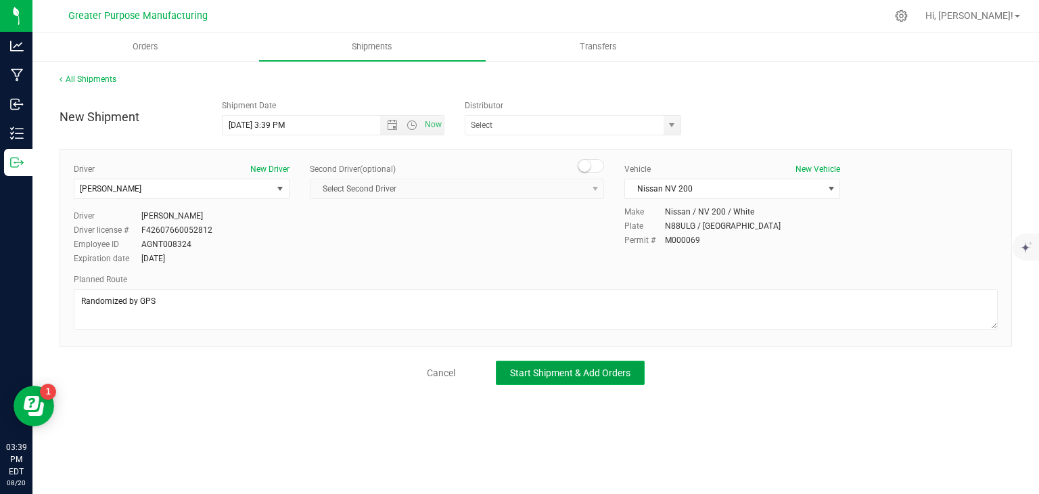
click at [538, 371] on span "Start Shipment & Add Orders" at bounding box center [570, 372] width 120 height 11
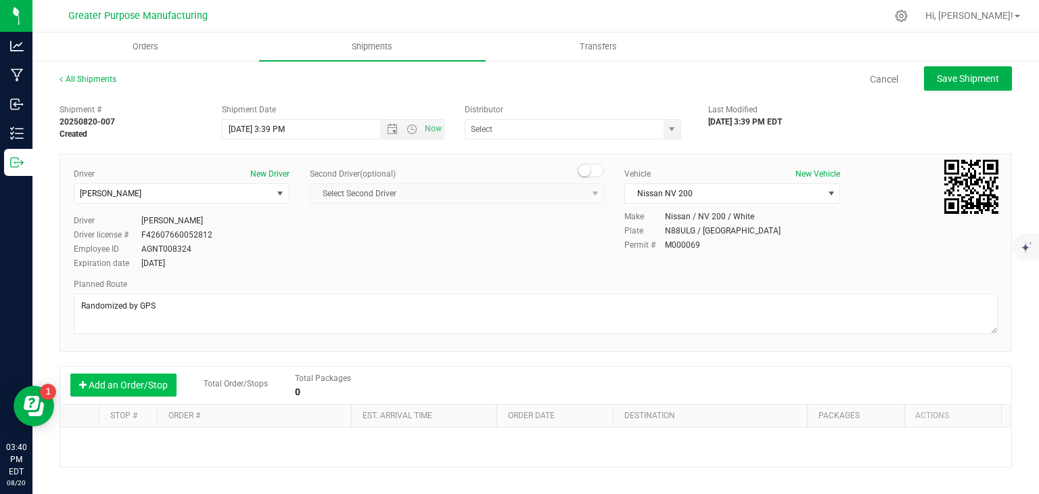
click at [156, 393] on button "Add an Order/Stop" at bounding box center [123, 384] width 106 height 23
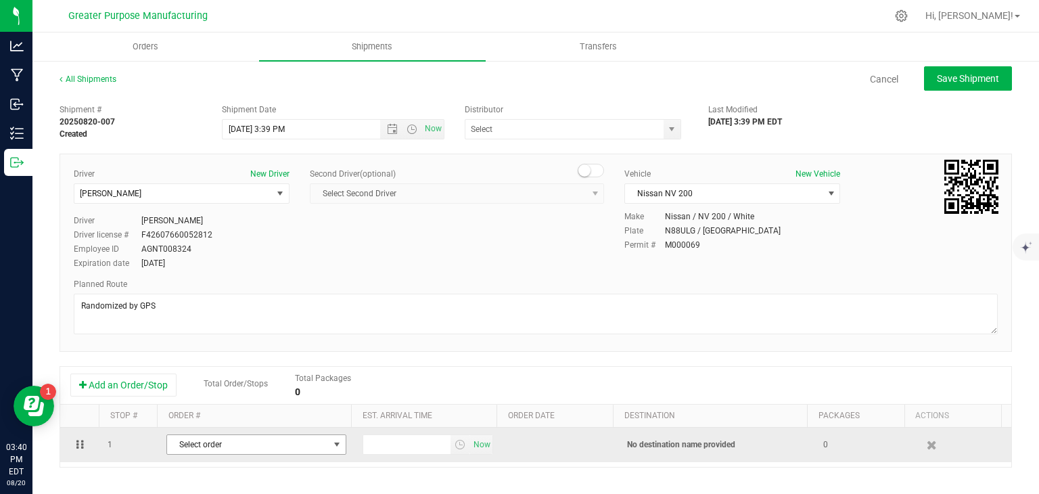
click at [212, 442] on span "Select order" at bounding box center [248, 444] width 162 height 19
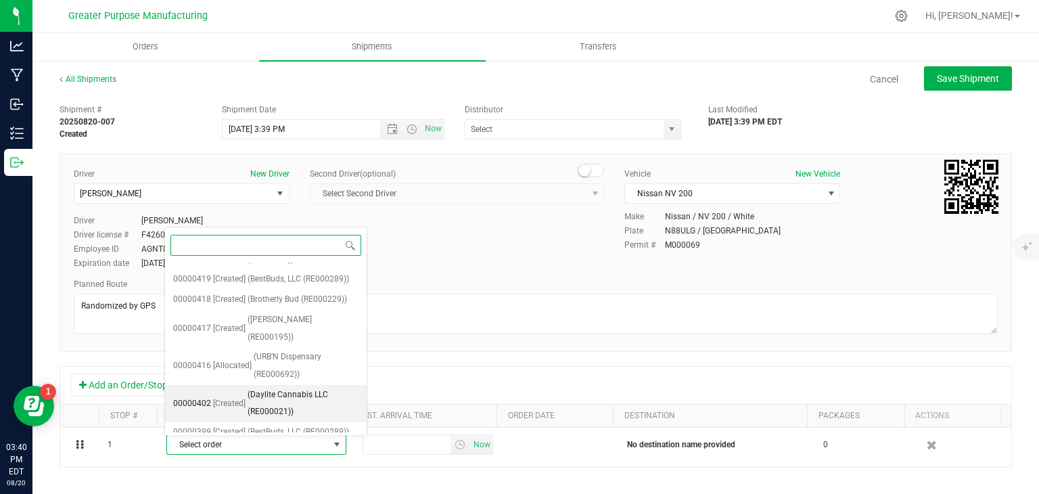
scroll to position [264, 0]
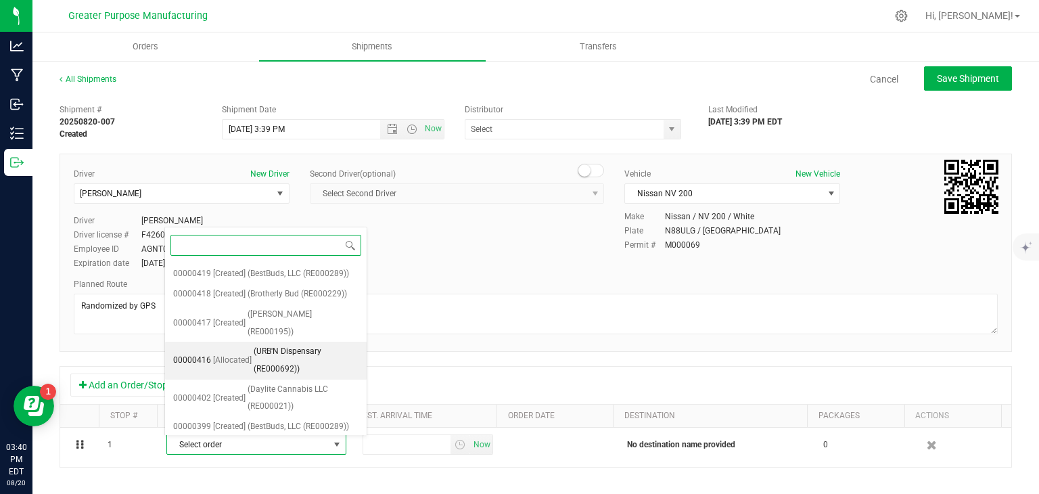
click at [278, 362] on span "(URB'N Dispensary (RE000692))" at bounding box center [306, 360] width 105 height 34
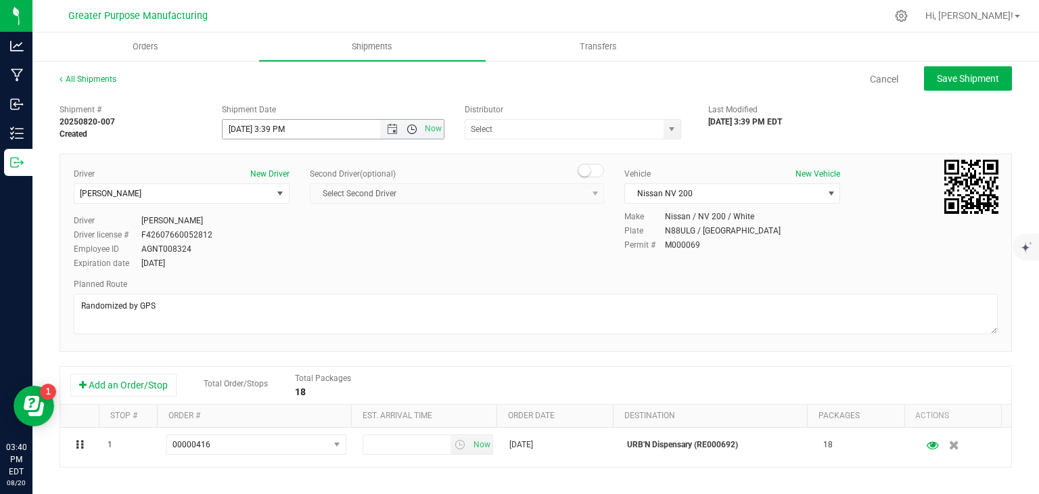
click at [408, 130] on span "Open the time view" at bounding box center [411, 129] width 11 height 11
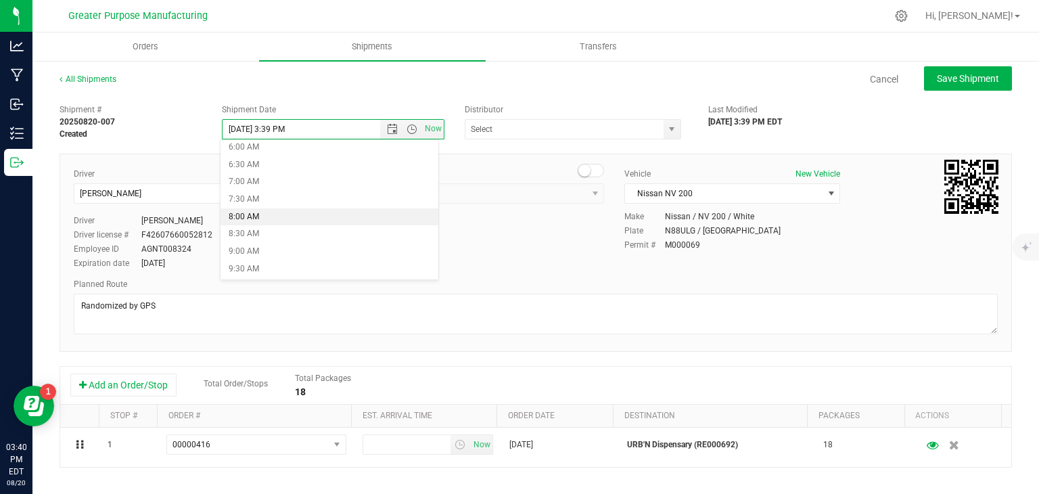
scroll to position [214, 0]
click at [303, 252] on li "9:00 AM" at bounding box center [329, 250] width 218 height 18
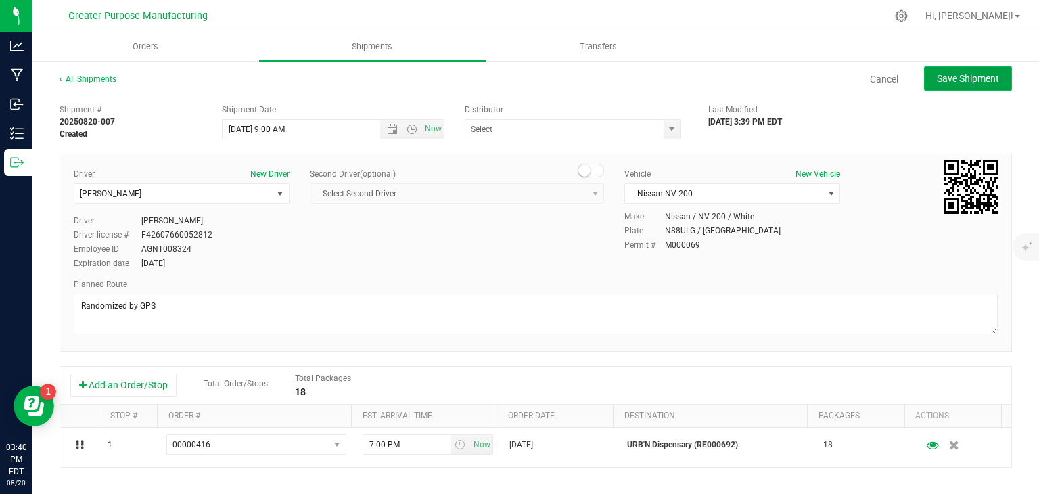
click at [943, 87] on button "Save Shipment" at bounding box center [968, 78] width 88 height 24
type input "[DATE] 1:00 PM"
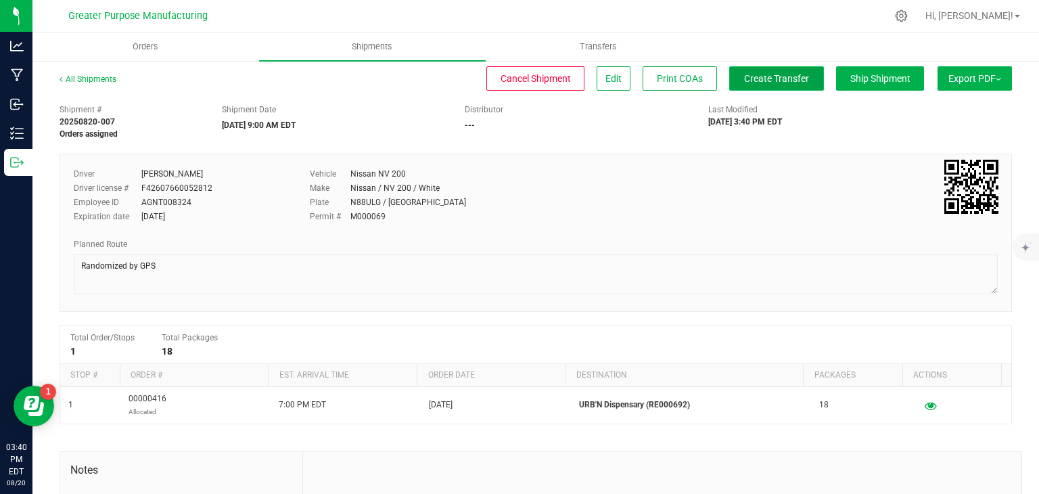
click at [745, 76] on span "Create Transfer" at bounding box center [776, 78] width 65 height 11
